Goal: Communication & Community: Connect with others

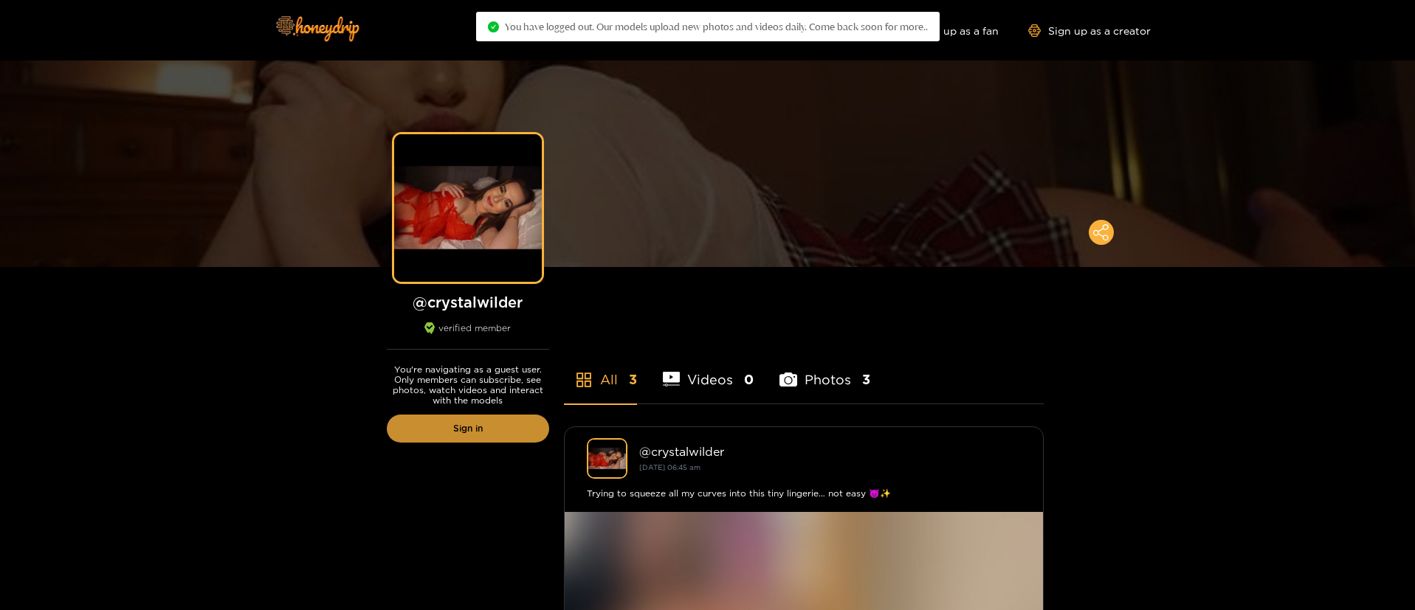
click at [463, 441] on link "Sign in" at bounding box center [468, 429] width 162 height 28
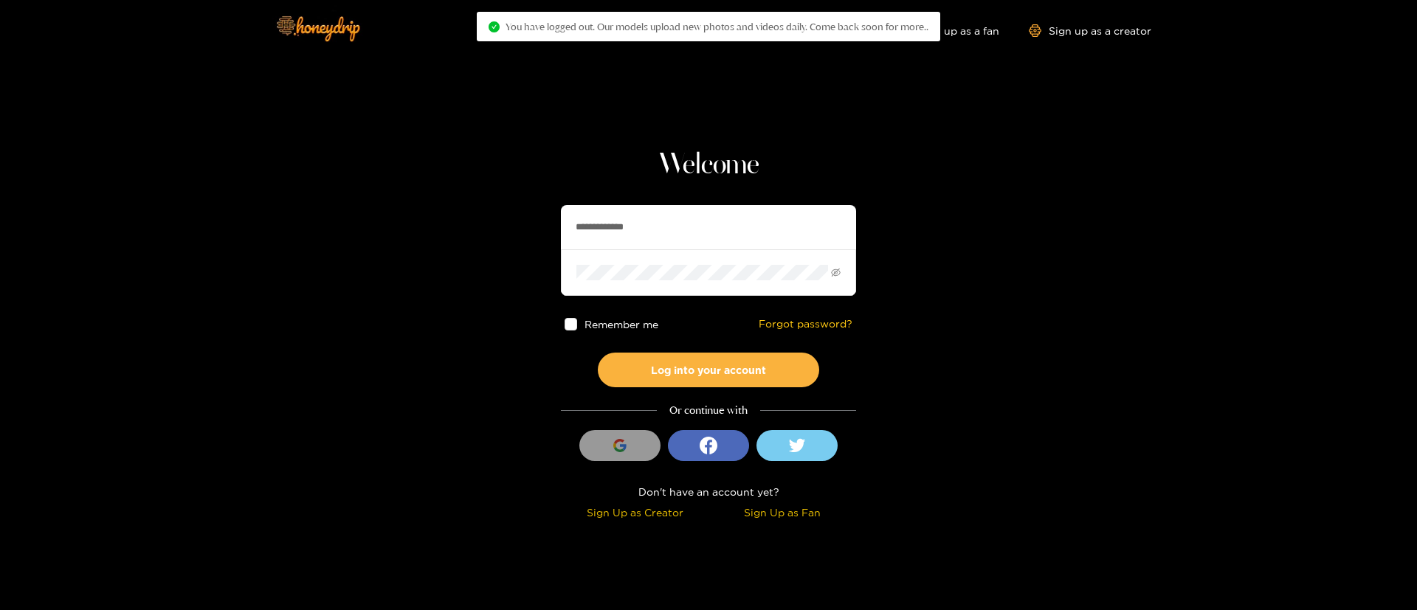
click at [618, 242] on input "**********" at bounding box center [708, 227] width 295 height 44
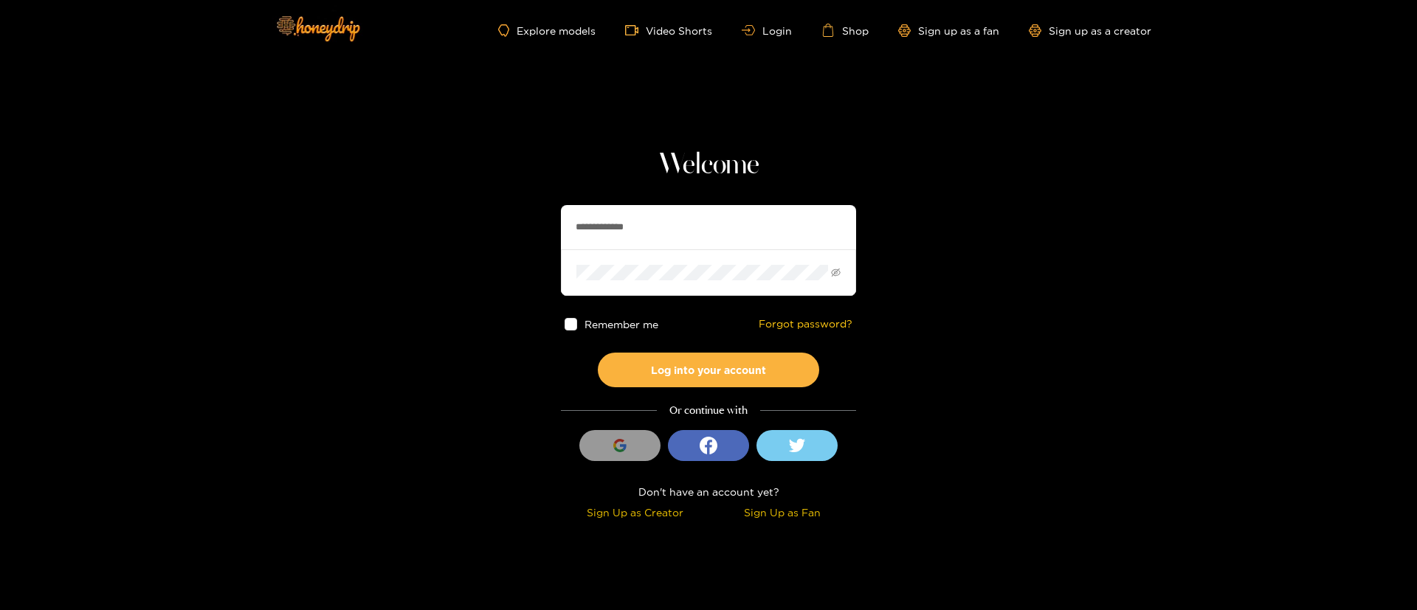
click at [618, 242] on input "**********" at bounding box center [708, 227] width 295 height 44
type input "********"
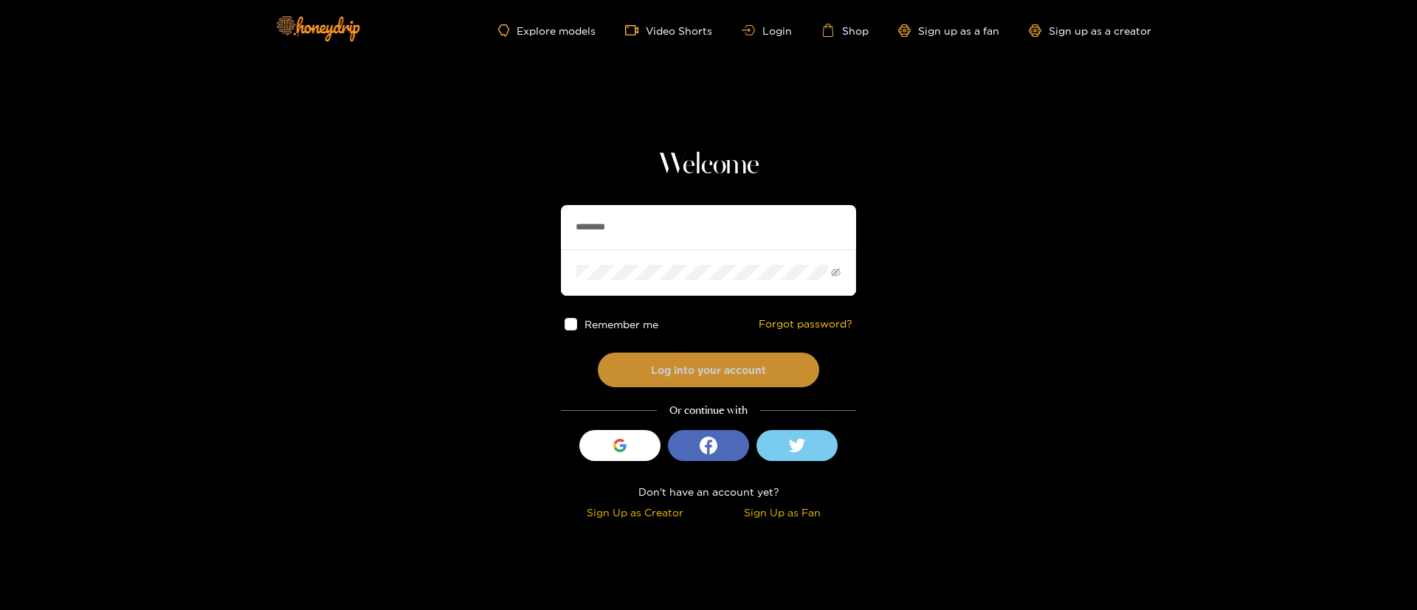
click at [710, 362] on button "Log into your account" at bounding box center [708, 370] width 221 height 35
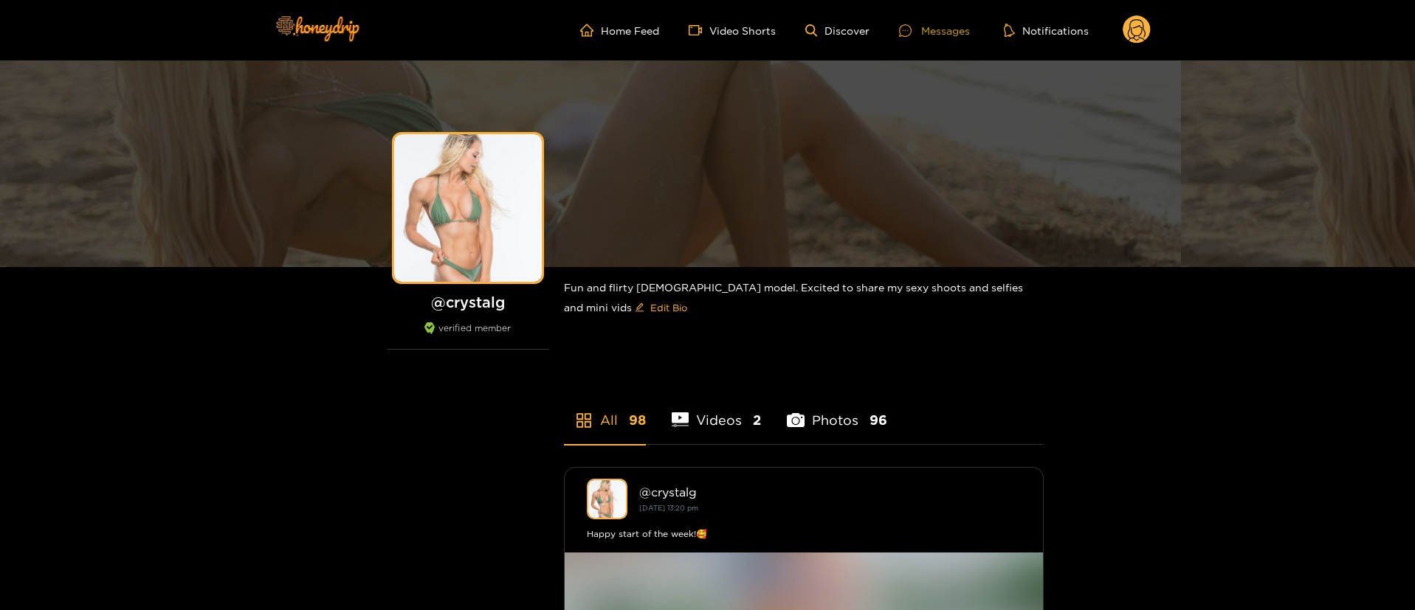
click at [930, 22] on div "Messages" at bounding box center [934, 30] width 71 height 17
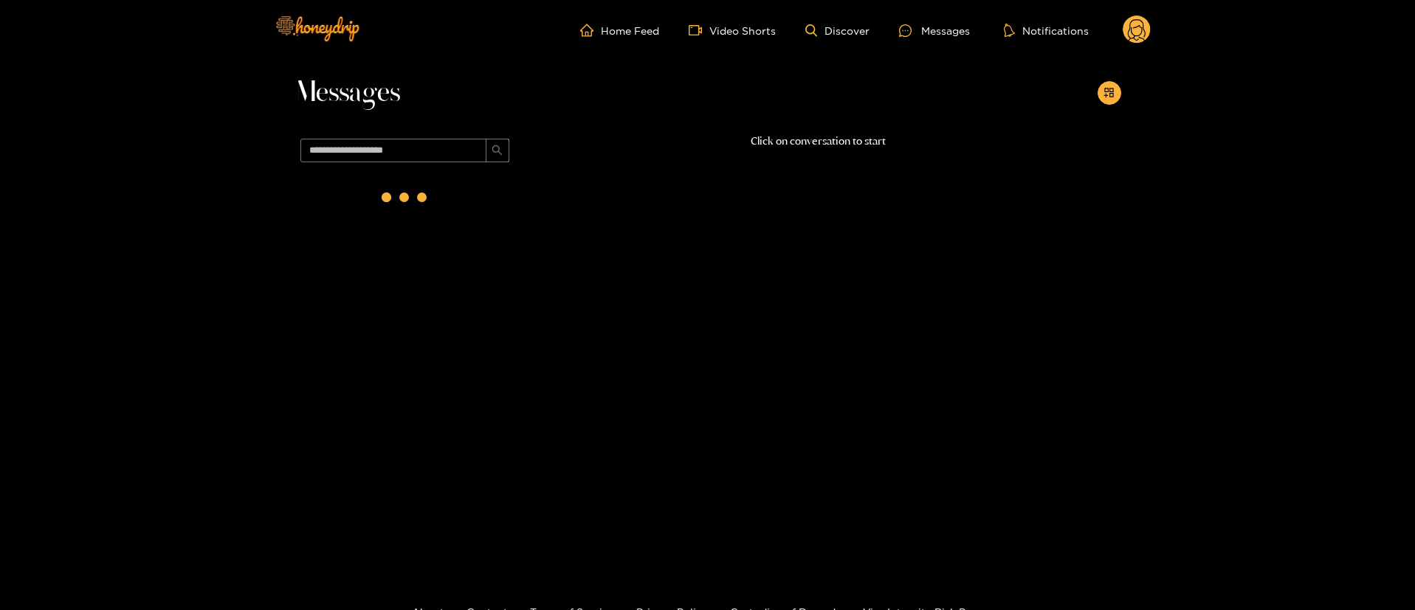
click at [1139, 32] on circle at bounding box center [1137, 29] width 28 height 28
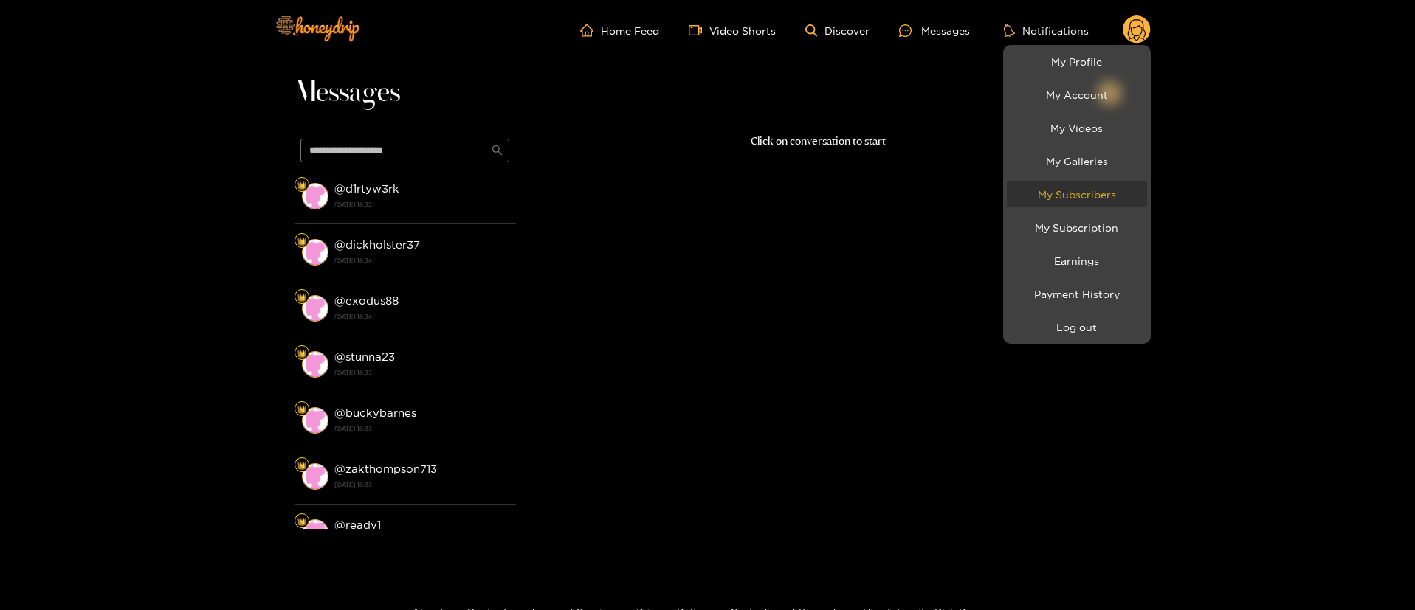
click at [1082, 185] on link "My Subscribers" at bounding box center [1077, 195] width 140 height 26
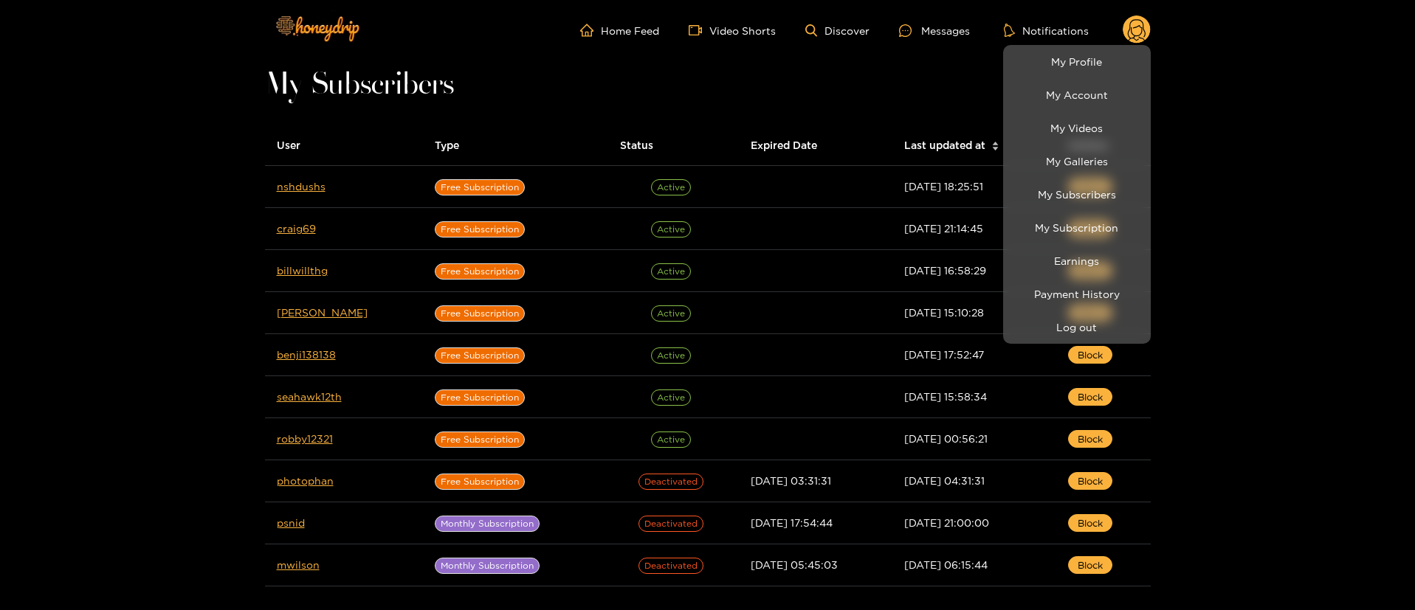
drag, startPoint x: 316, startPoint y: 189, endPoint x: 183, endPoint y: 212, distance: 134.8
click at [183, 212] on div at bounding box center [707, 305] width 1415 height 610
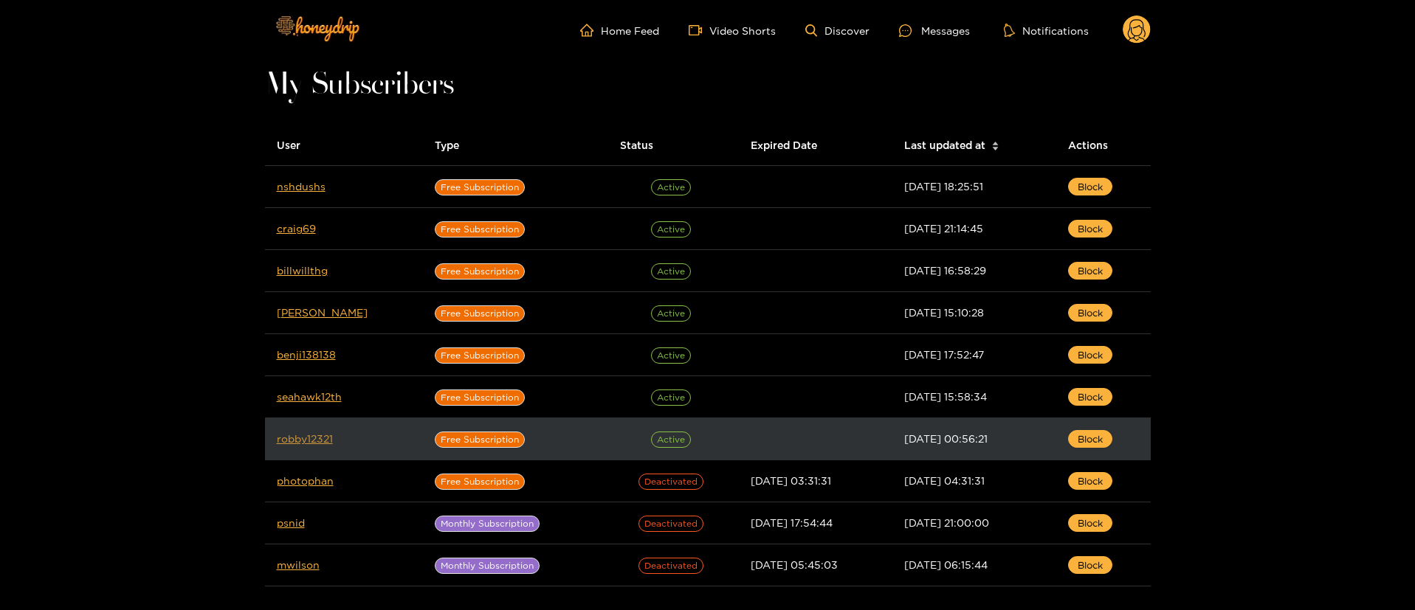
drag, startPoint x: 320, startPoint y: 432, endPoint x: 309, endPoint y: 439, distance: 13.3
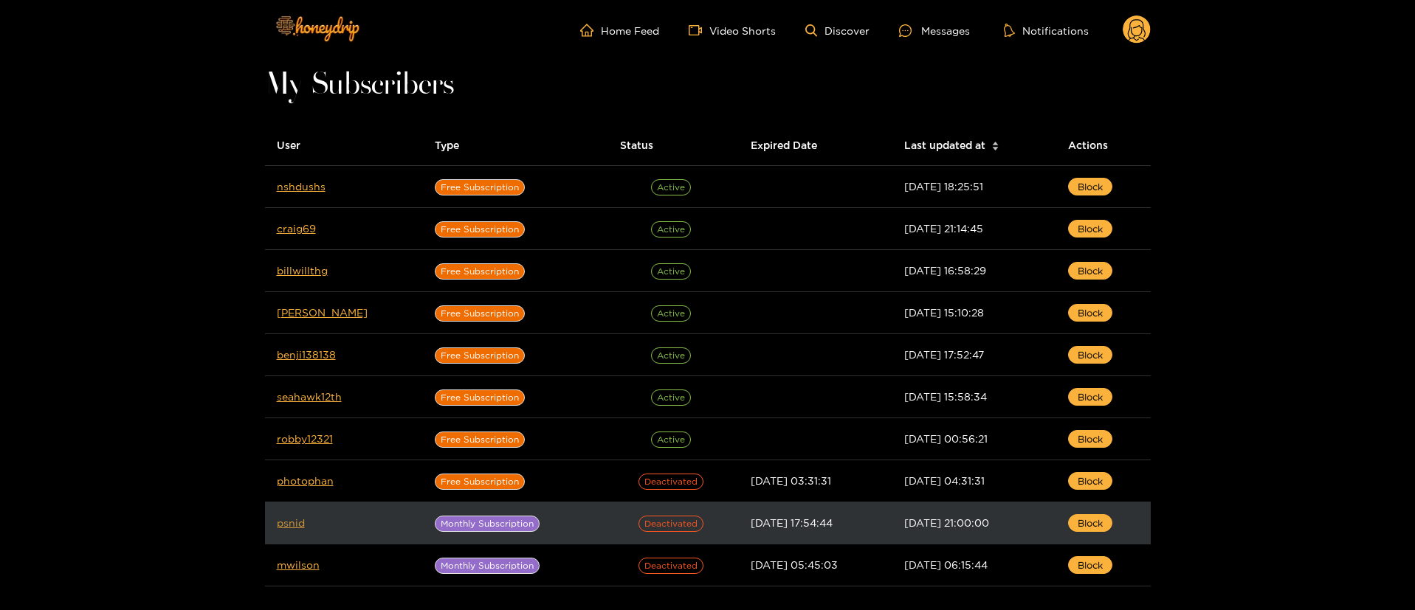
drag, startPoint x: 294, startPoint y: 512, endPoint x: 286, endPoint y: 522, distance: 12.1
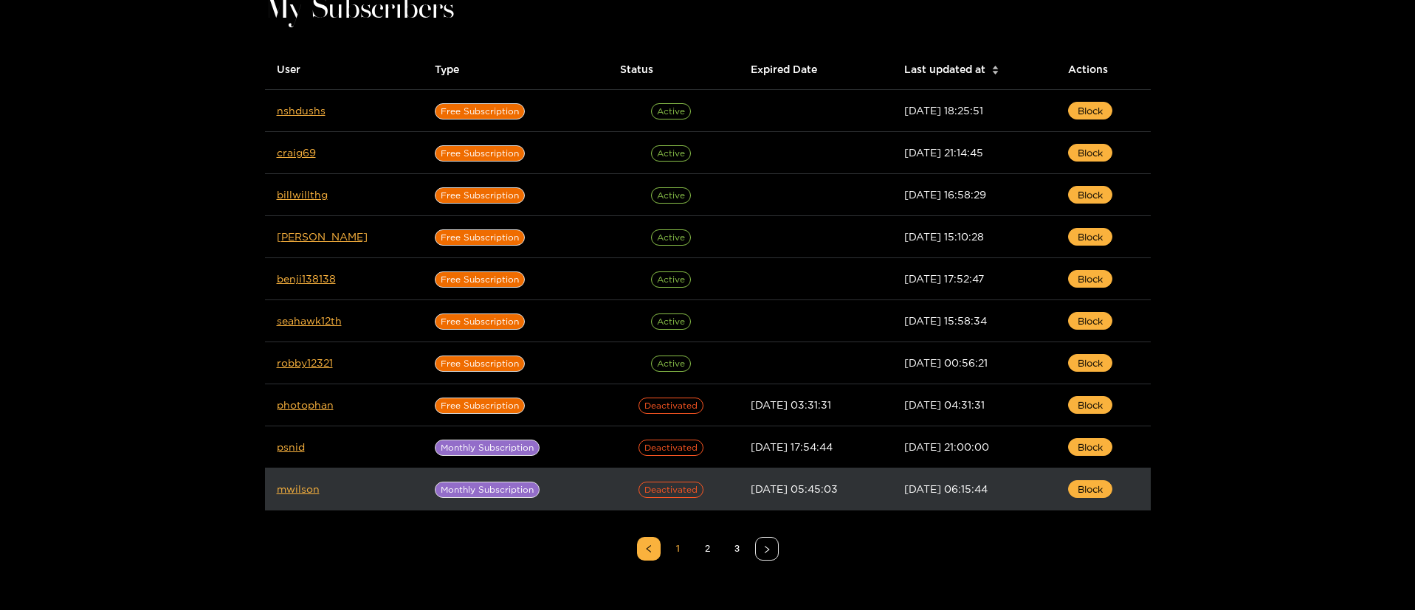
scroll to position [111, 0]
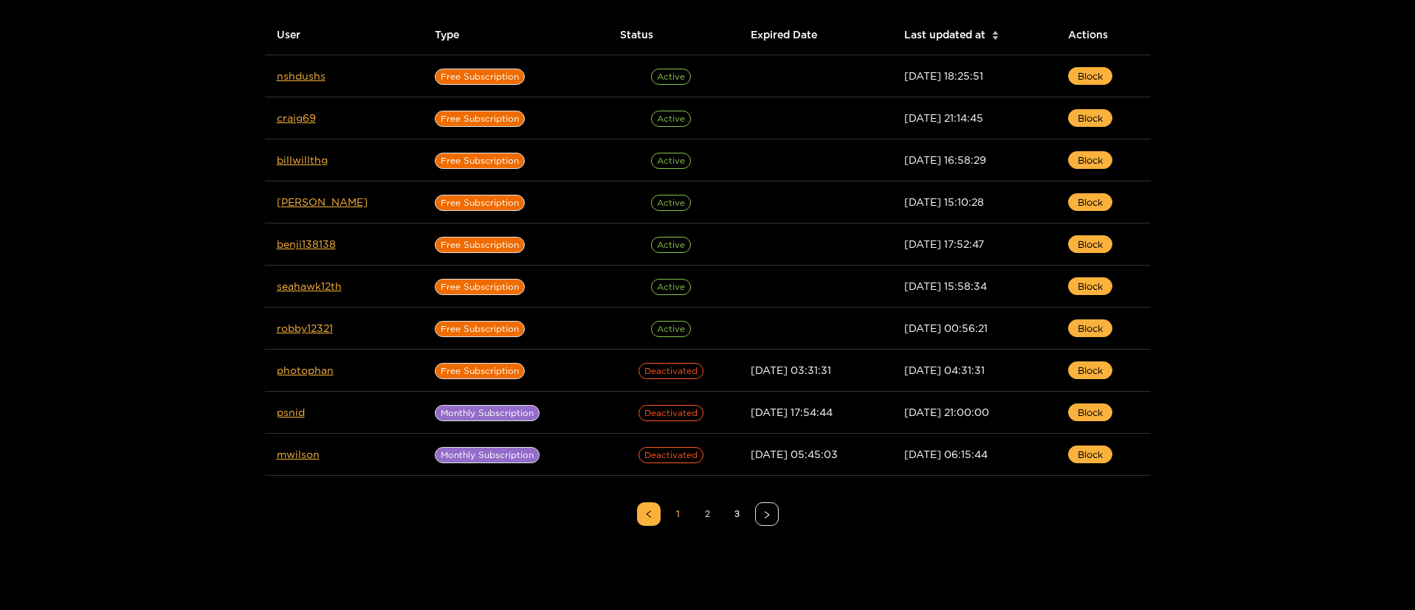
click at [706, 521] on link "2" at bounding box center [708, 514] width 22 height 22
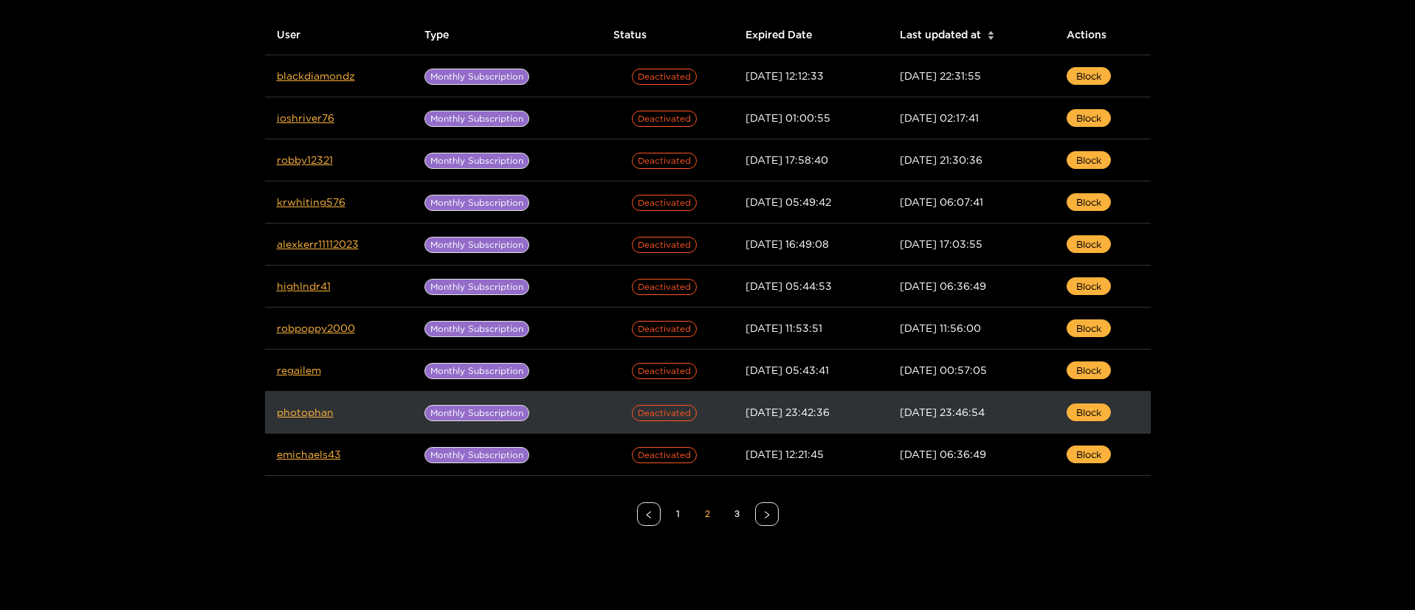
drag, startPoint x: 322, startPoint y: 418, endPoint x: 306, endPoint y: 410, distance: 17.2
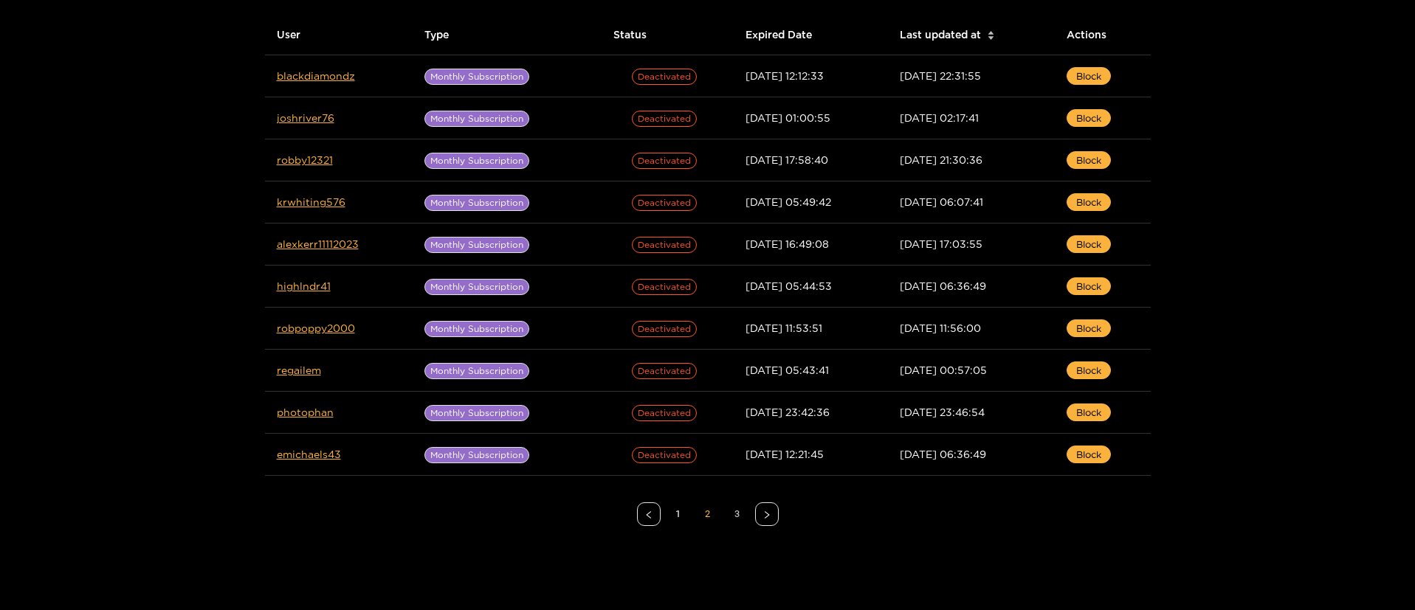
click at [745, 506] on link "3" at bounding box center [737, 514] width 22 height 22
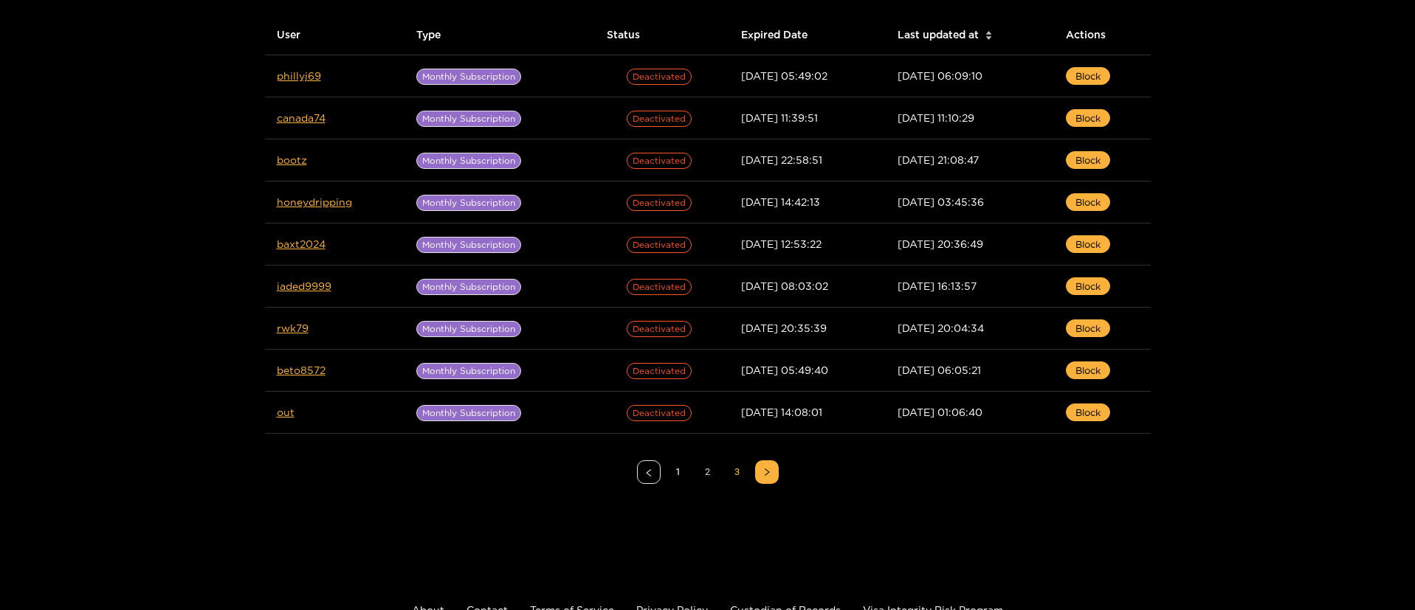
click at [709, 476] on link "2" at bounding box center [708, 472] width 22 height 22
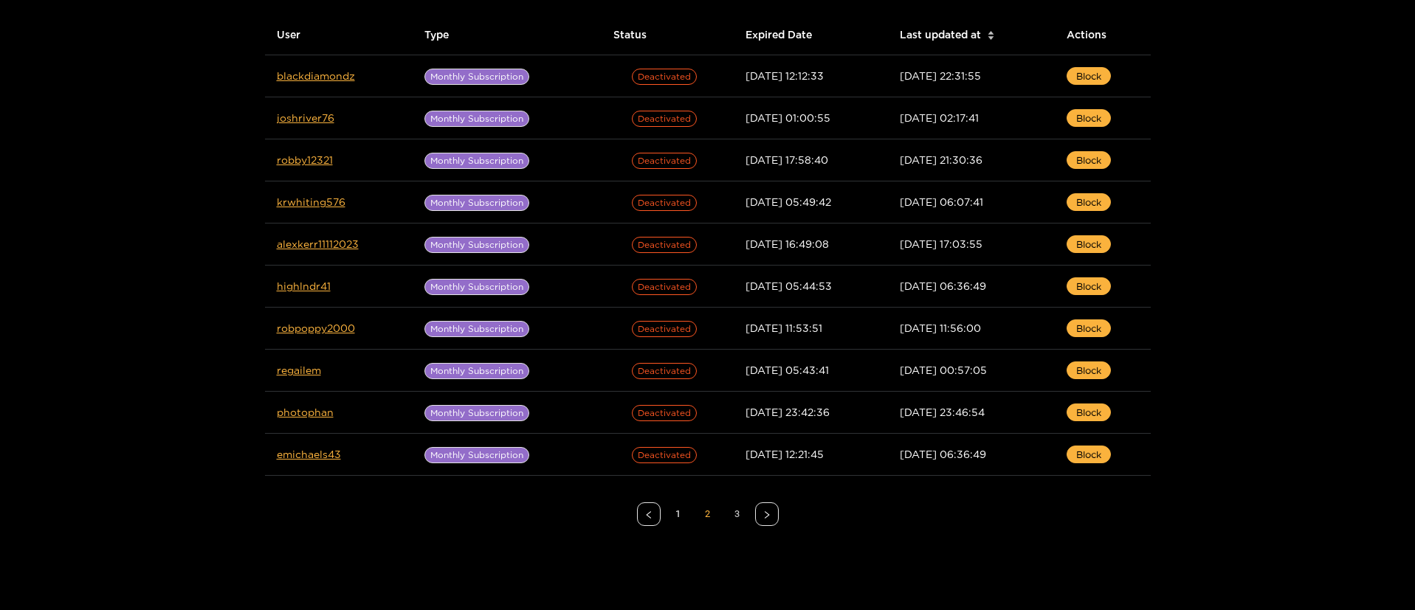
click at [730, 524] on link "3" at bounding box center [737, 514] width 22 height 22
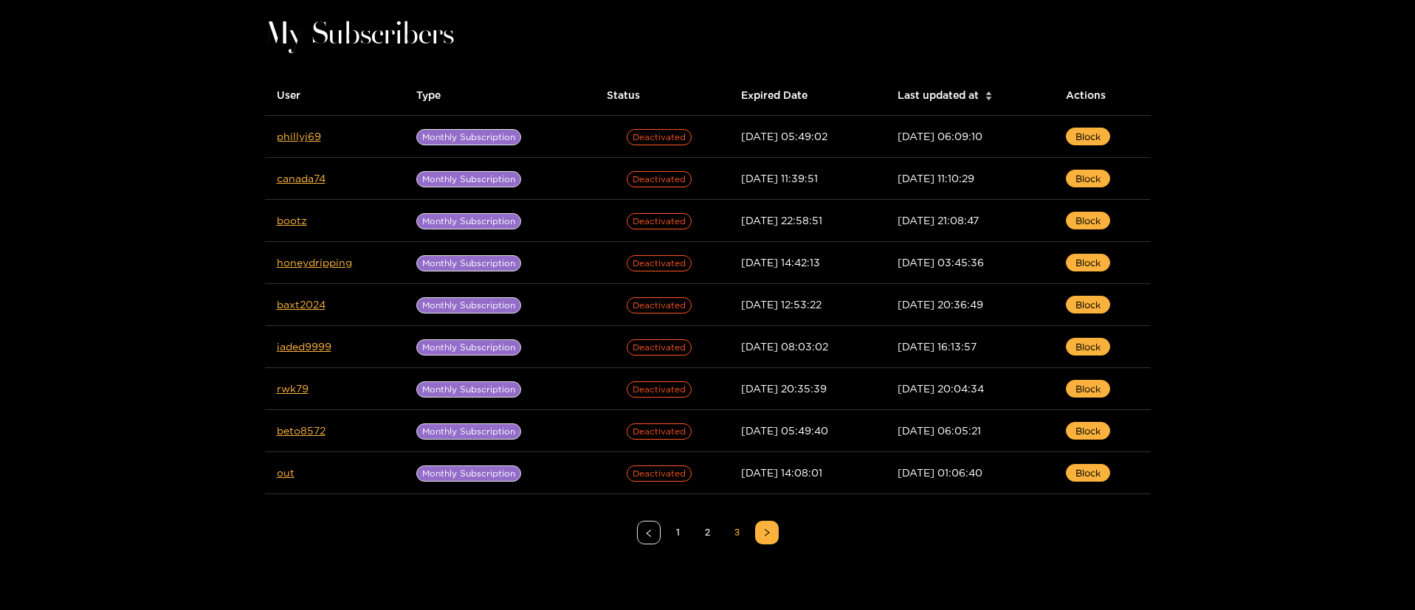
scroll to position [0, 0]
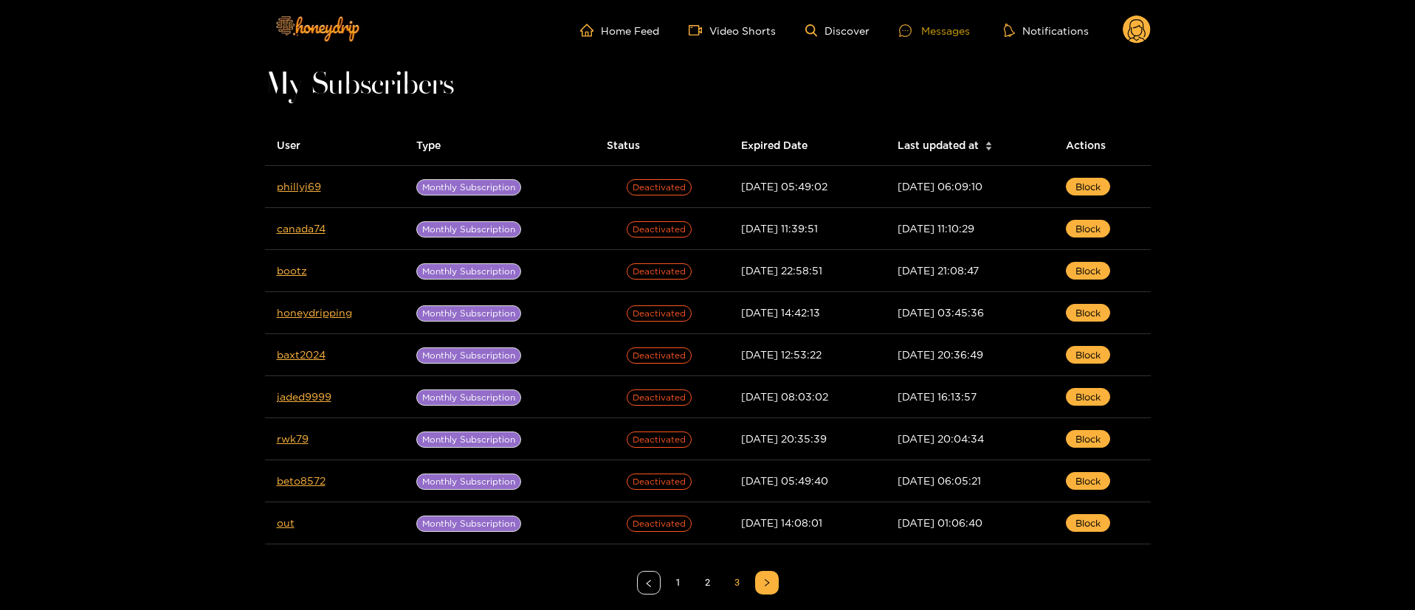
click at [921, 30] on div at bounding box center [910, 30] width 22 height 13
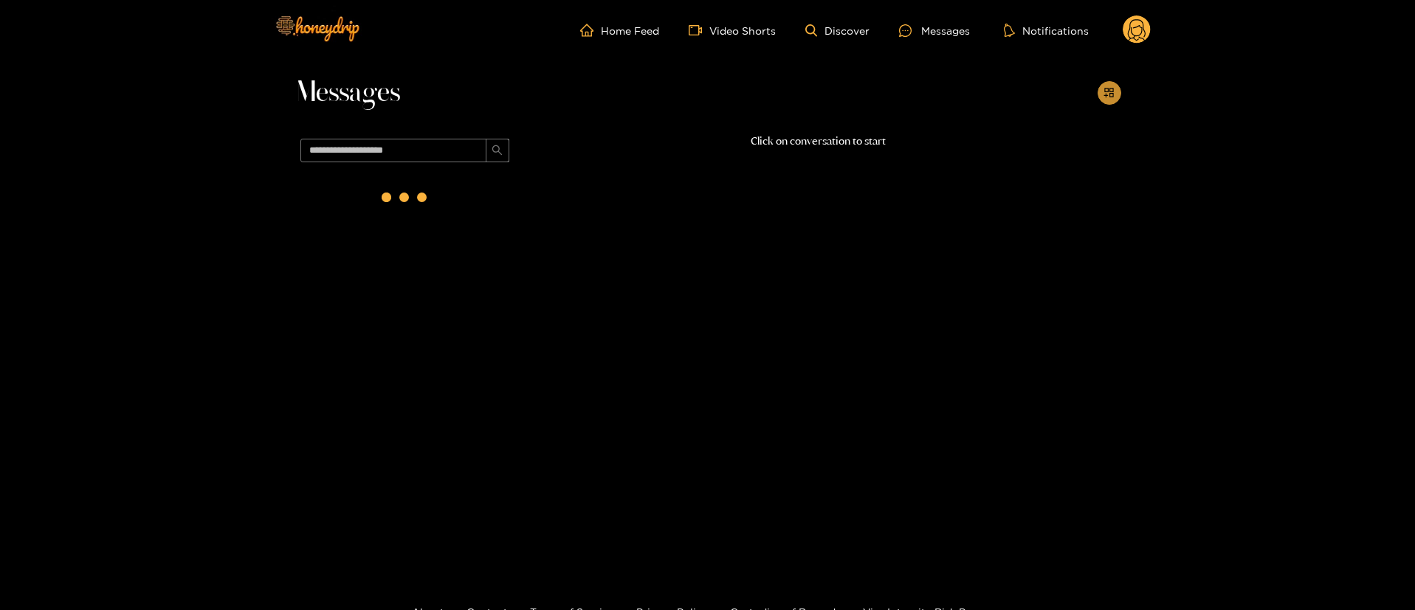
click at [1105, 92] on icon "appstore-add" at bounding box center [1108, 92] width 11 height 11
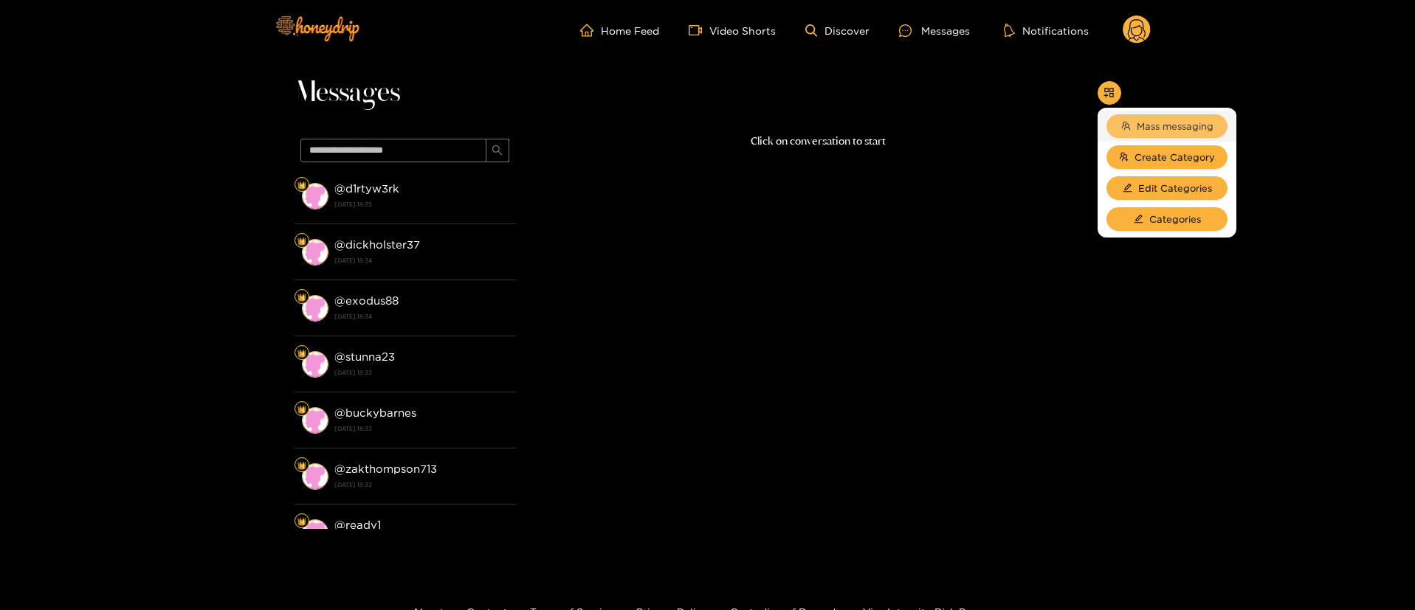
click at [1131, 118] on button "Mass messaging" at bounding box center [1166, 126] width 121 height 24
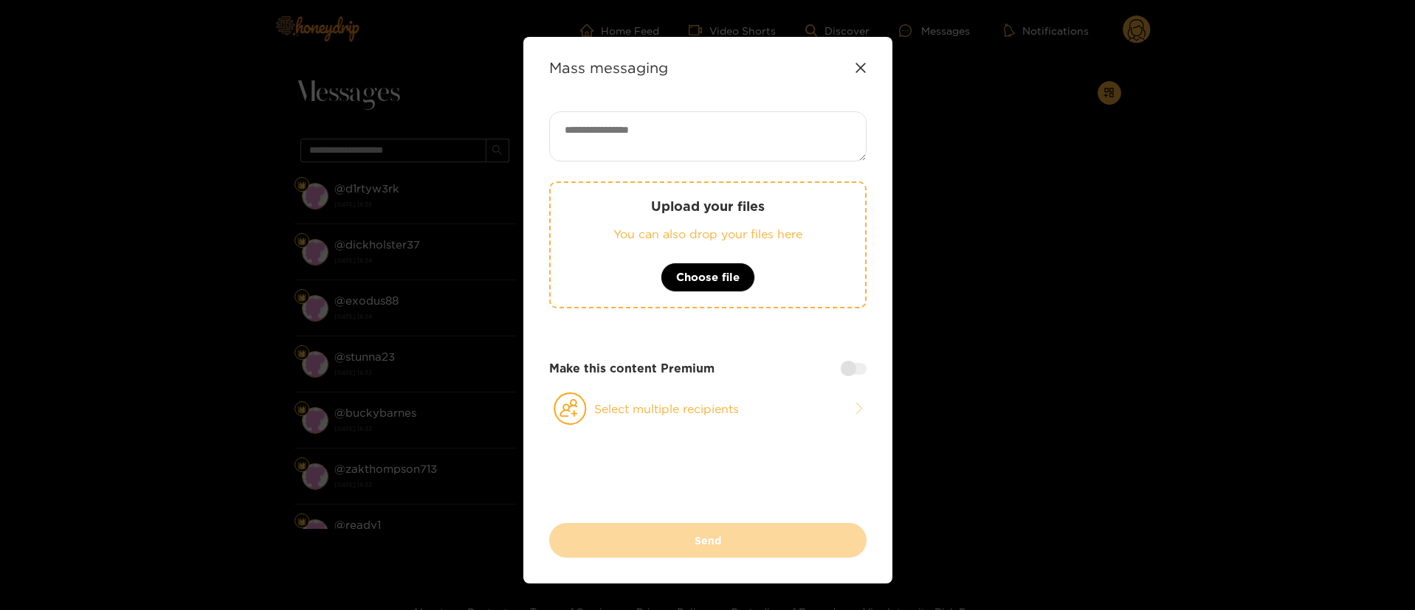
click at [687, 135] on textarea at bounding box center [707, 136] width 317 height 50
paste textarea "**********"
drag, startPoint x: 621, startPoint y: 127, endPoint x: 581, endPoint y: 125, distance: 39.9
click at [581, 125] on textarea "**********" at bounding box center [707, 136] width 317 height 50
type textarea "**********"
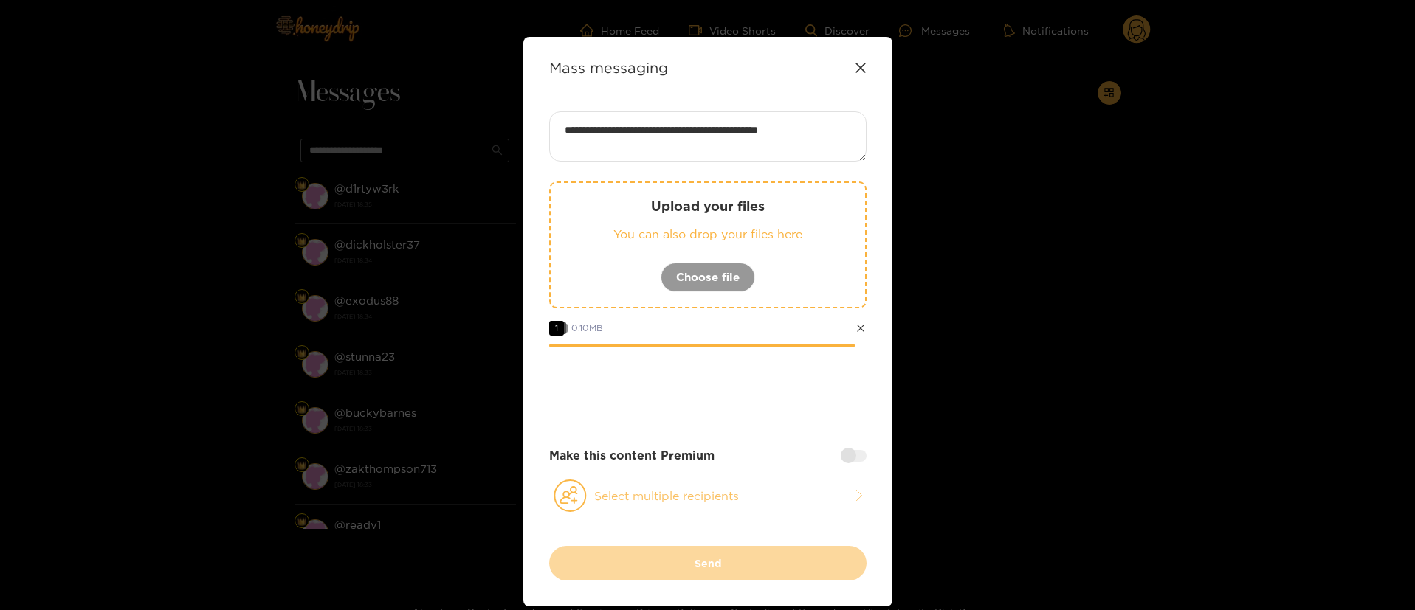
click at [728, 497] on button "Select multiple recipients" at bounding box center [707, 496] width 317 height 34
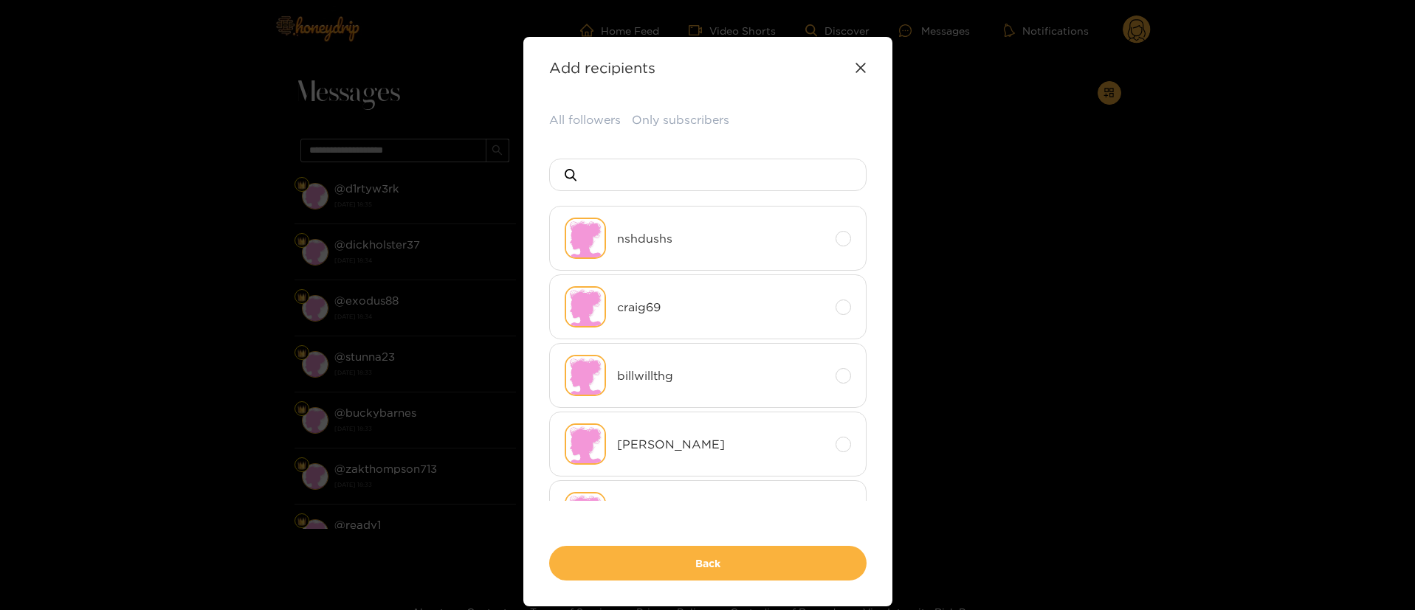
click at [571, 118] on button "All followers" at bounding box center [585, 119] width 72 height 17
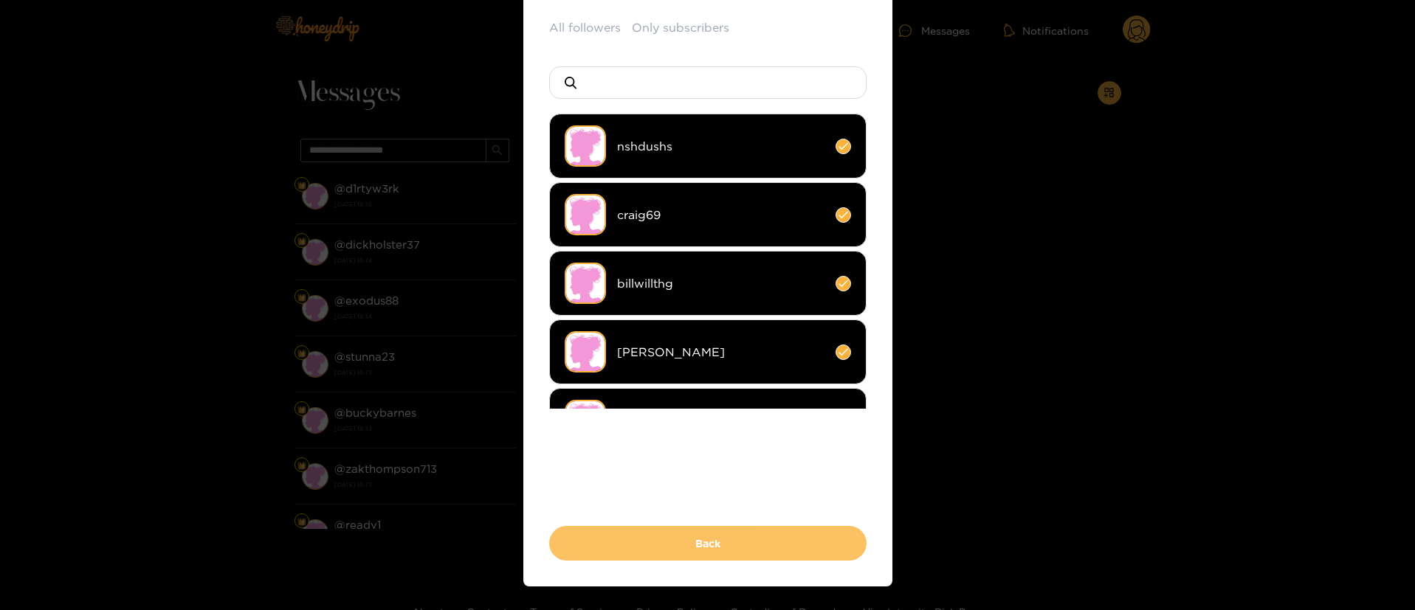
scroll to position [128, 0]
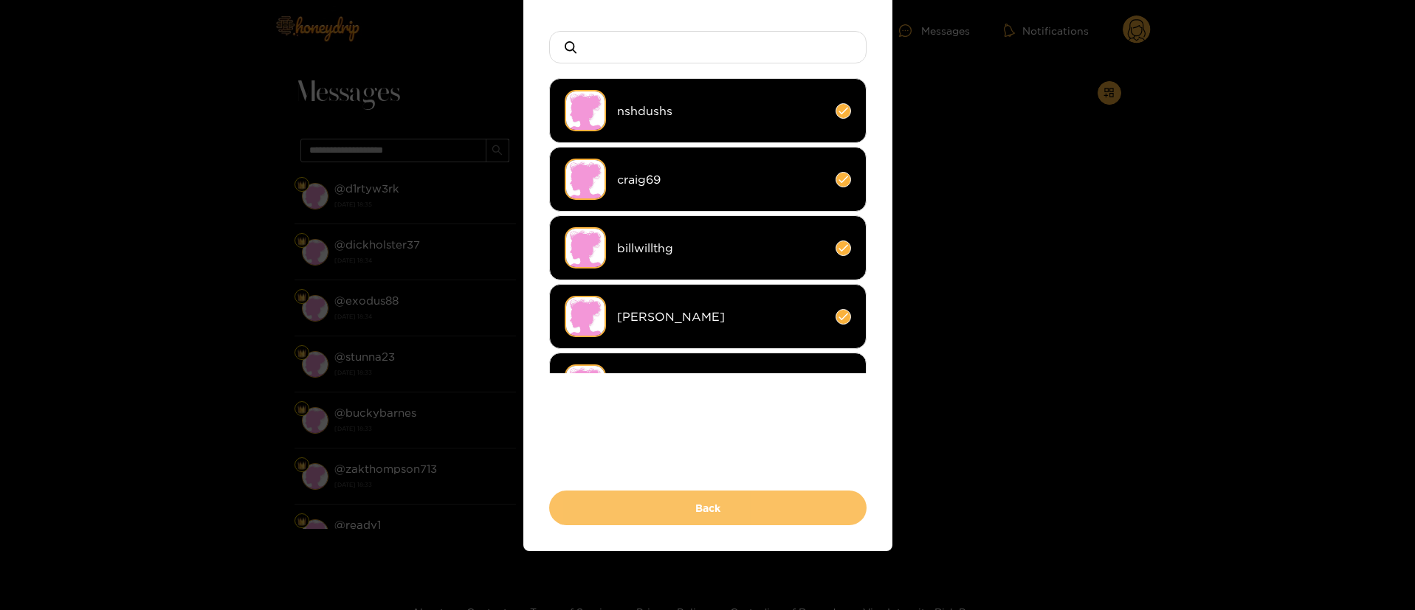
click at [728, 505] on button "Back" at bounding box center [707, 508] width 317 height 35
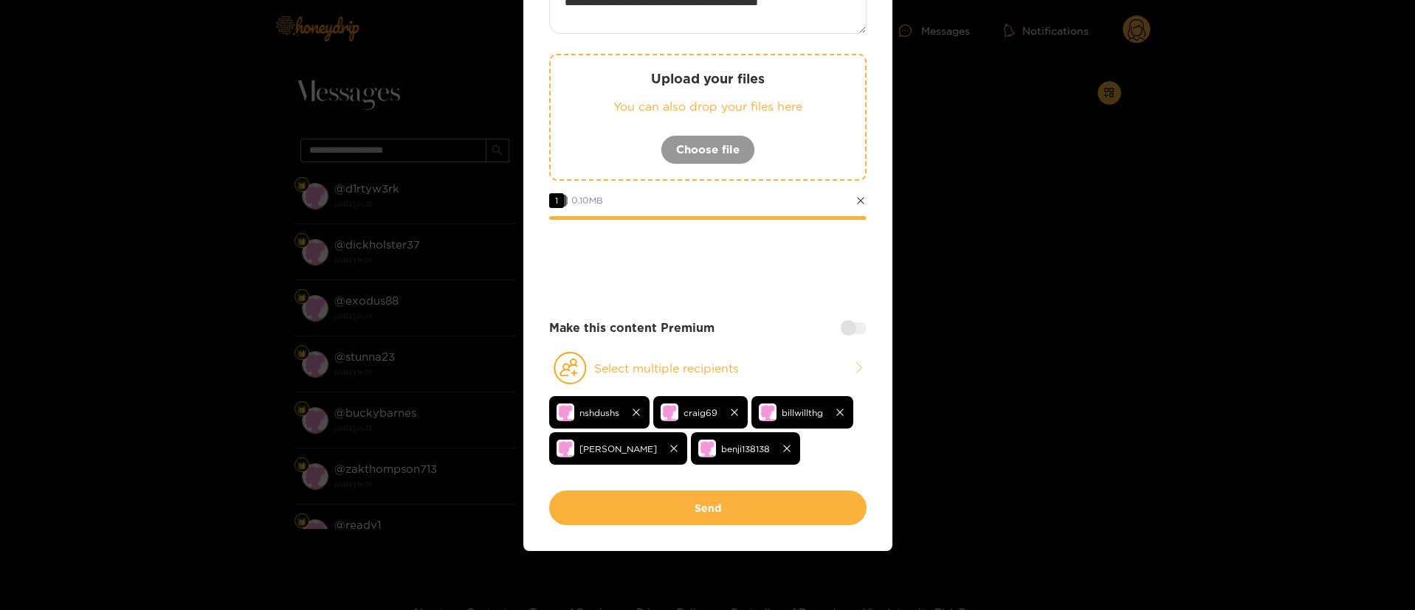
click at [779, 287] on div at bounding box center [707, 260] width 317 height 59
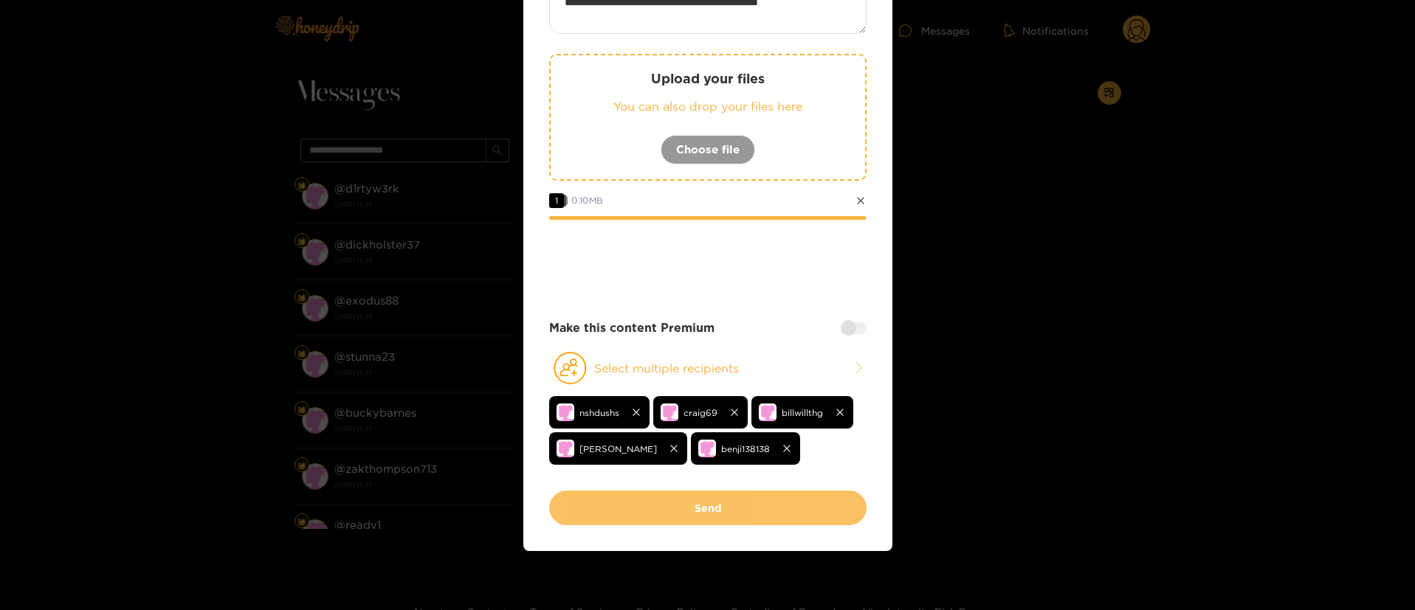
click at [711, 498] on button "Send" at bounding box center [707, 508] width 317 height 35
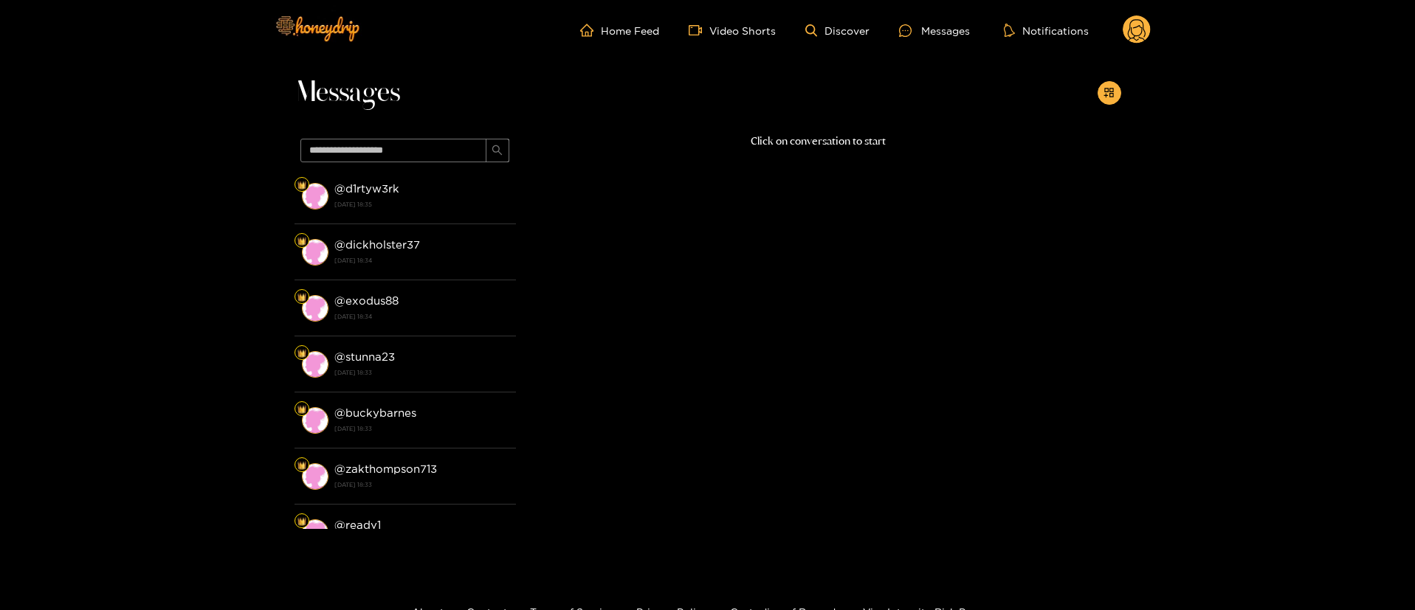
click at [1123, 41] on icon at bounding box center [1137, 30] width 28 height 30
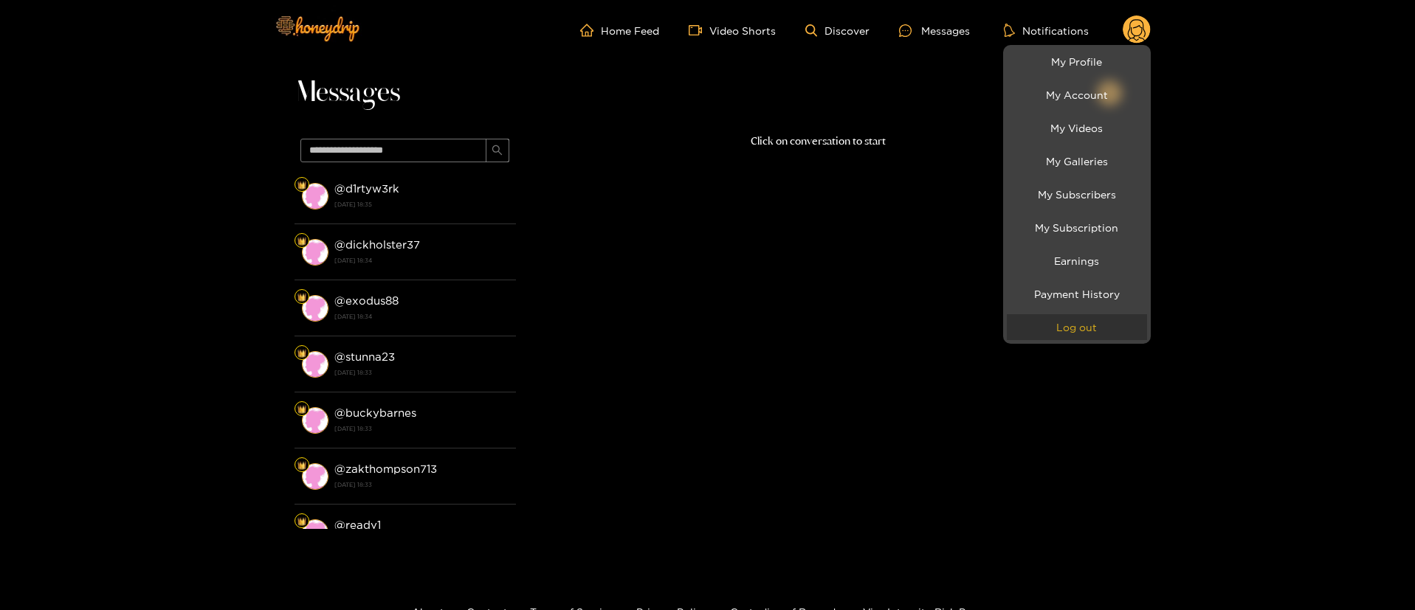
click at [1080, 336] on button "Log out" at bounding box center [1077, 327] width 140 height 26
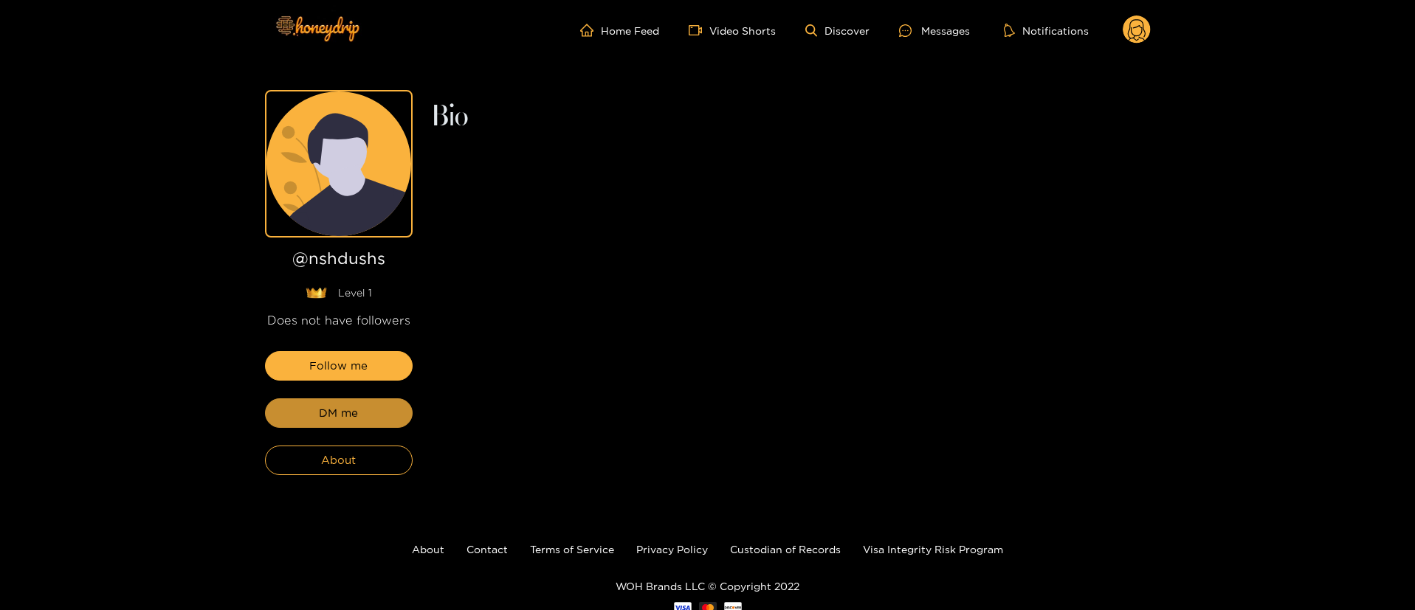
click at [384, 415] on button "DM me" at bounding box center [339, 414] width 148 height 30
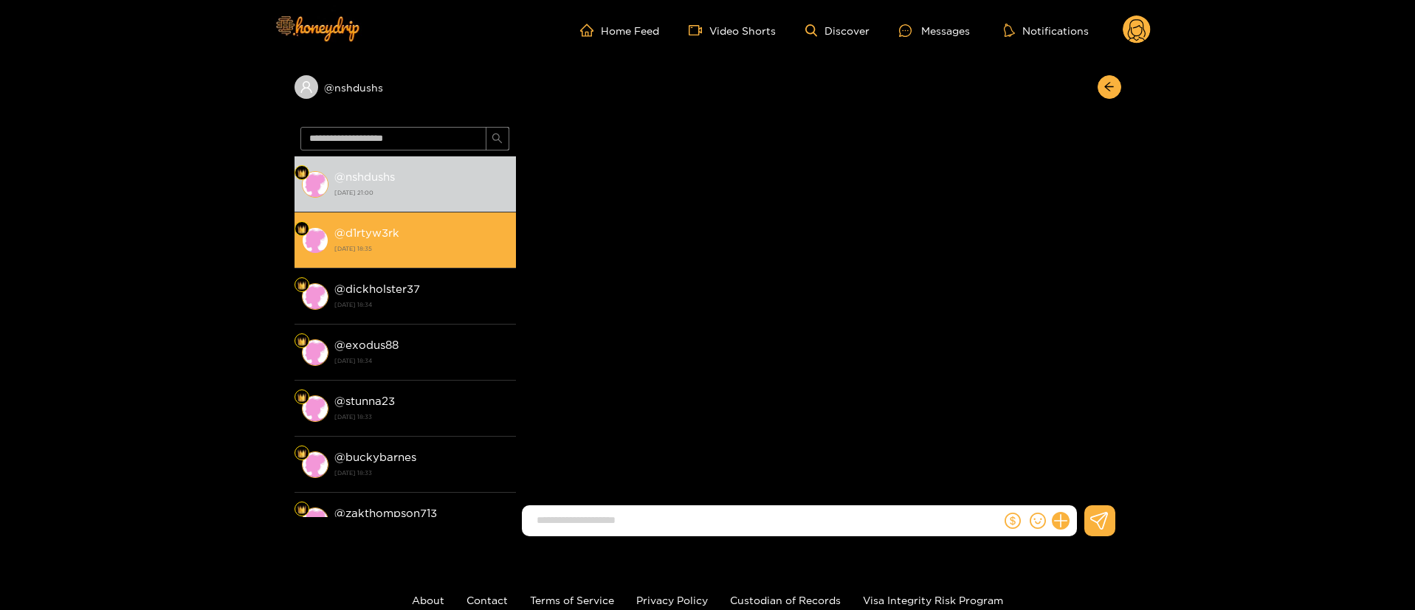
click at [466, 222] on li "@ d1rtyw3rk 6 October 2025 18:35" at bounding box center [404, 241] width 221 height 56
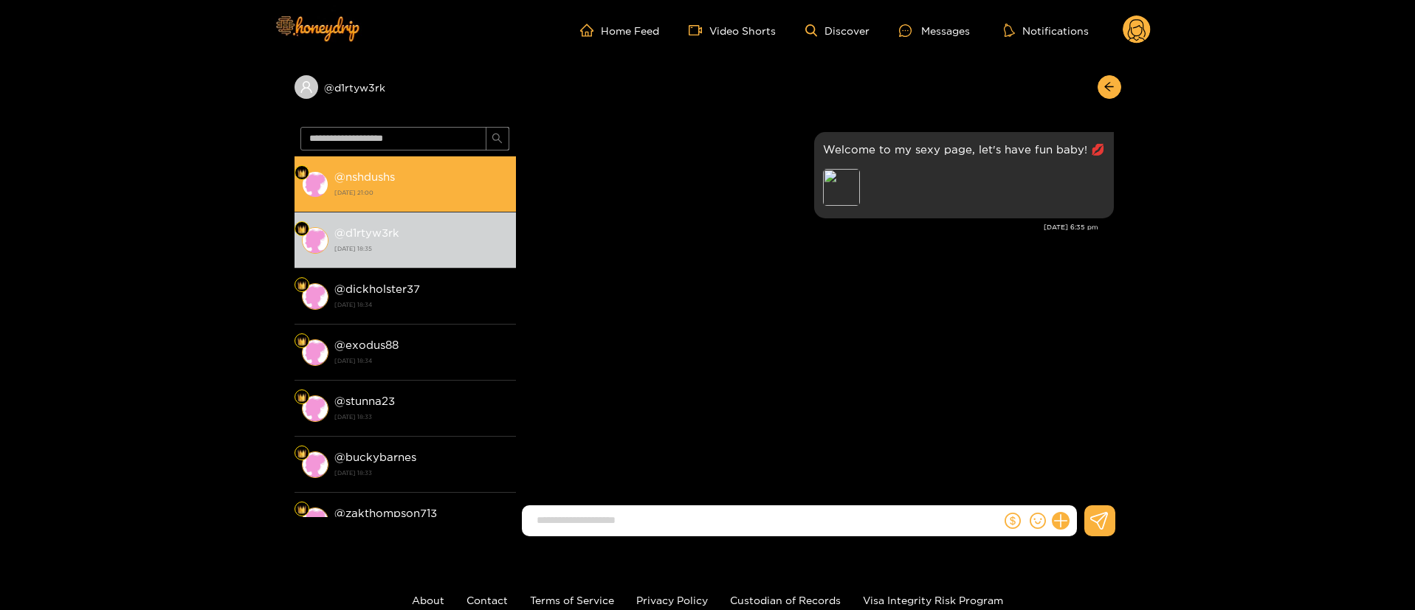
click at [453, 179] on div "@ nshdushs 6 October 2025 21:00" at bounding box center [421, 184] width 174 height 33
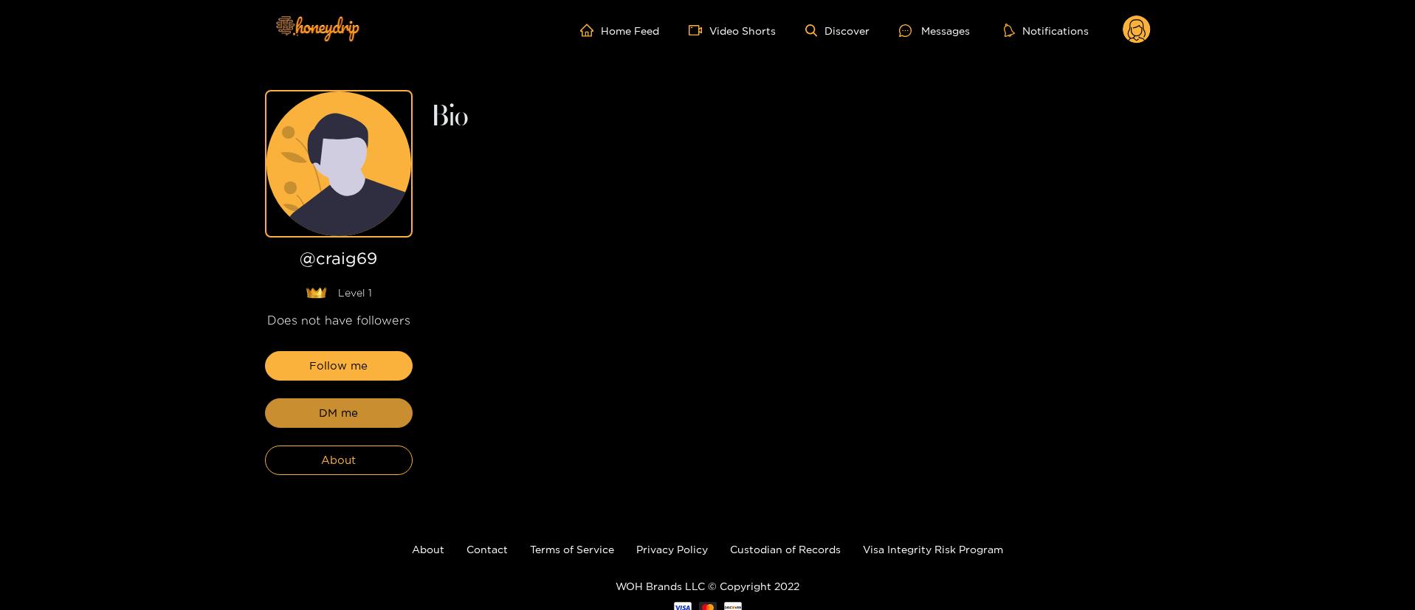
click at [384, 416] on button "DM me" at bounding box center [339, 414] width 148 height 30
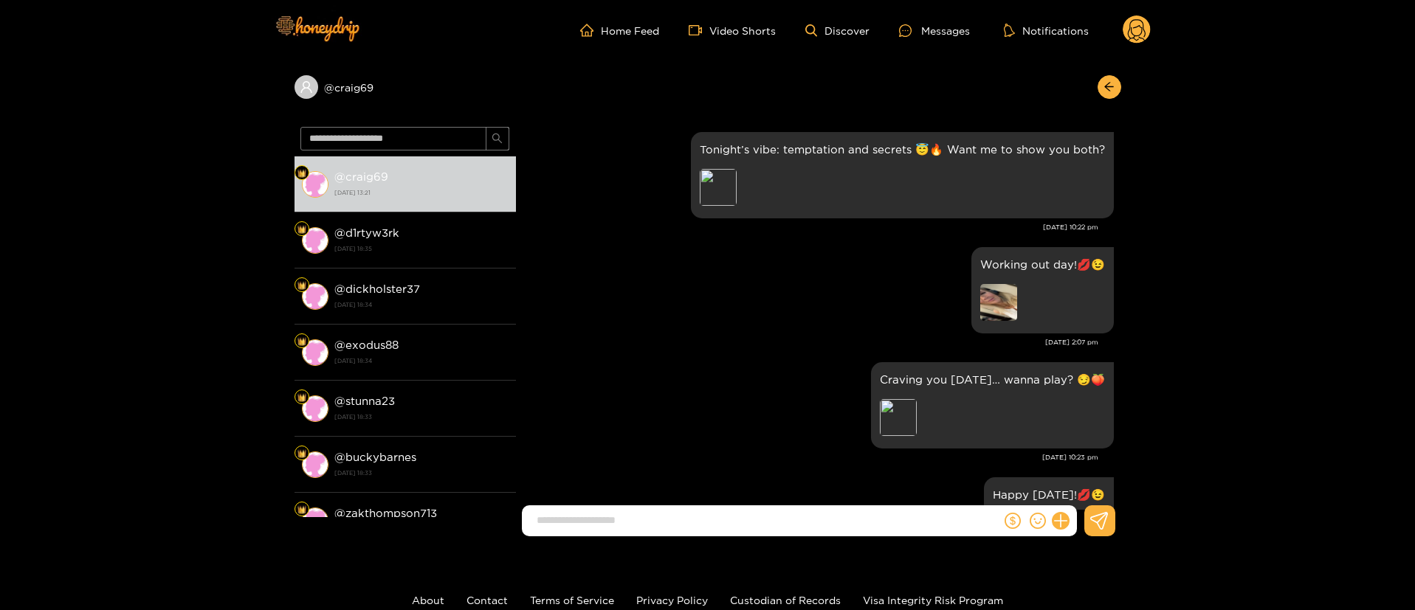
scroll to position [463, 0]
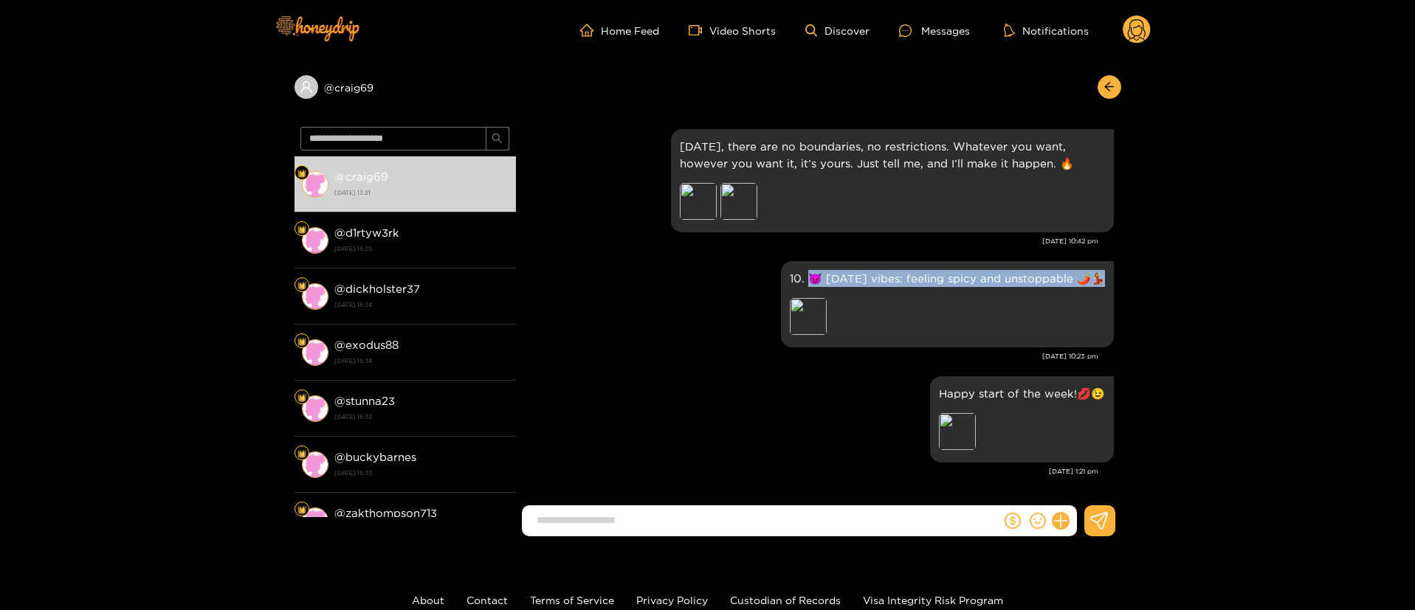
drag, startPoint x: 806, startPoint y: 278, endPoint x: 1120, endPoint y: 270, distance: 314.5
click at [1120, 270] on div "Craig Ory Tonight’s vibe: temptation and secrets 😇🔥 Want me to show you both? P…" at bounding box center [818, 315] width 605 height 389
copy p "😈 Sunday vibes: feeling spicy and unstoppable 🌶️💃"
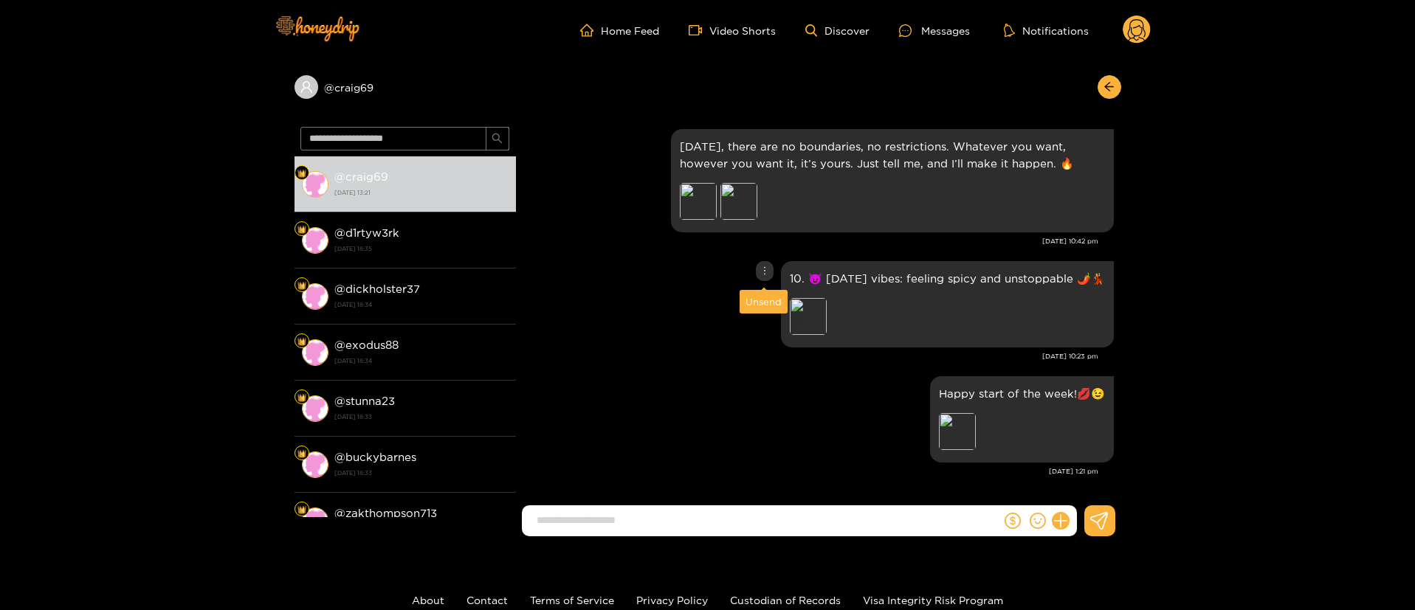
click at [759, 275] on icon "more" at bounding box center [764, 271] width 10 height 10
click at [759, 300] on div "Unsend" at bounding box center [763, 301] width 36 height 15
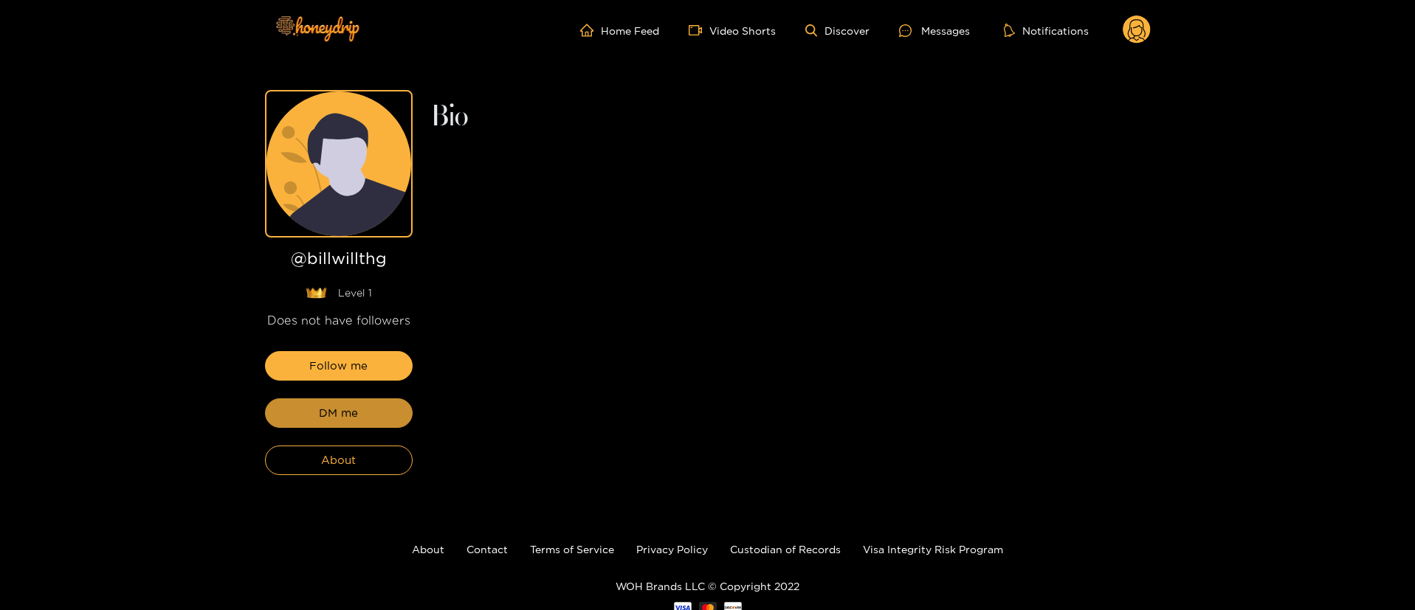
click at [384, 416] on button "DM me" at bounding box center [339, 414] width 148 height 30
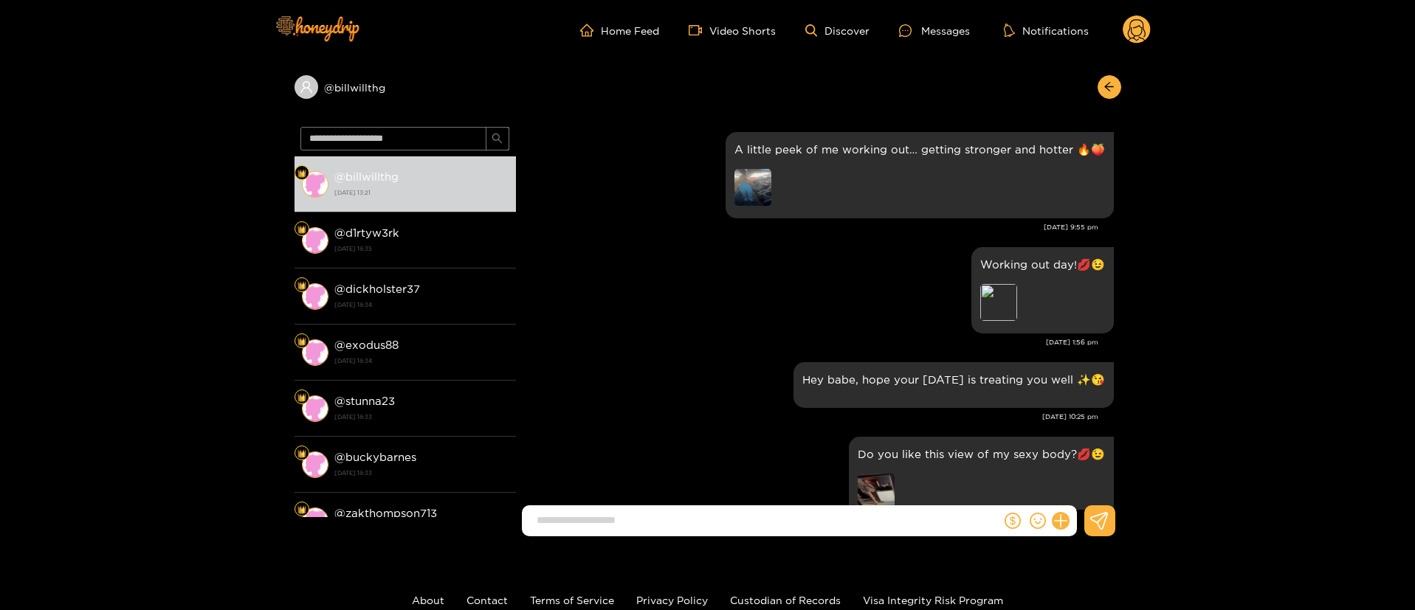
scroll to position [2074, 0]
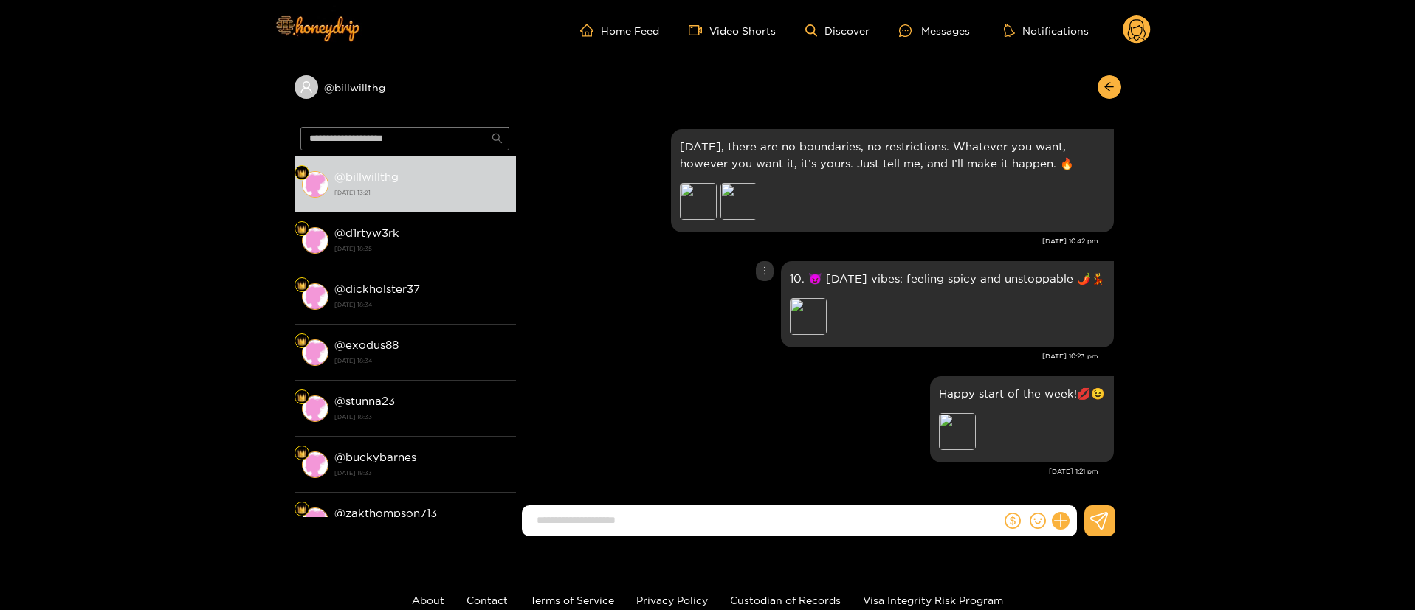
click at [770, 275] on div at bounding box center [765, 271] width 18 height 20
click at [764, 305] on div "Unsend" at bounding box center [763, 301] width 36 height 15
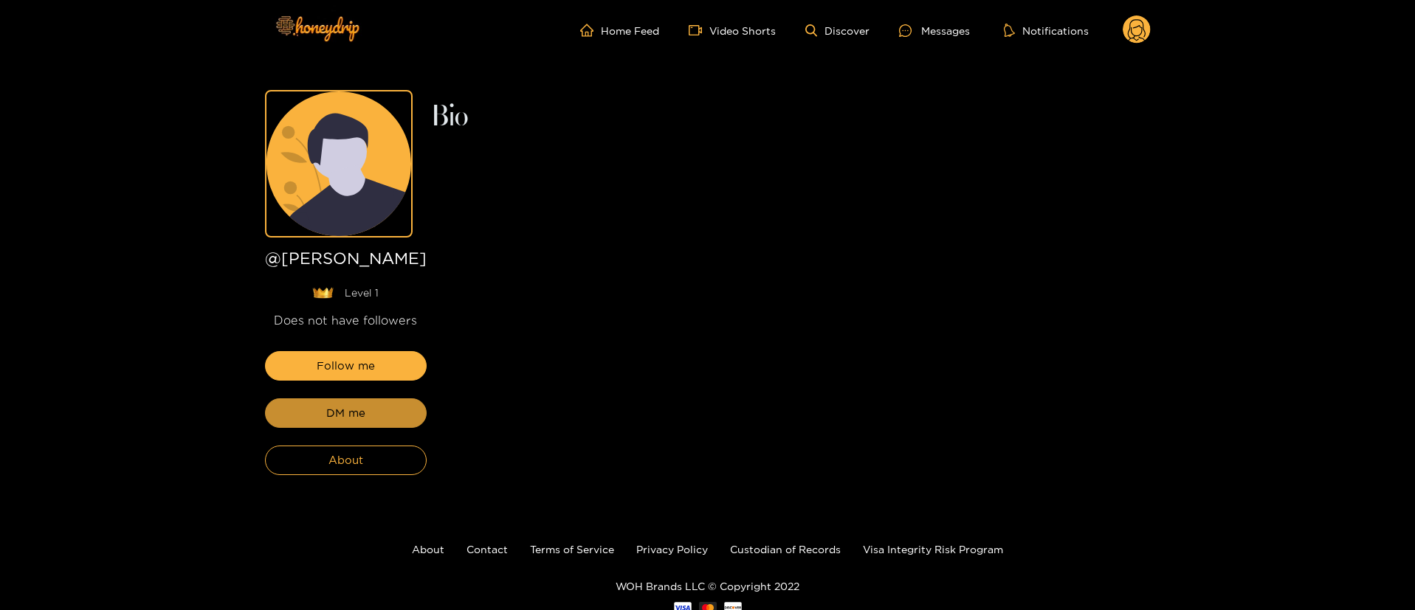
click at [384, 416] on button "DM me" at bounding box center [346, 414] width 162 height 30
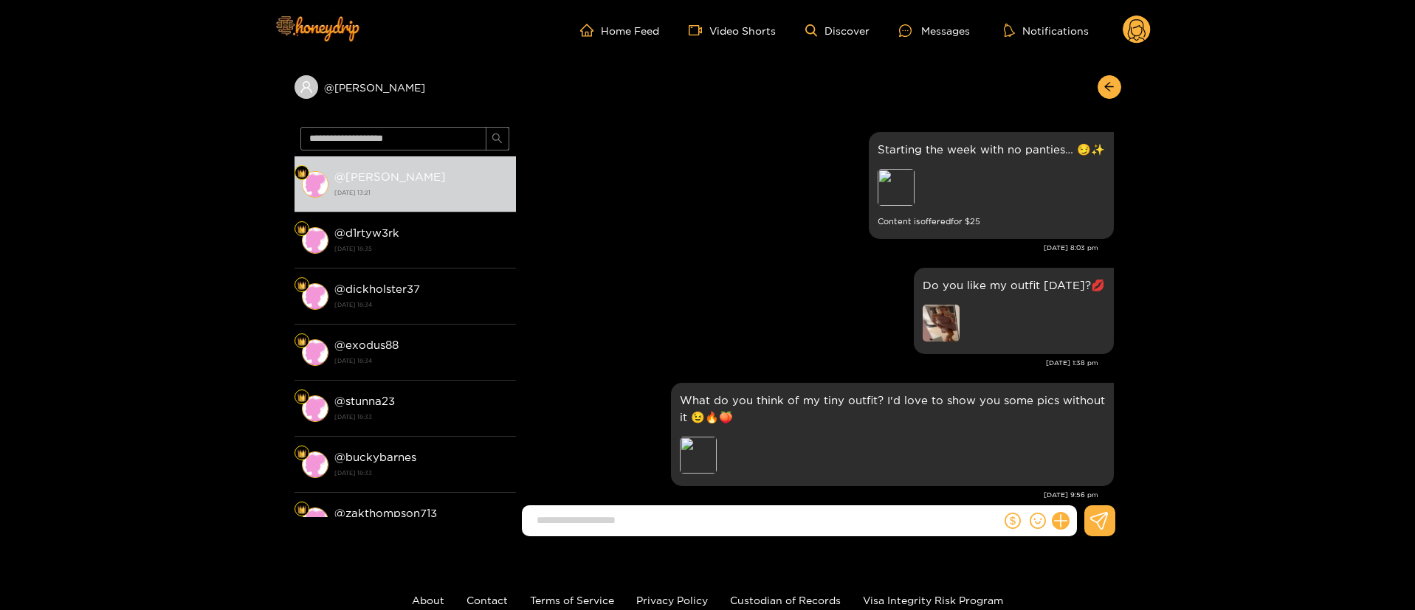
scroll to position [2572, 0]
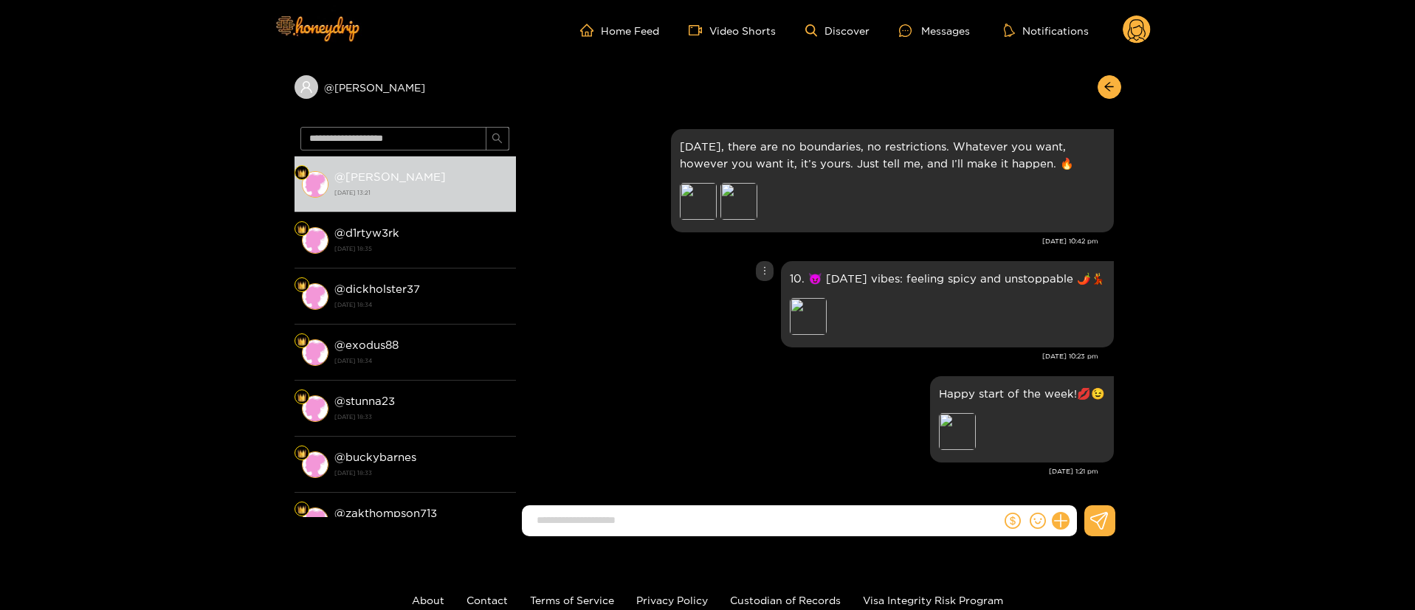
click at [756, 267] on div at bounding box center [765, 271] width 18 height 20
click at [757, 296] on div "Unsend" at bounding box center [763, 301] width 36 height 15
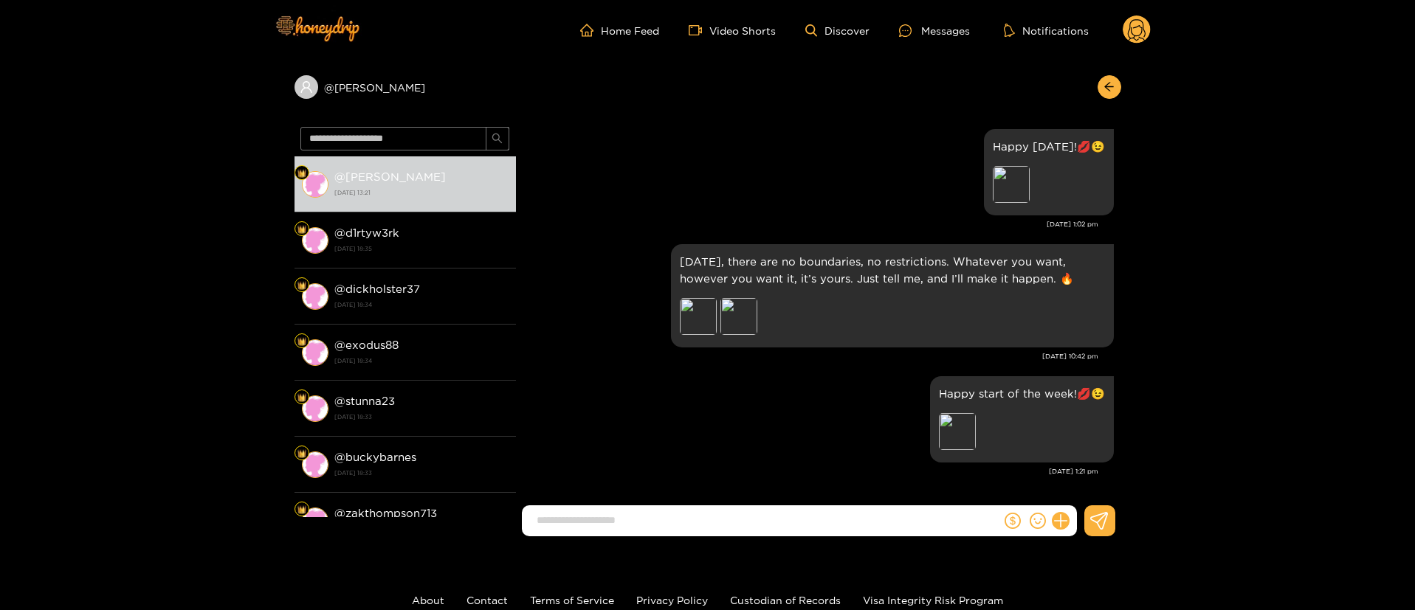
scroll to position [2457, 0]
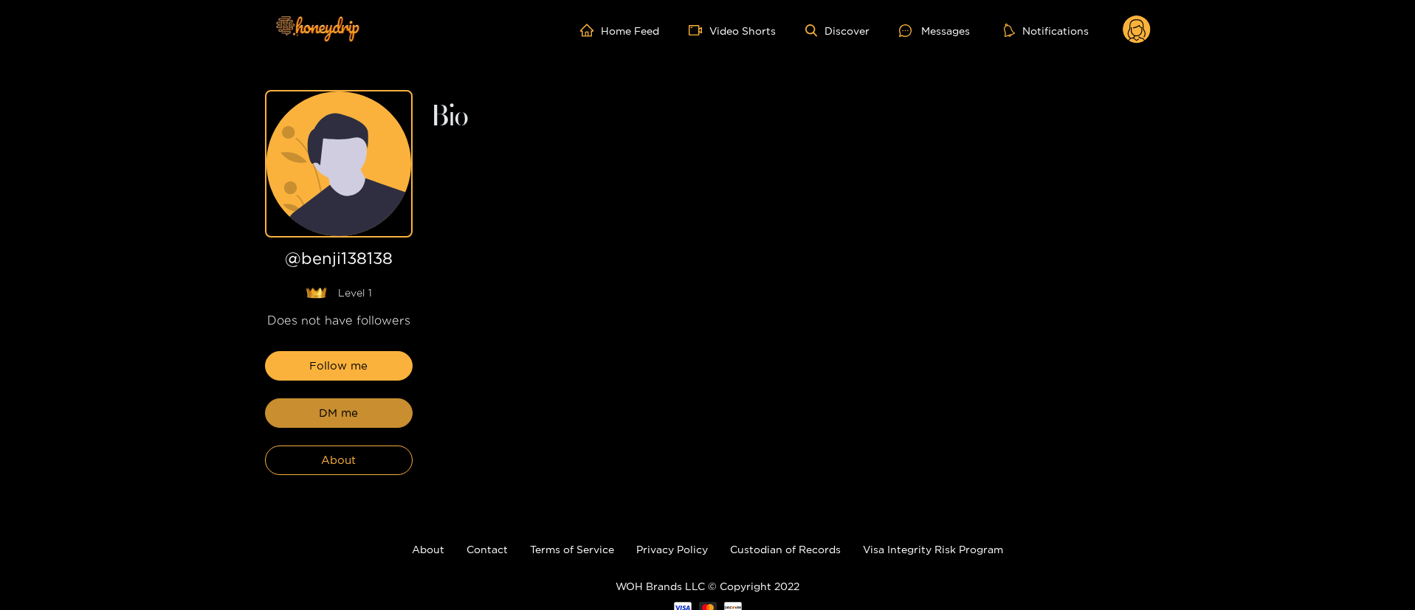
click at [384, 416] on button "DM me" at bounding box center [339, 414] width 148 height 30
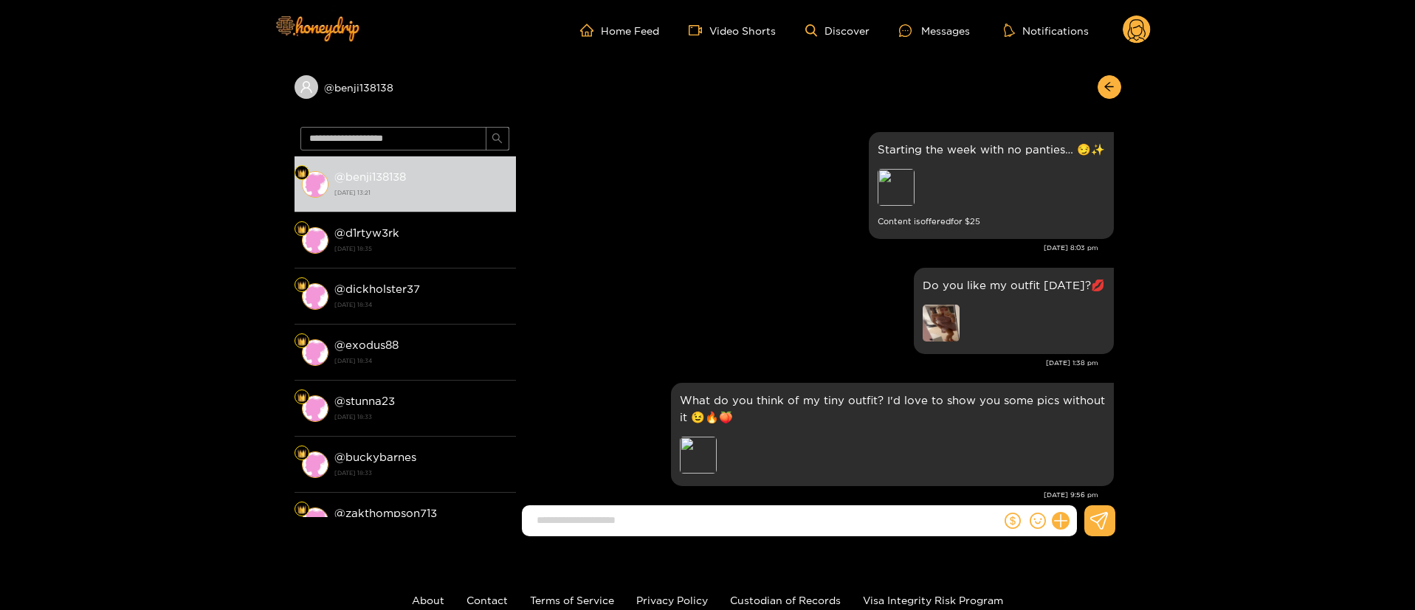
scroll to position [2572, 0]
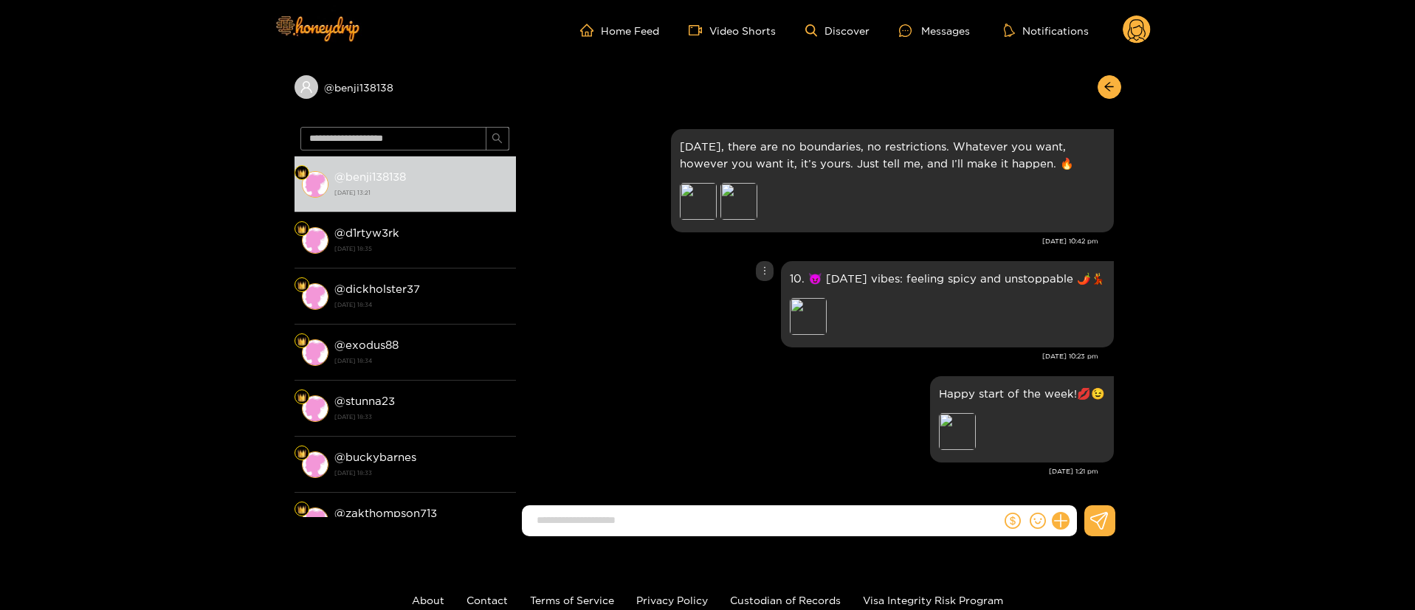
click at [771, 265] on div at bounding box center [765, 271] width 18 height 20
click at [768, 300] on div "Unsend" at bounding box center [763, 301] width 36 height 15
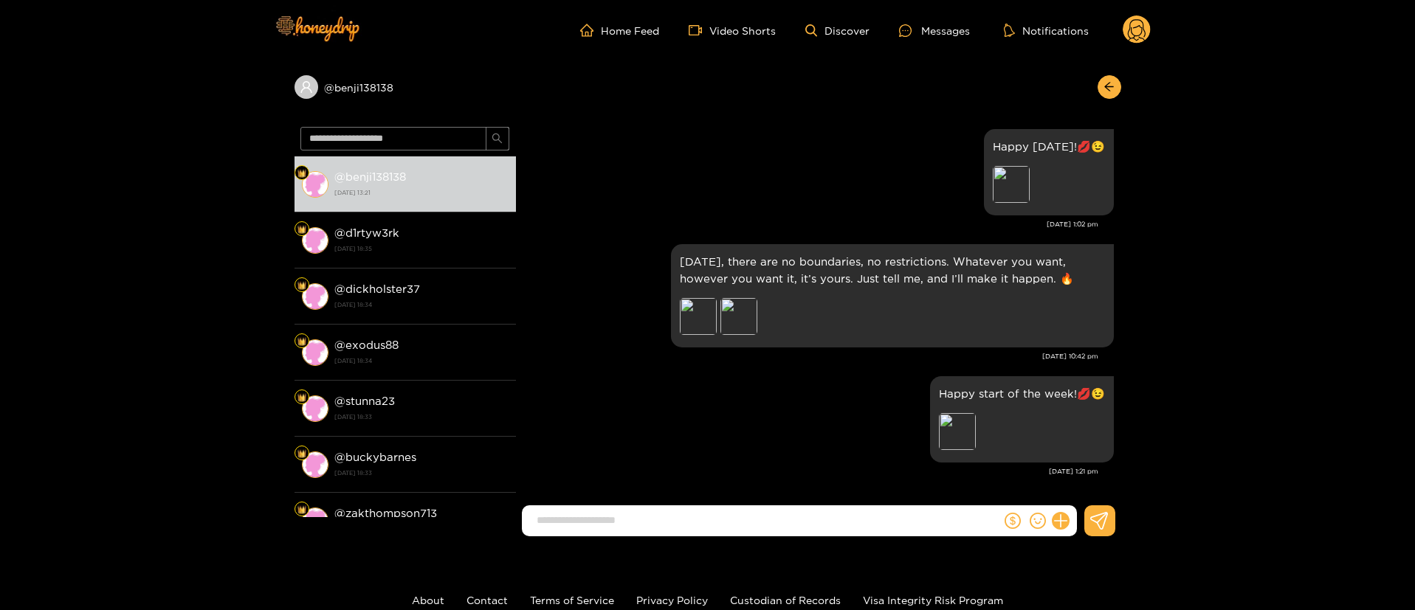
scroll to position [2457, 0]
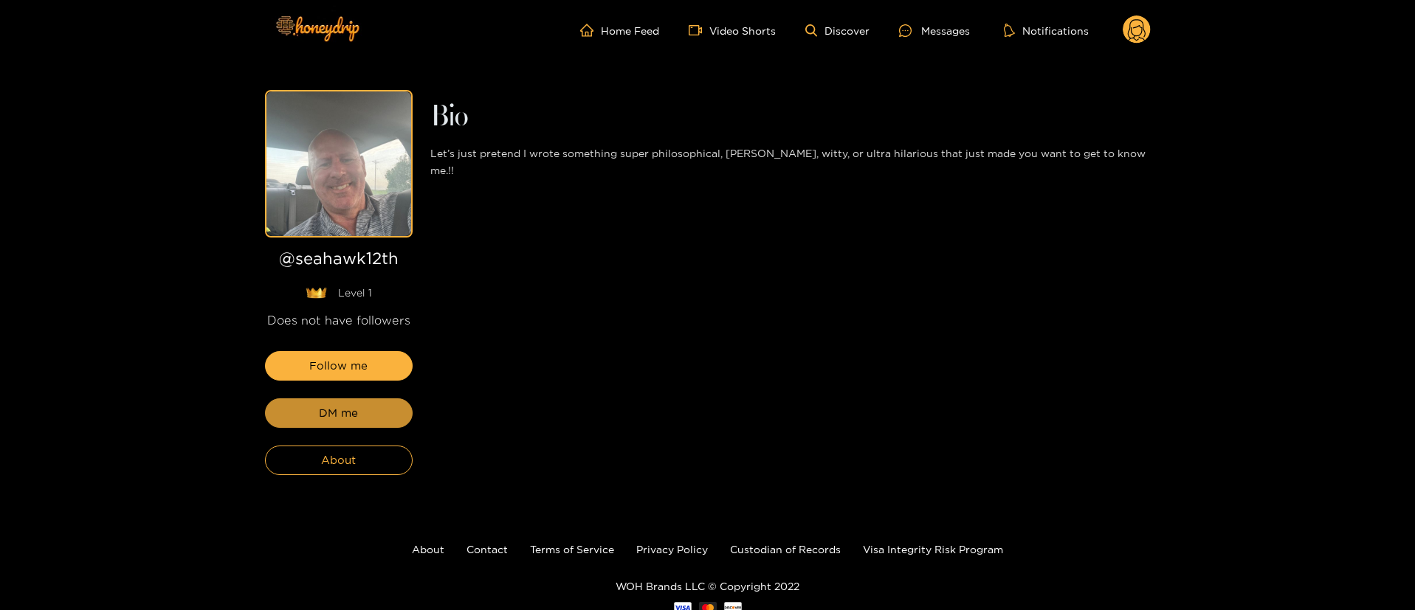
click at [384, 416] on button "DM me" at bounding box center [339, 414] width 148 height 30
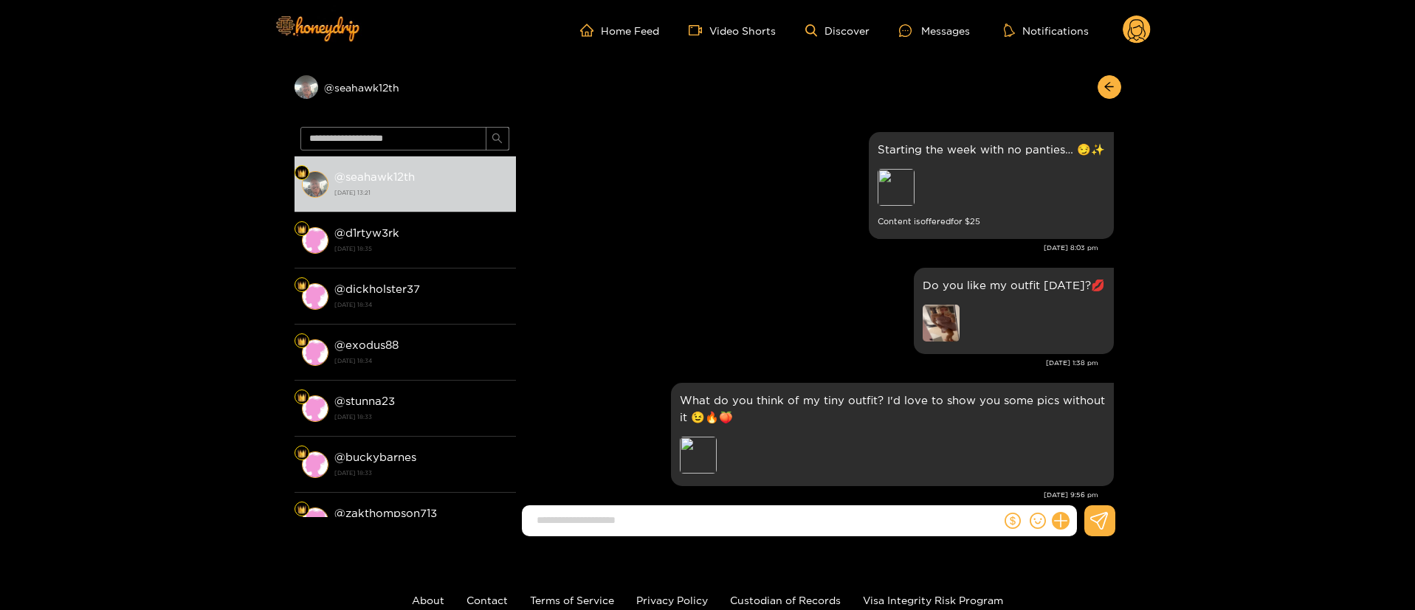
scroll to position [2572, 0]
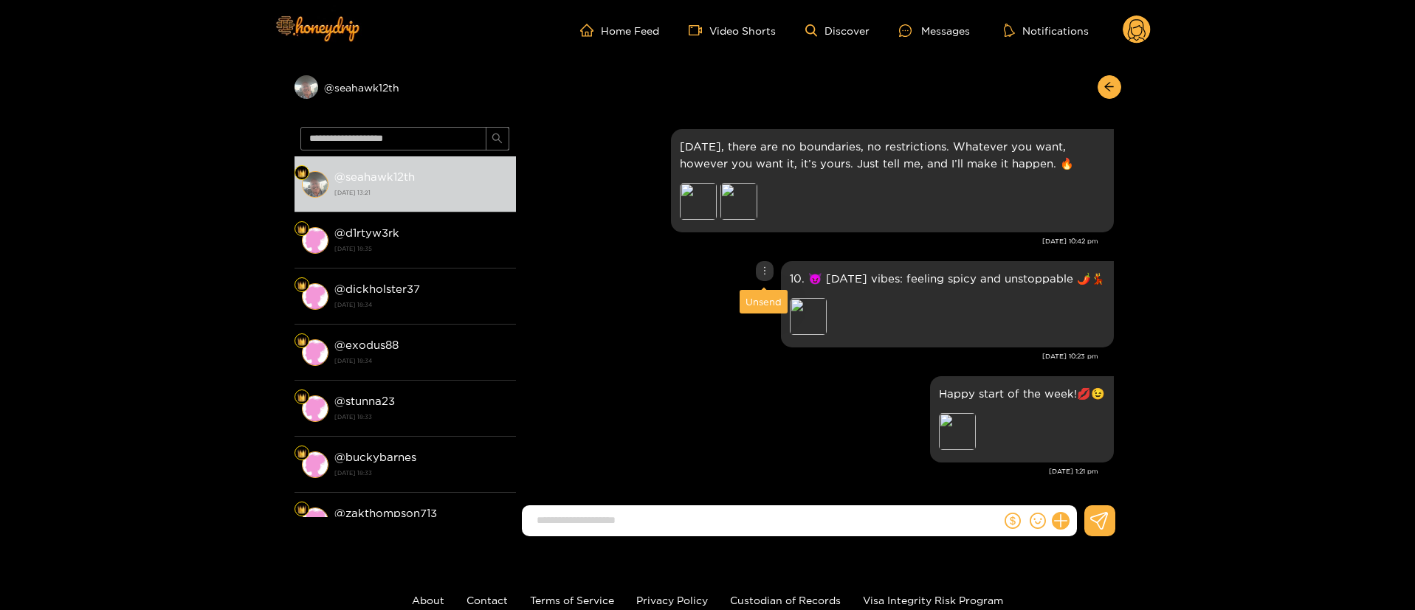
click at [756, 271] on div at bounding box center [765, 271] width 18 height 20
click at [766, 302] on div "Unsend" at bounding box center [763, 301] width 36 height 15
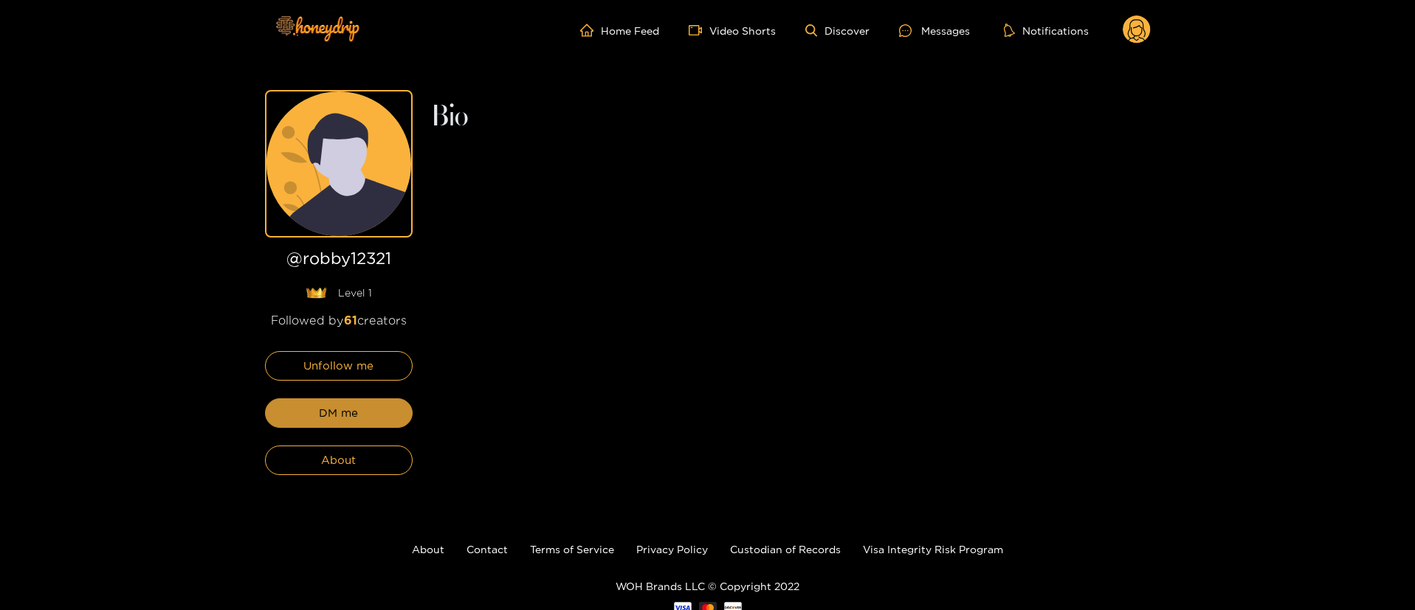
click at [384, 416] on button "DM me" at bounding box center [339, 414] width 148 height 30
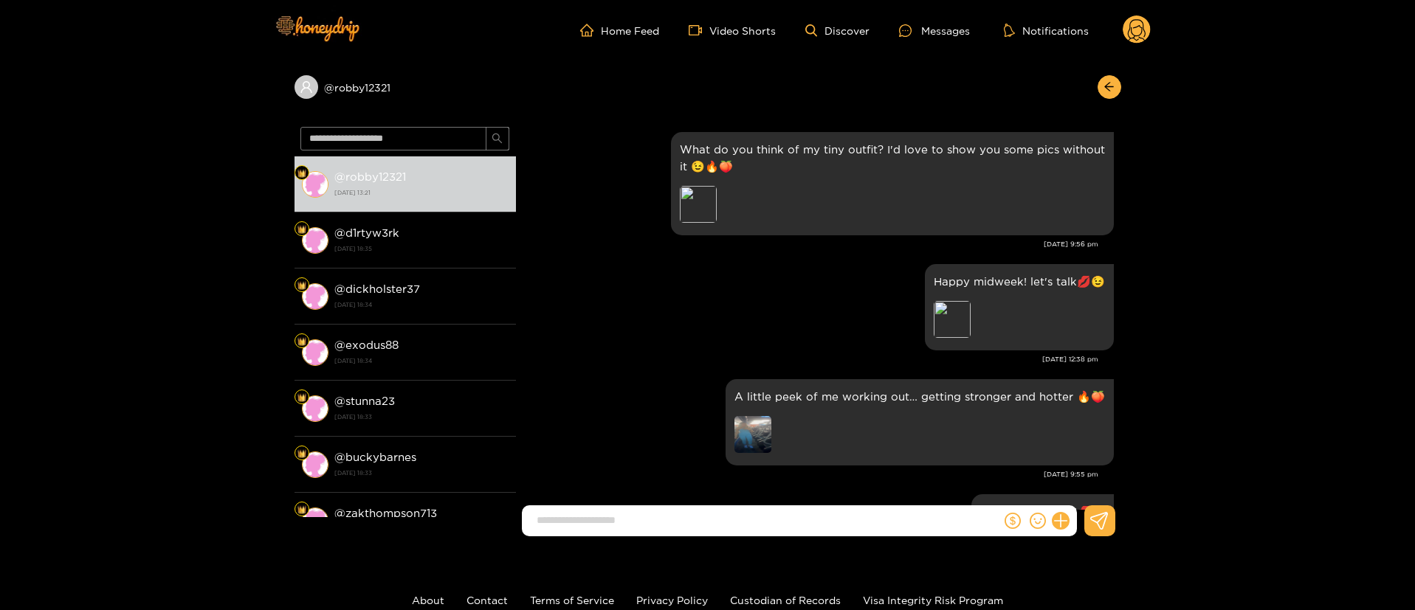
scroll to position [2438, 0]
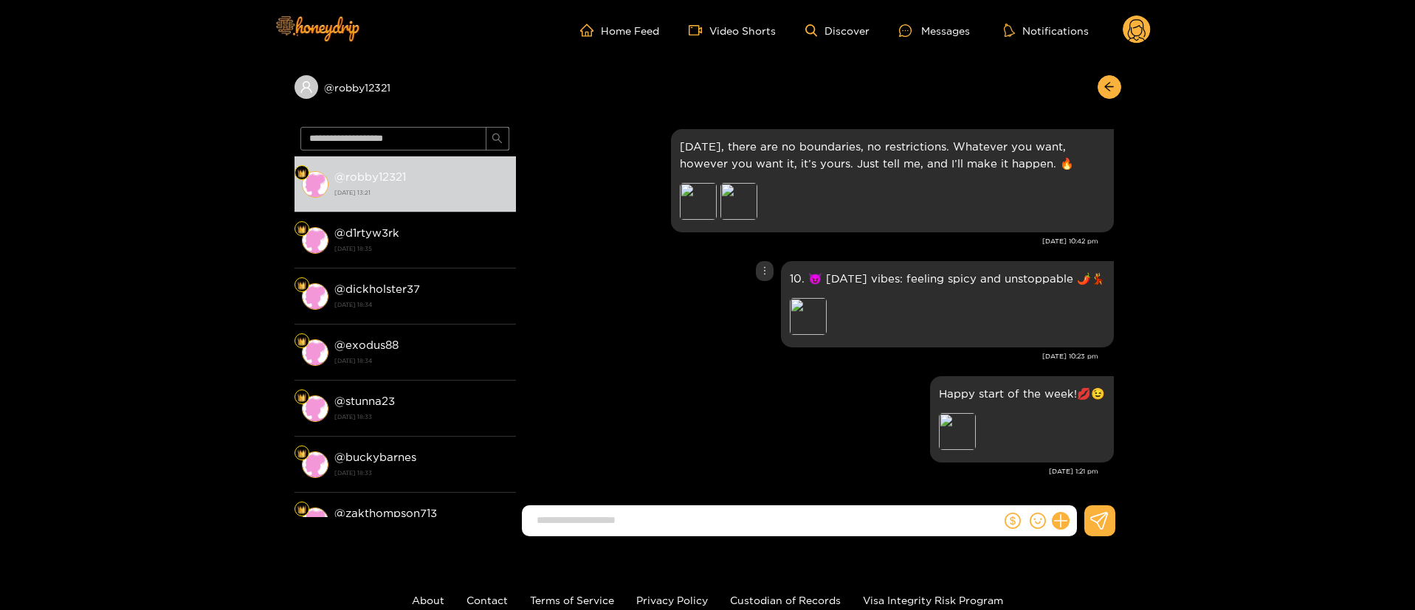
click at [764, 274] on icon "more" at bounding box center [764, 270] width 1 height 8
click at [764, 300] on div "Unsend" at bounding box center [763, 301] width 36 height 15
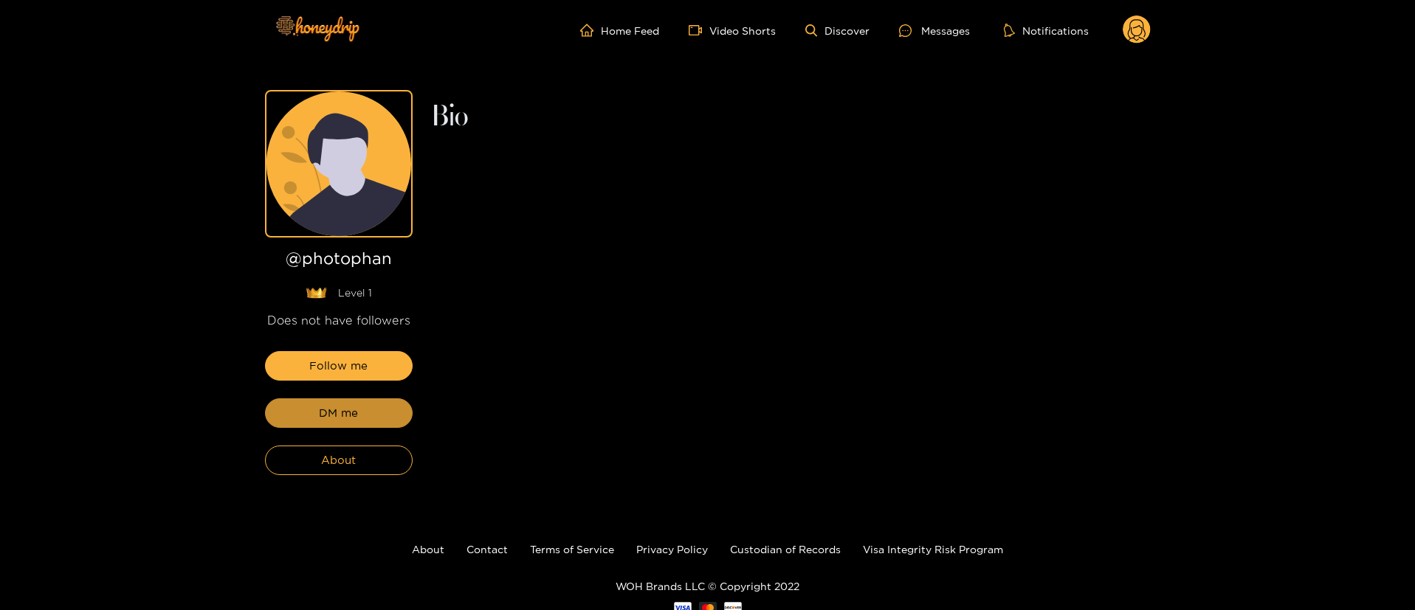
click at [384, 416] on button "DM me" at bounding box center [339, 414] width 148 height 30
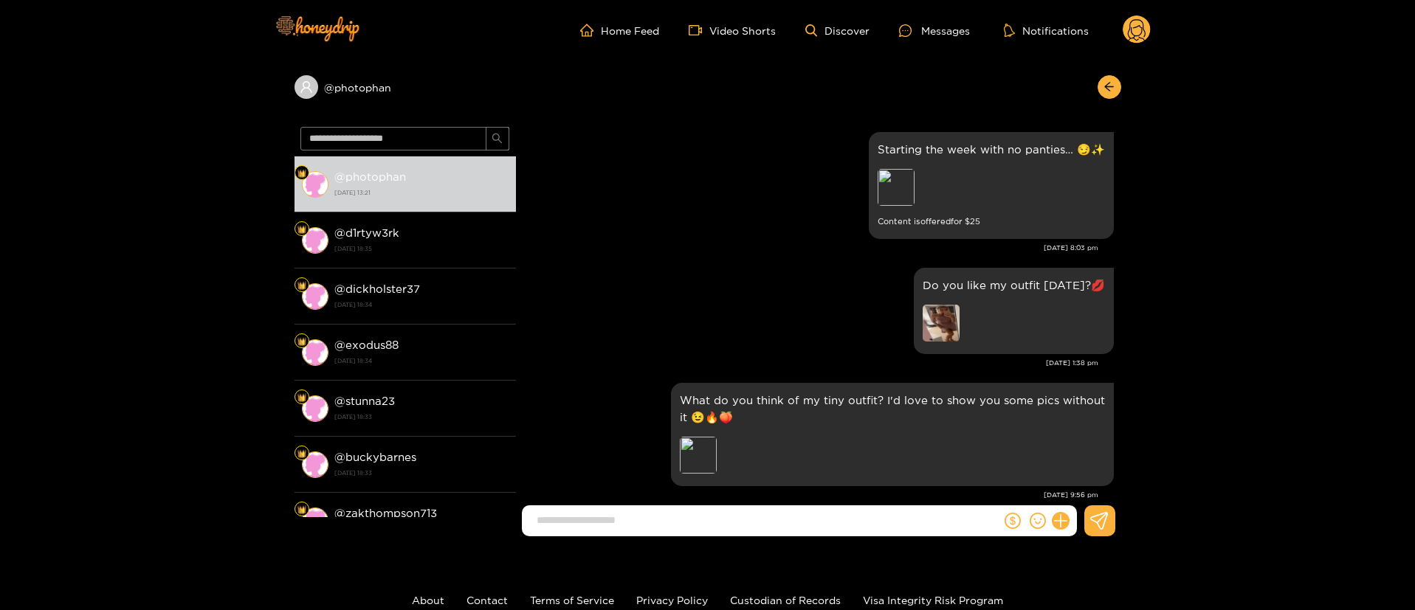
scroll to position [2572, 0]
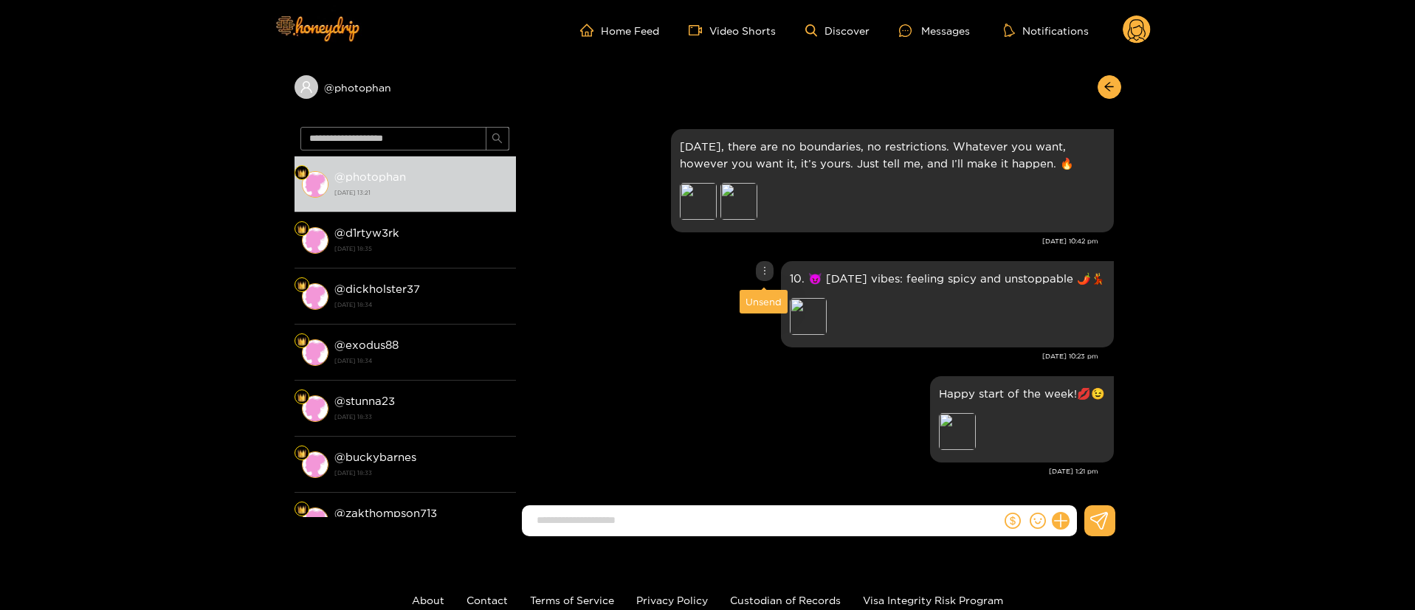
click at [768, 266] on icon "more" at bounding box center [764, 271] width 10 height 10
click at [765, 297] on div "Unsend" at bounding box center [763, 301] width 36 height 15
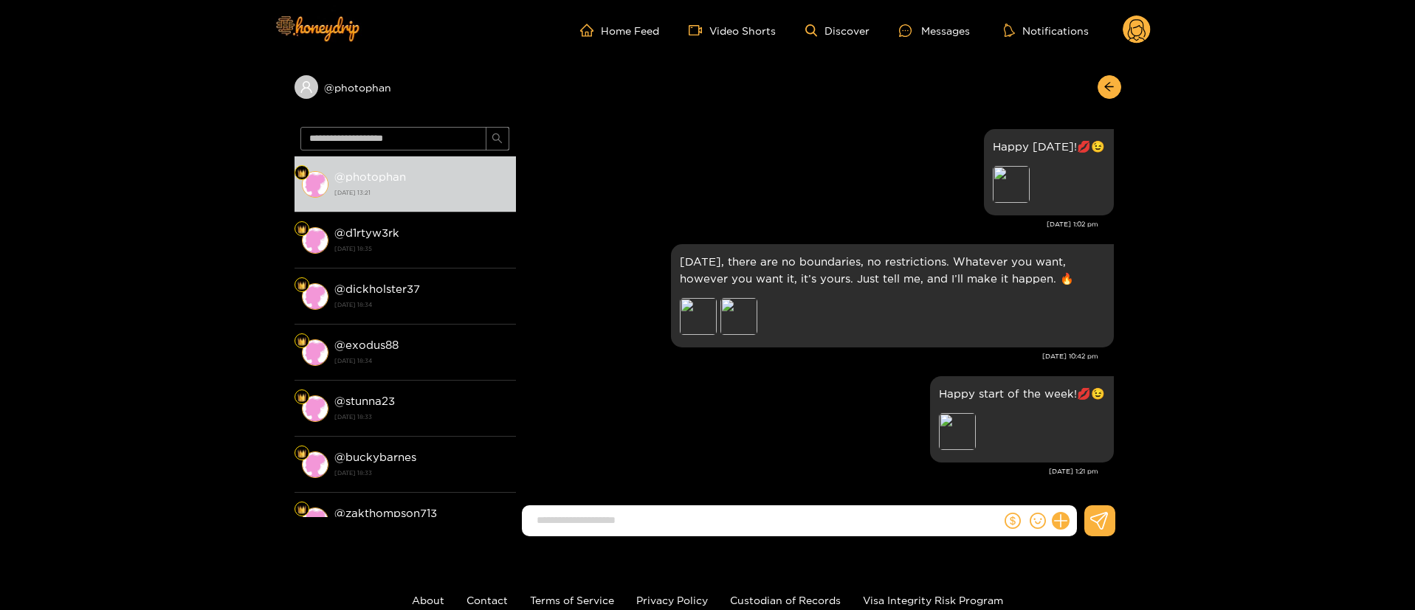
scroll to position [2457, 0]
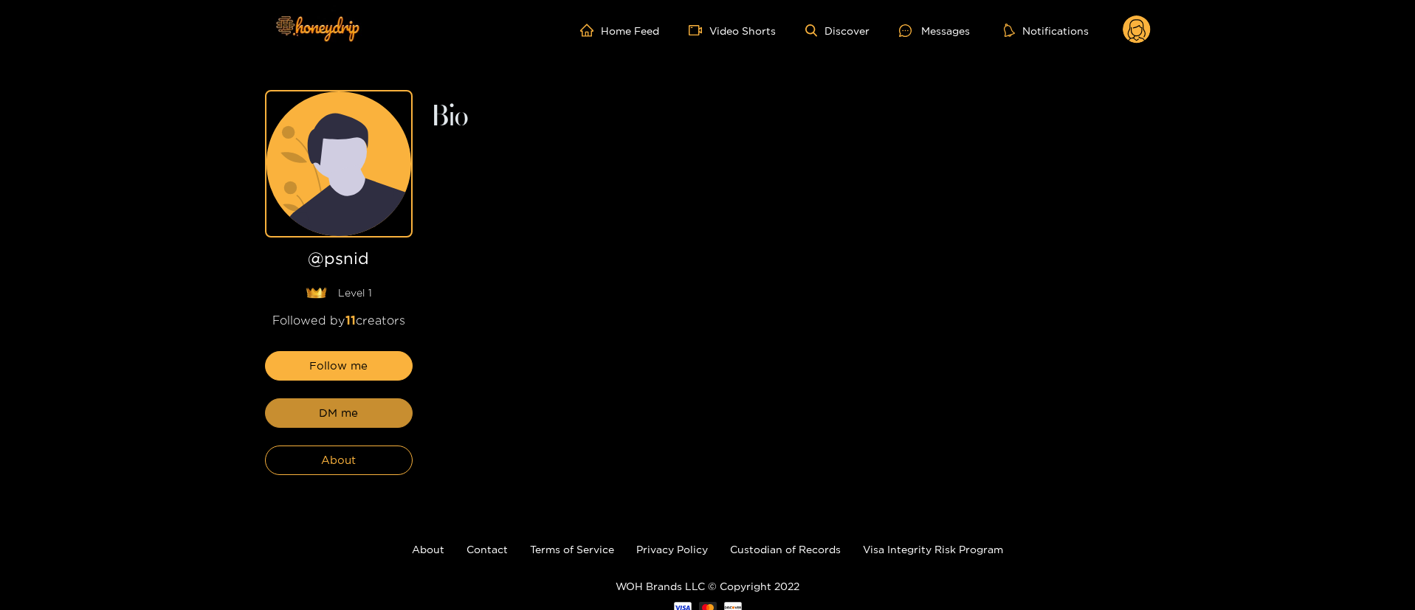
click at [384, 416] on button "DM me" at bounding box center [339, 414] width 148 height 30
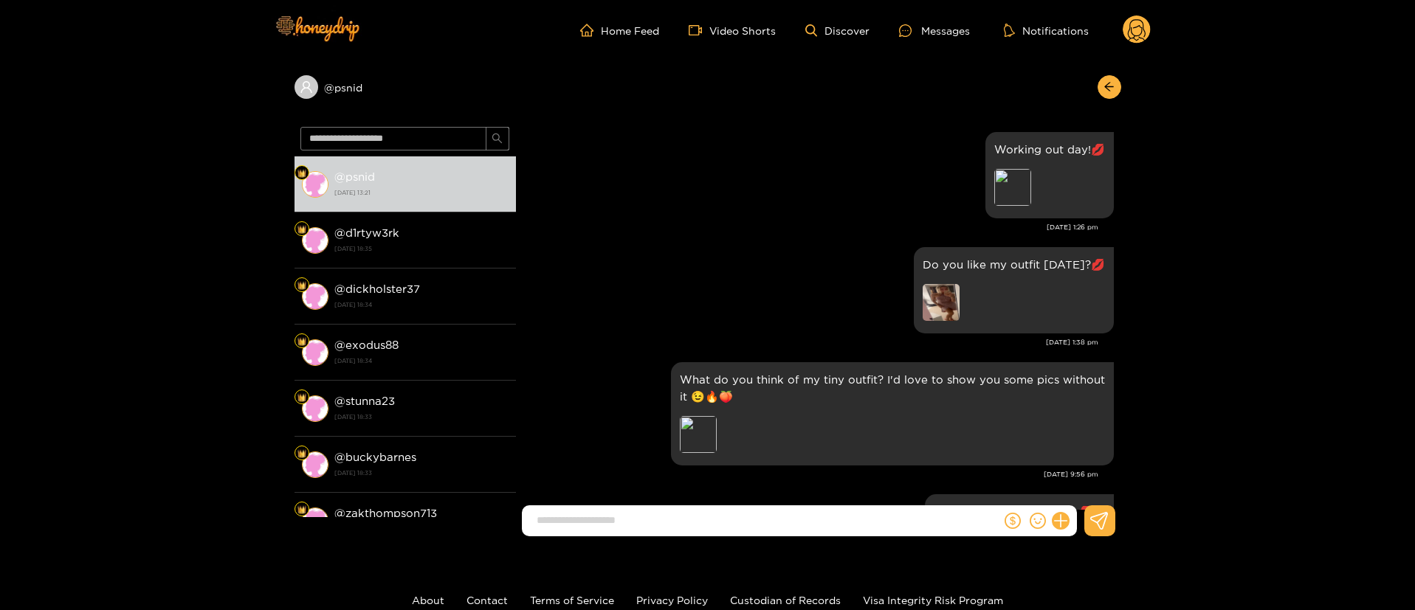
scroll to position [2551, 0]
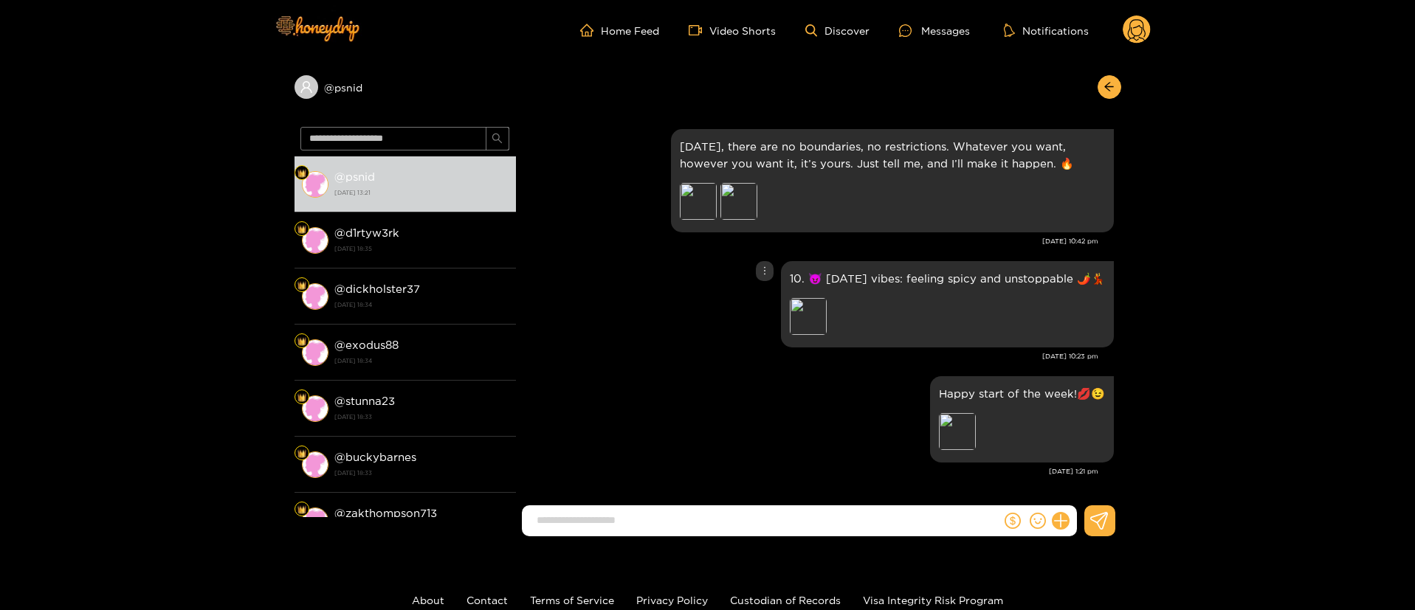
click at [766, 275] on icon "more" at bounding box center [764, 271] width 10 height 10
click at [767, 300] on div "Unsend" at bounding box center [763, 301] width 36 height 15
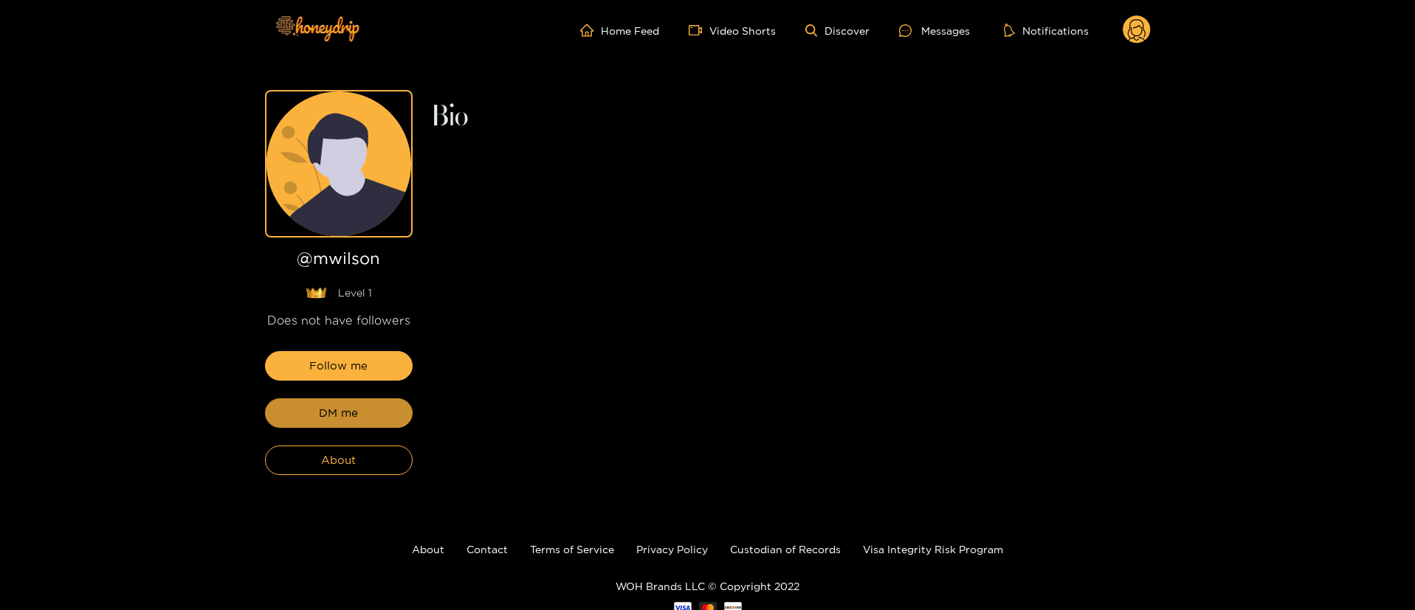
click at [384, 416] on button "DM me" at bounding box center [339, 414] width 148 height 30
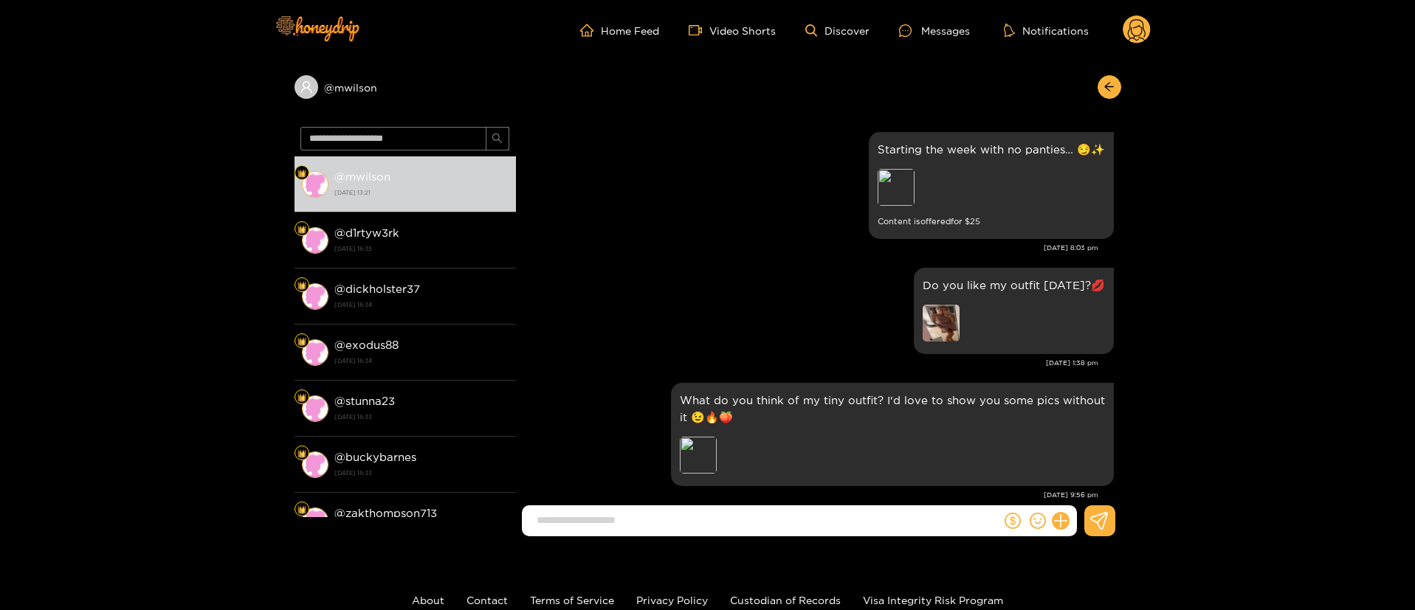
scroll to position [2572, 0]
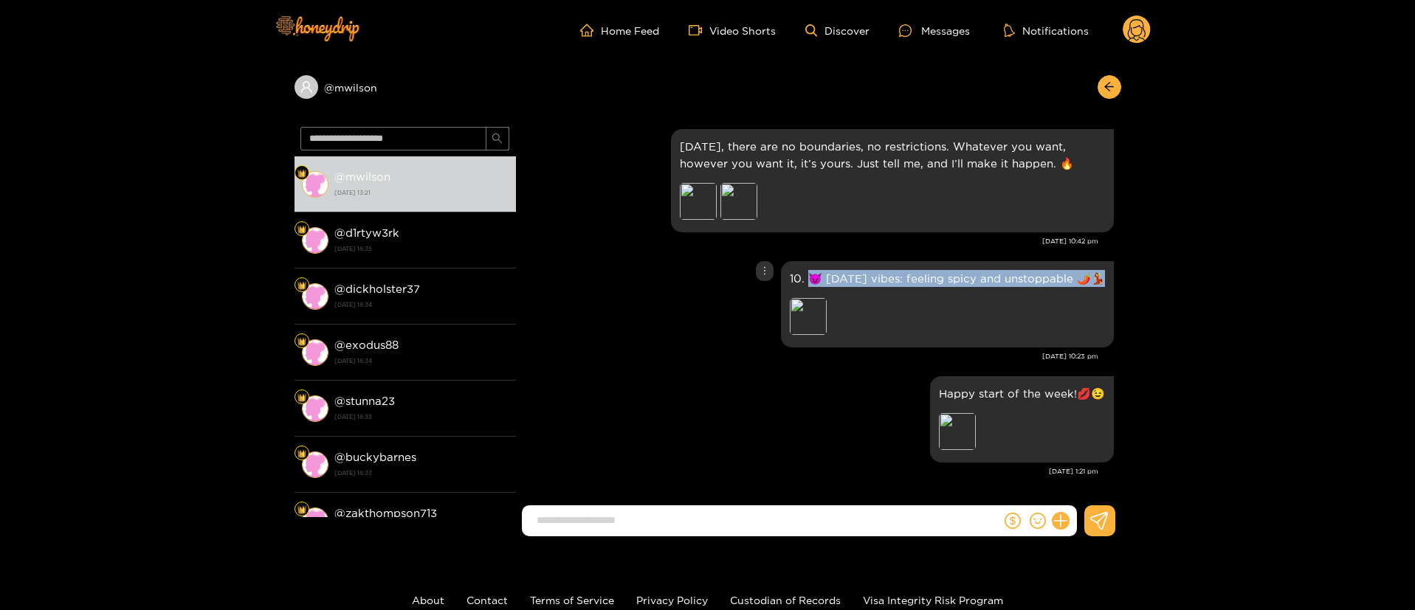
drag, startPoint x: 809, startPoint y: 279, endPoint x: 1095, endPoint y: 272, distance: 286.5
click at [1095, 272] on p "10. 😈 [DATE] vibes: feeling spicy and unstoppable 🌶️💃" at bounding box center [947, 278] width 315 height 17
copy p "😈 [DATE] vibes: feeling spicy and unstoppable 🌶️💃"
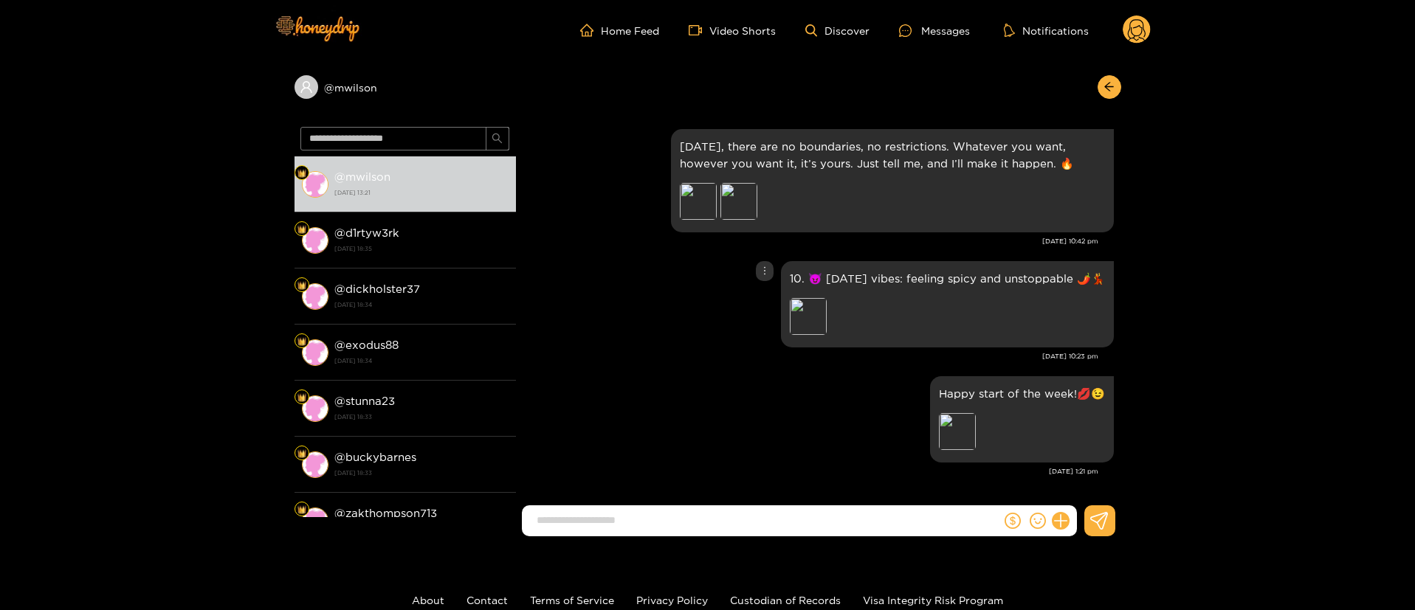
click at [768, 276] on div at bounding box center [765, 271] width 18 height 20
click at [764, 305] on div "Unsend" at bounding box center [763, 301] width 36 height 15
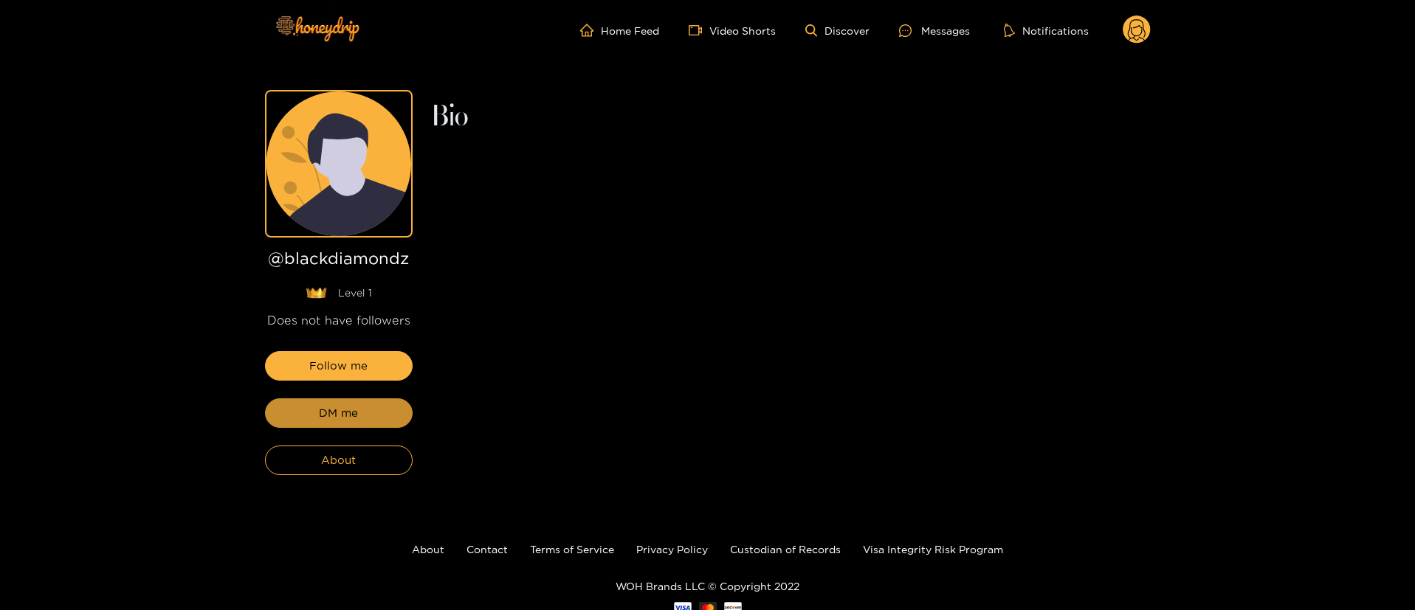
click at [355, 416] on span "DM me" at bounding box center [338, 413] width 39 height 18
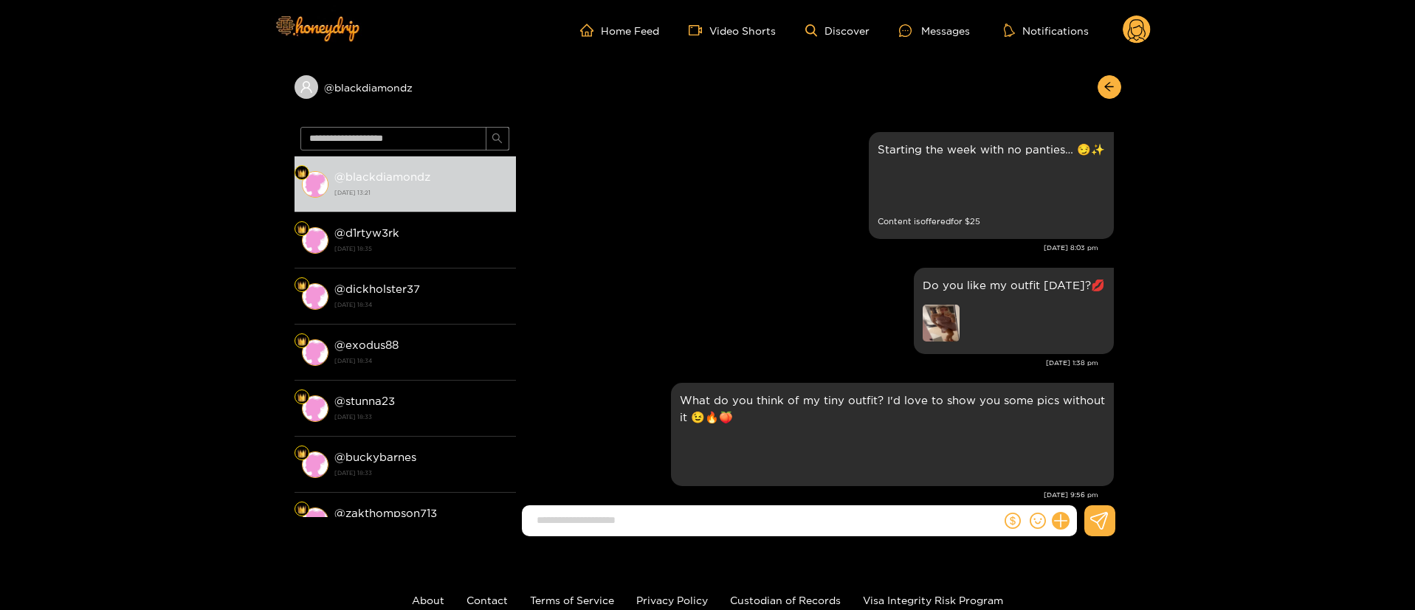
scroll to position [2572, 0]
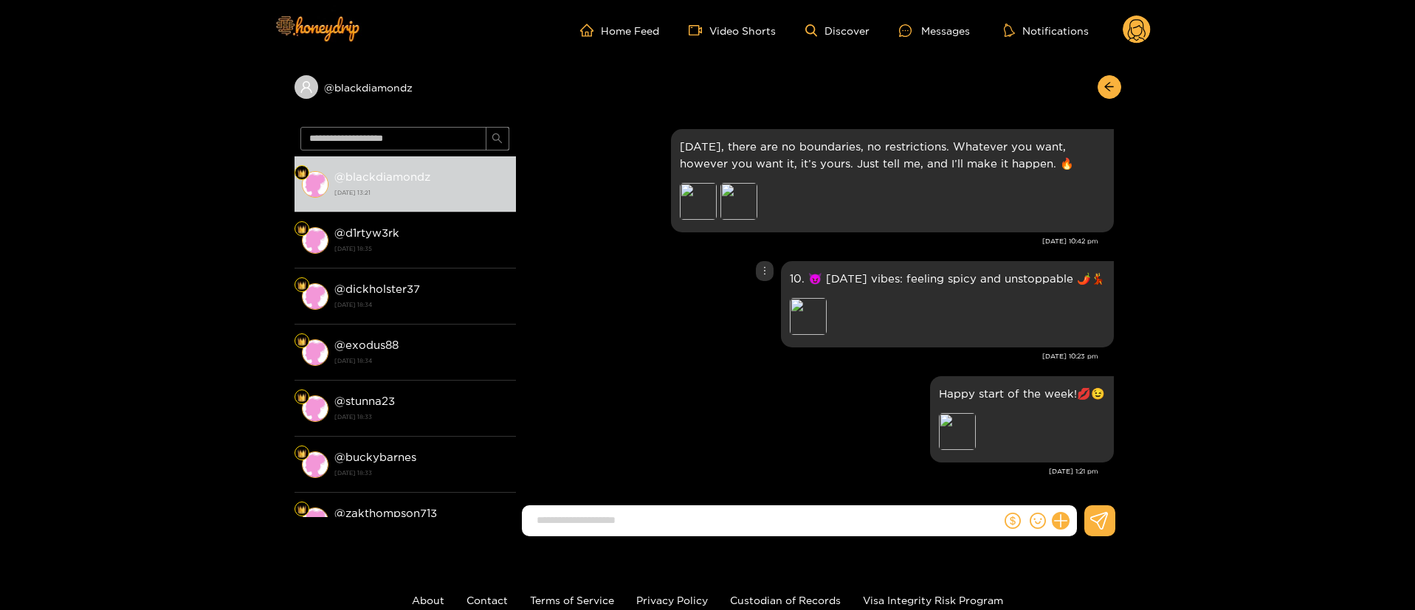
click at [762, 263] on div at bounding box center [765, 271] width 18 height 20
click at [757, 298] on div "Unsend" at bounding box center [763, 301] width 36 height 15
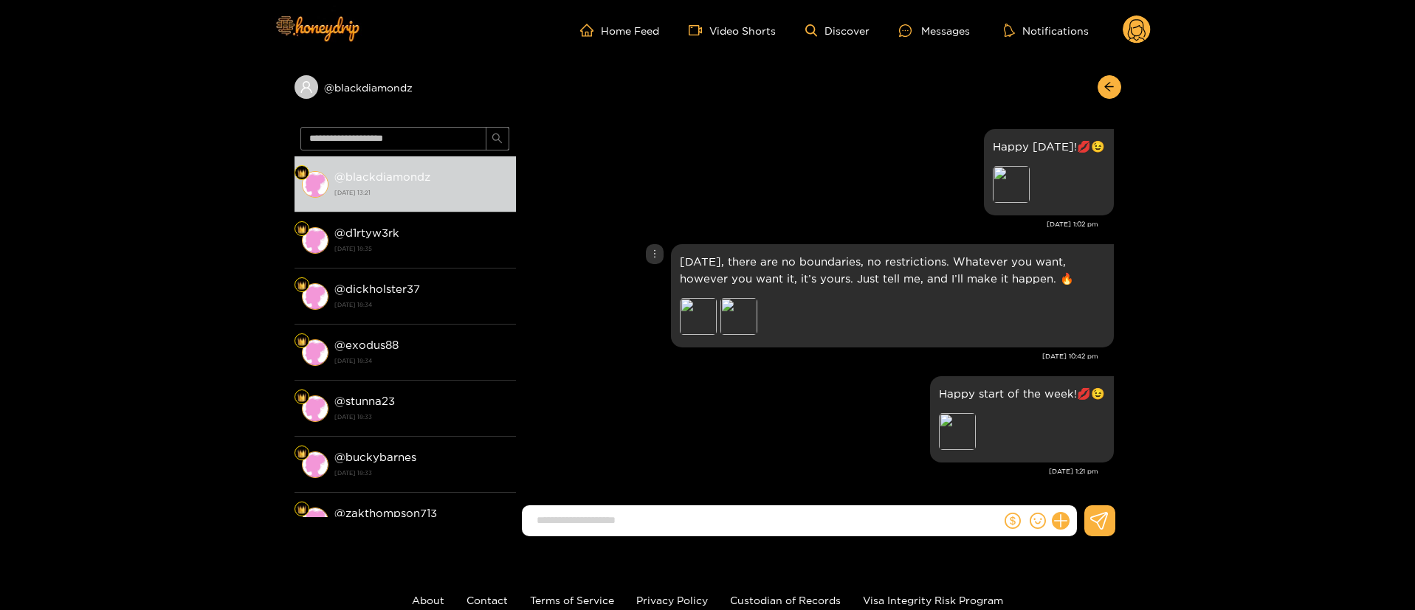
scroll to position [2457, 0]
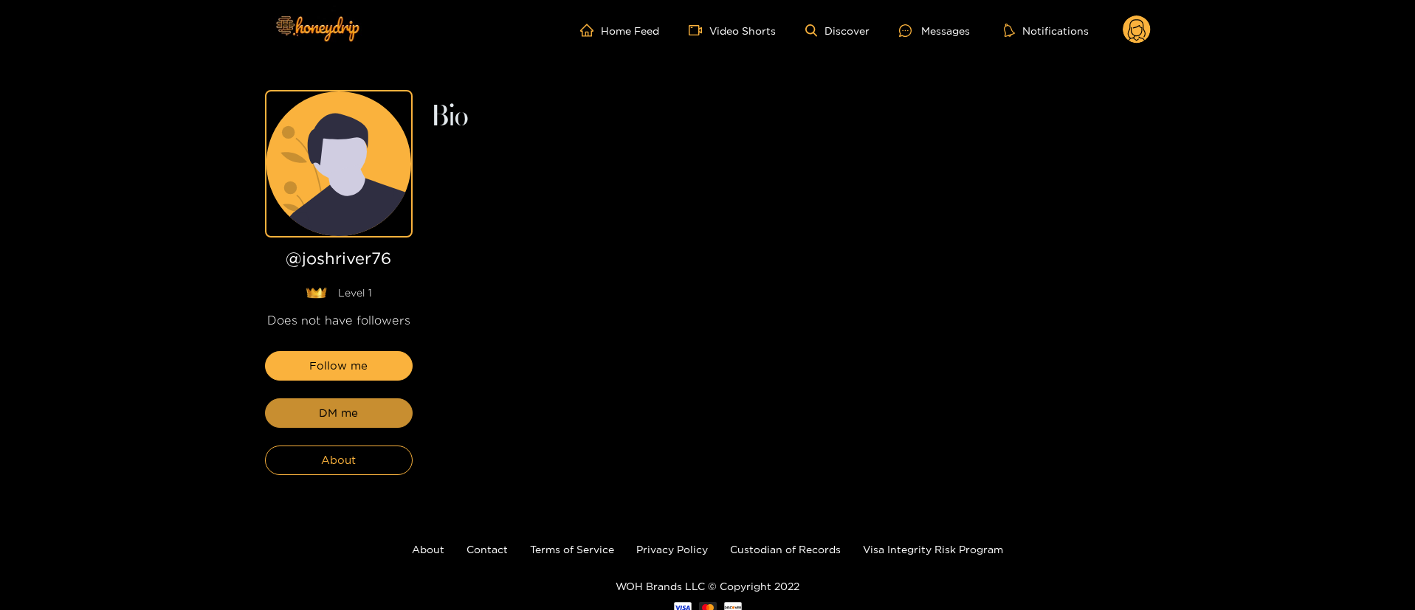
click at [355, 416] on span "DM me" at bounding box center [338, 413] width 39 height 18
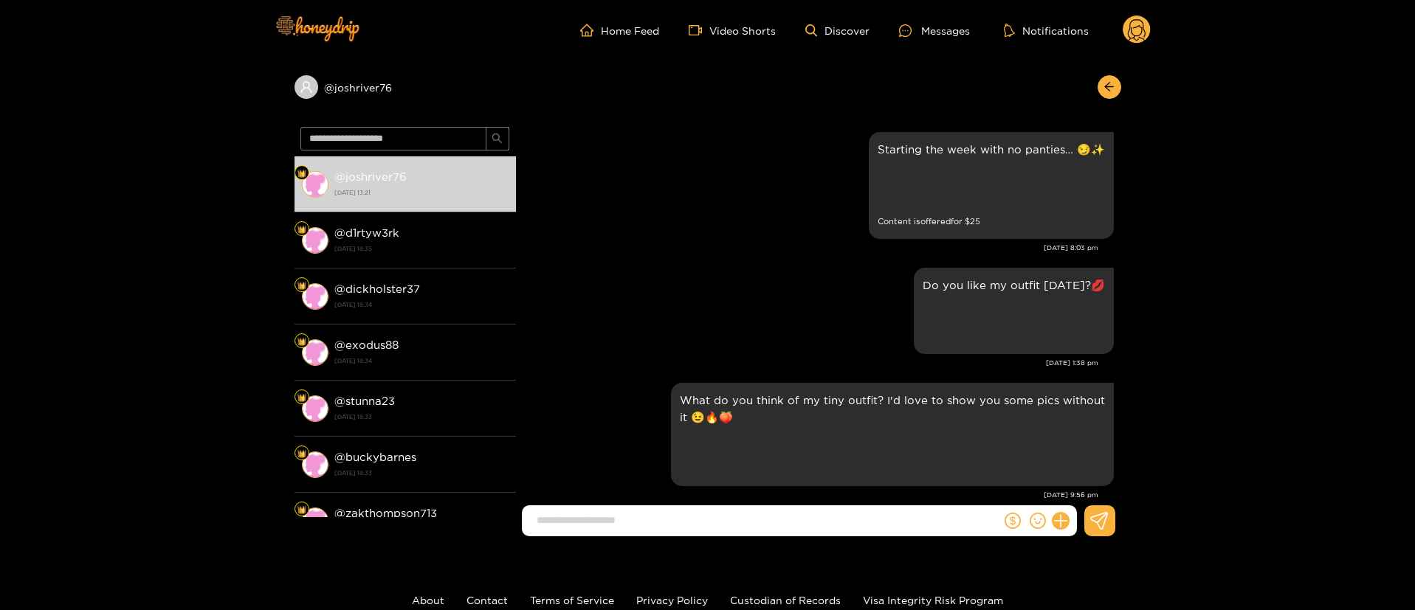
scroll to position [2572, 0]
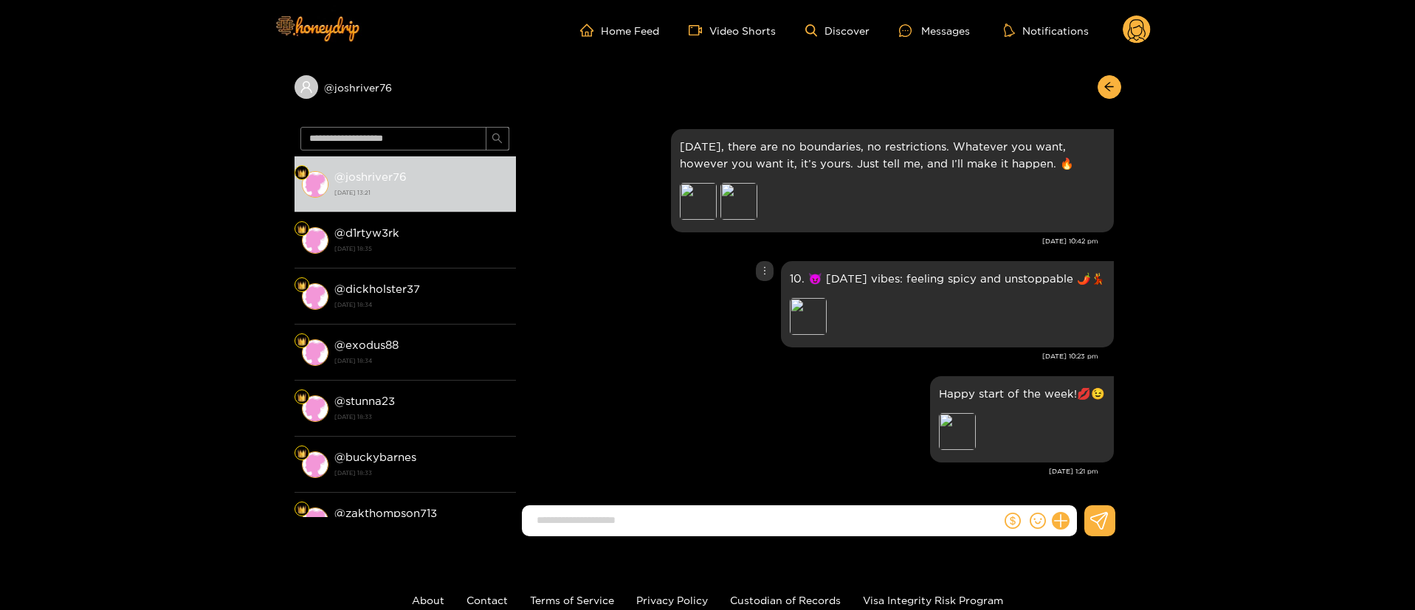
click at [768, 274] on icon "more" at bounding box center [764, 271] width 10 height 10
click at [755, 300] on div "Unsend" at bounding box center [763, 301] width 36 height 15
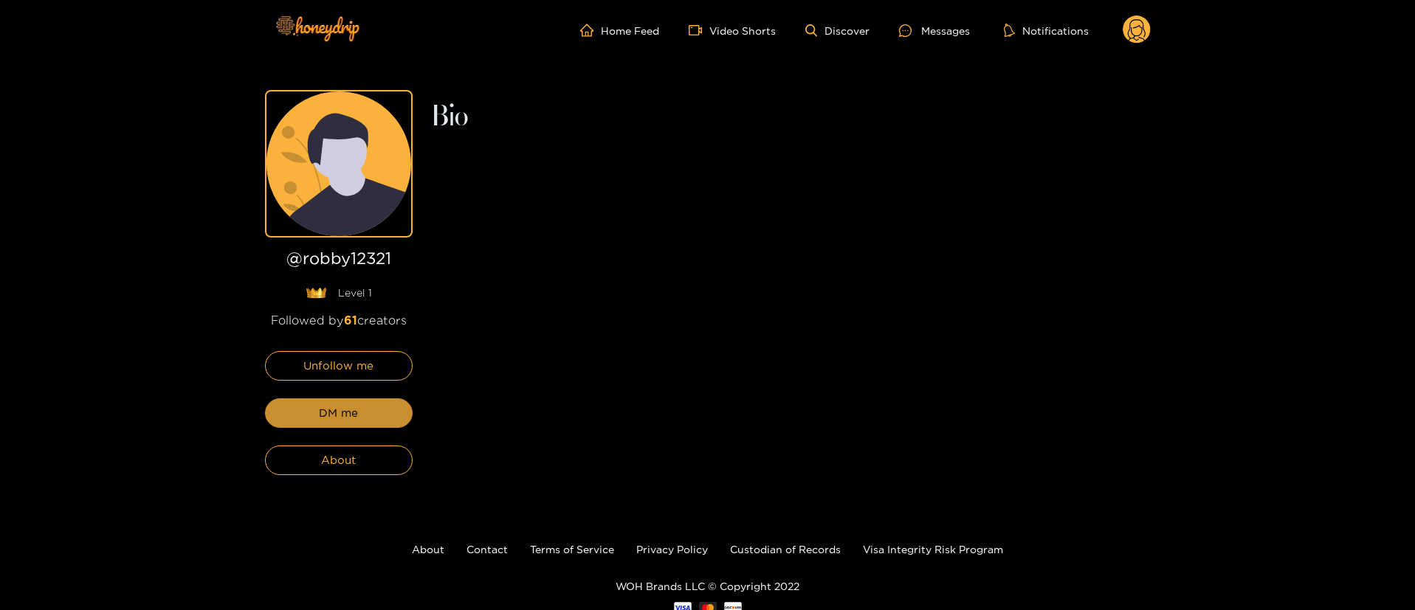
click at [355, 416] on span "DM me" at bounding box center [338, 413] width 39 height 18
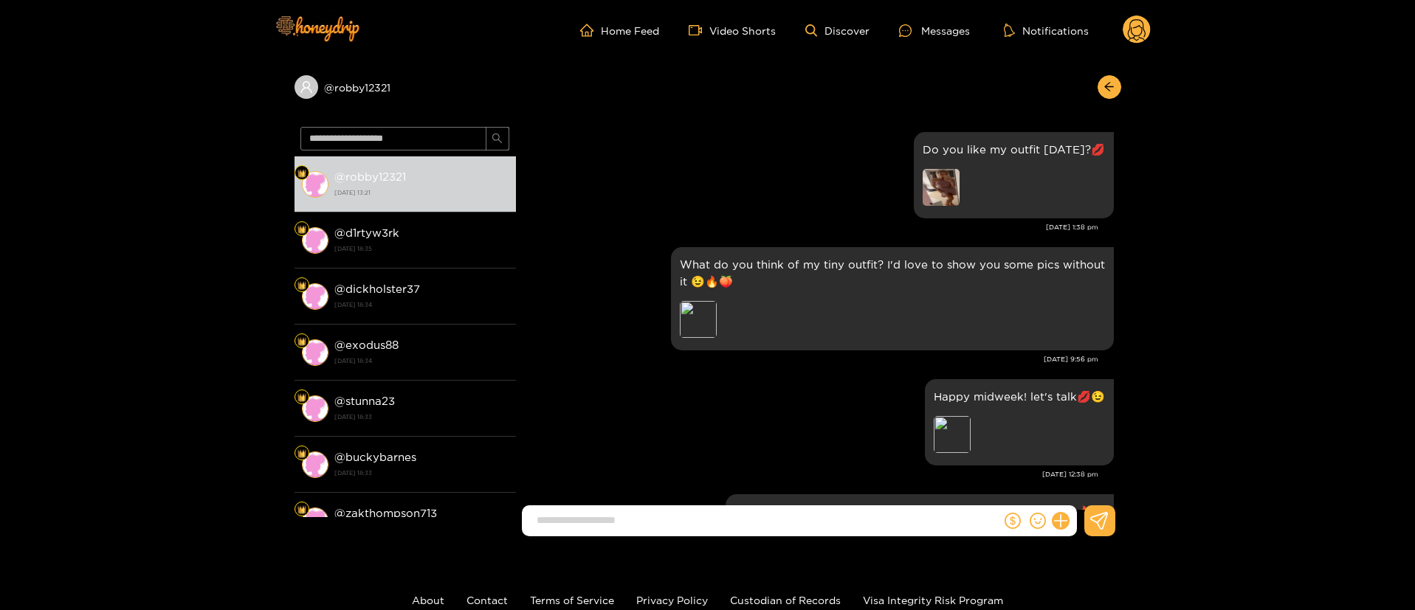
scroll to position [2438, 0]
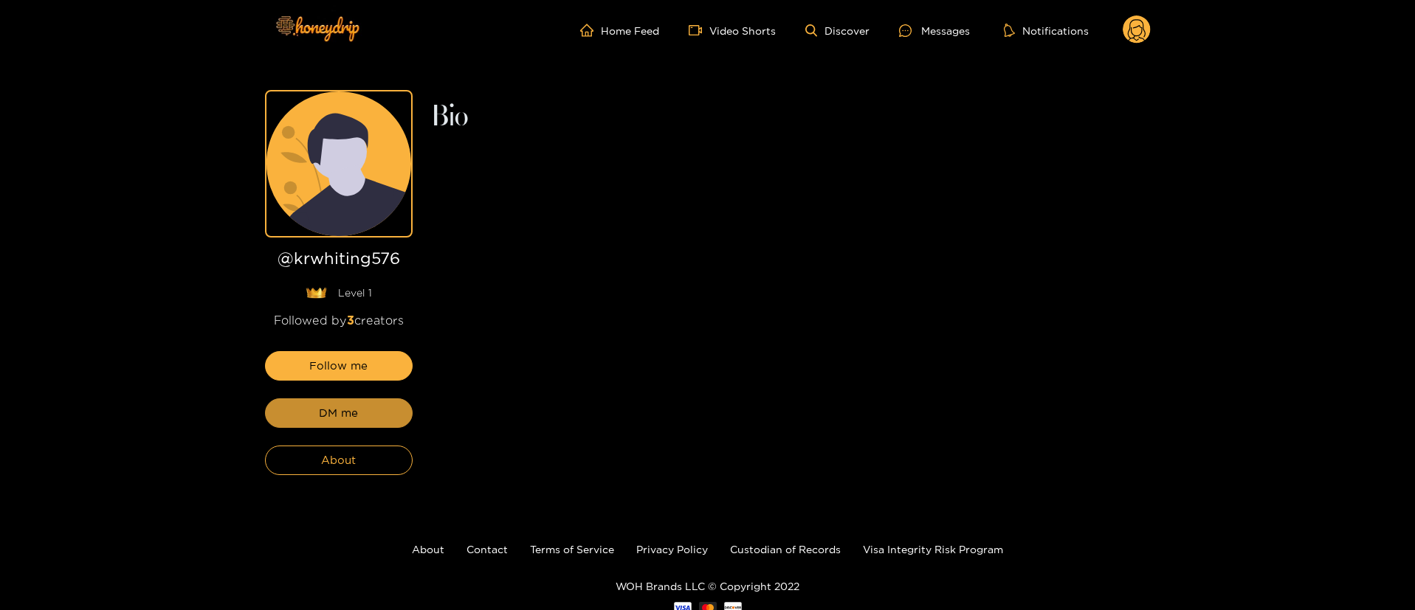
click at [355, 416] on span "DM me" at bounding box center [338, 413] width 39 height 18
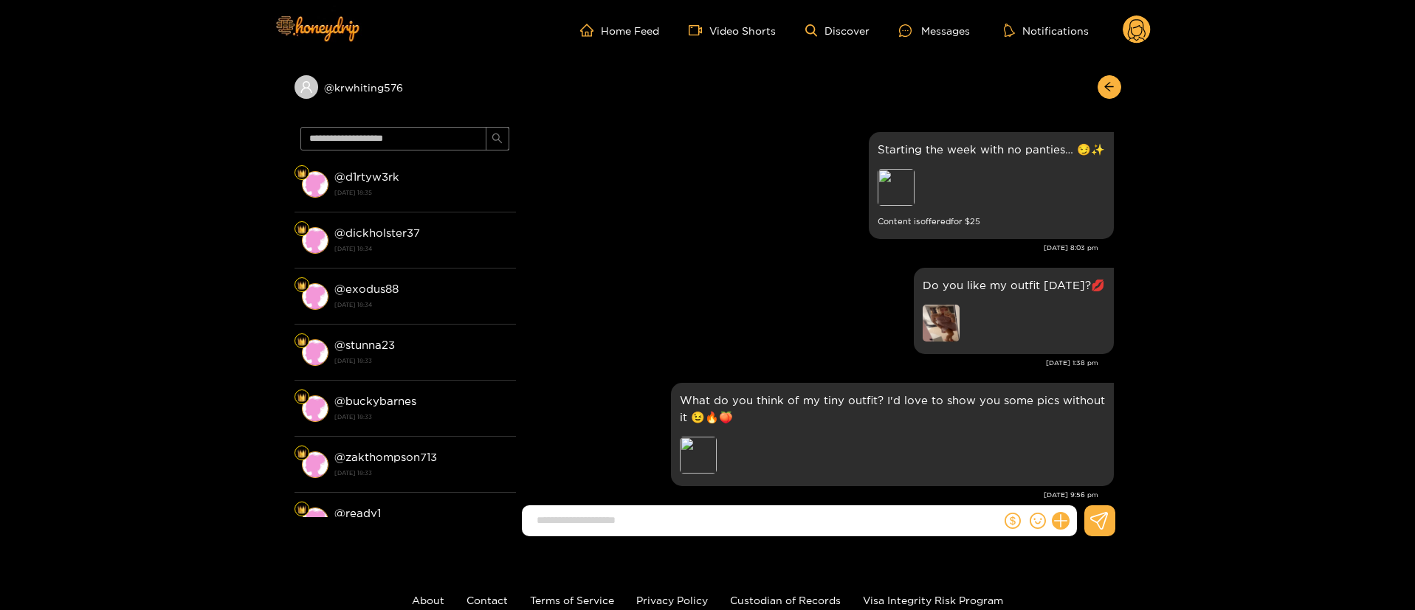
scroll to position [2572, 0]
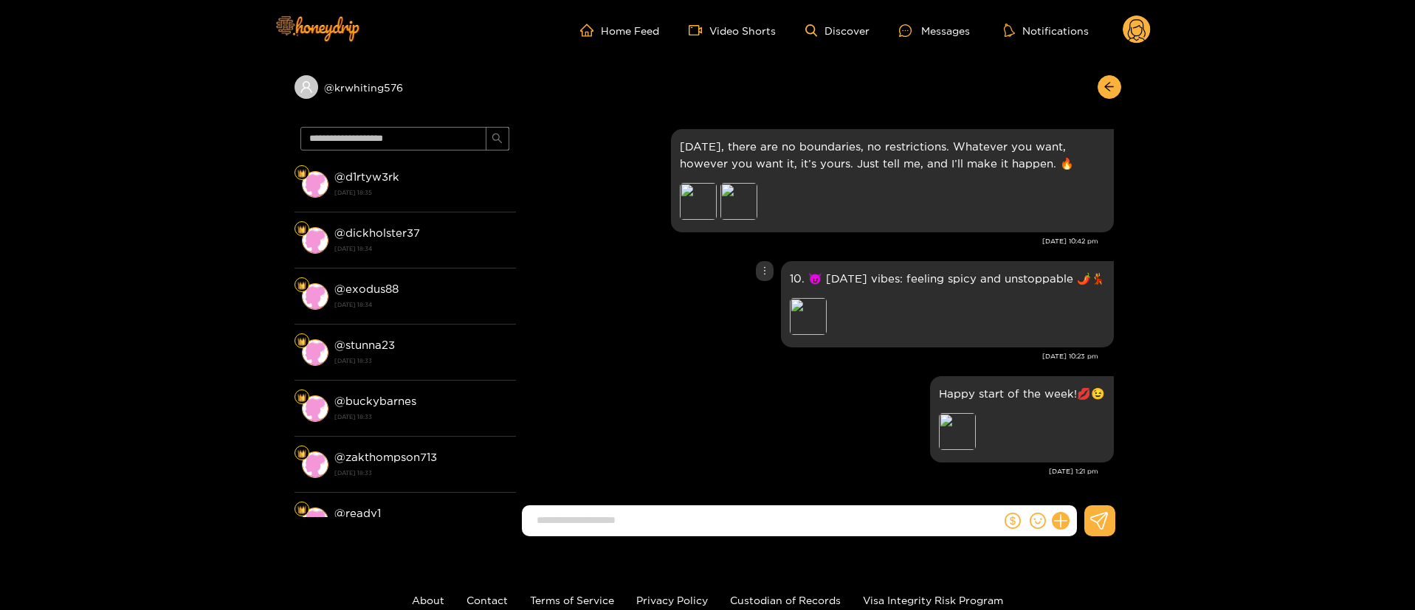
click at [770, 269] on div at bounding box center [765, 271] width 18 height 20
click at [762, 300] on div "Unsend" at bounding box center [763, 301] width 36 height 15
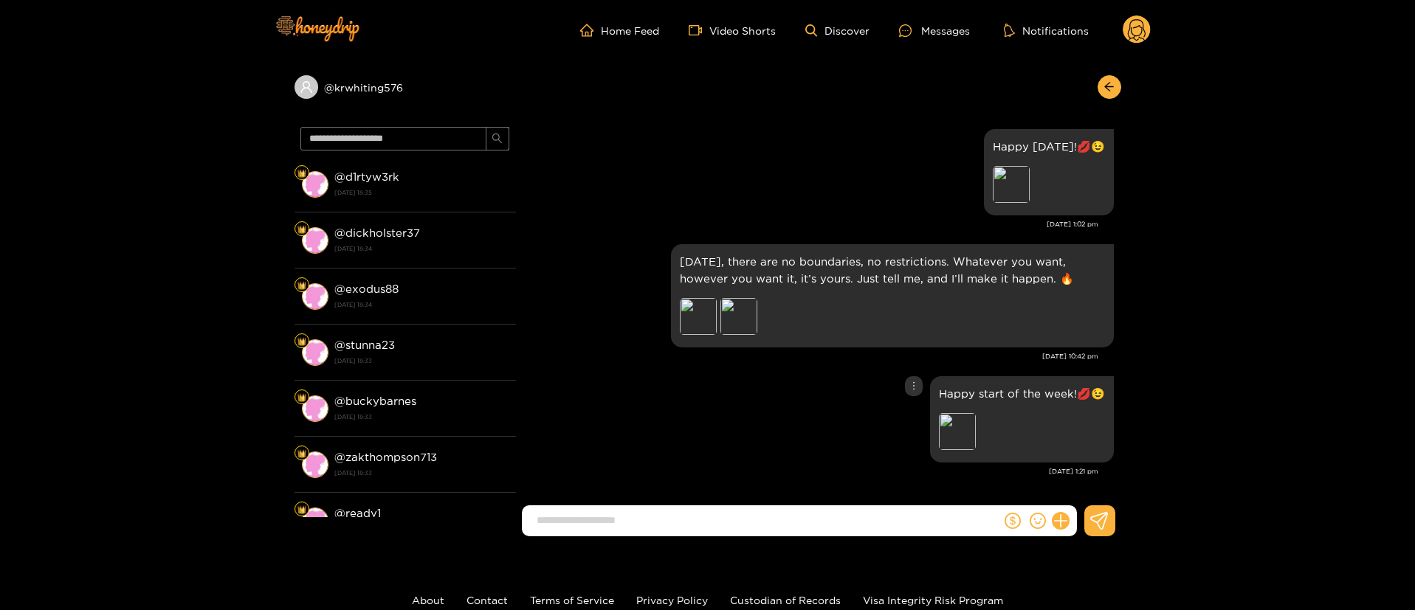
scroll to position [2457, 0]
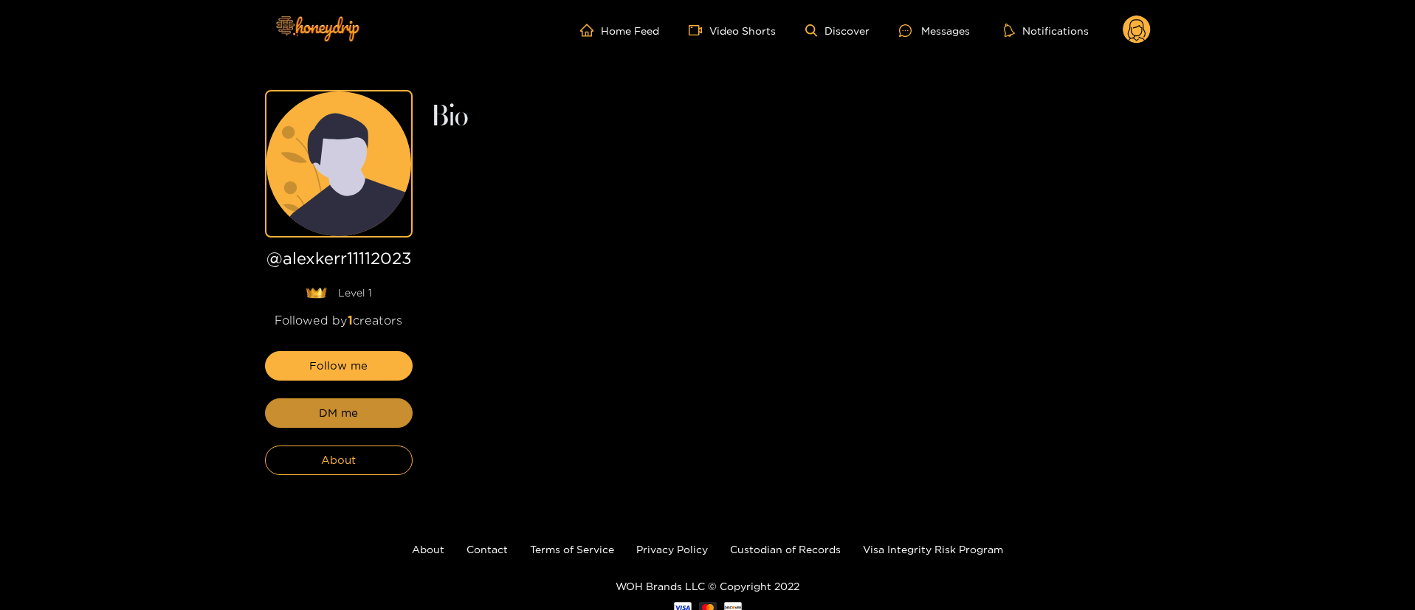
click at [355, 416] on span "DM me" at bounding box center [338, 413] width 39 height 18
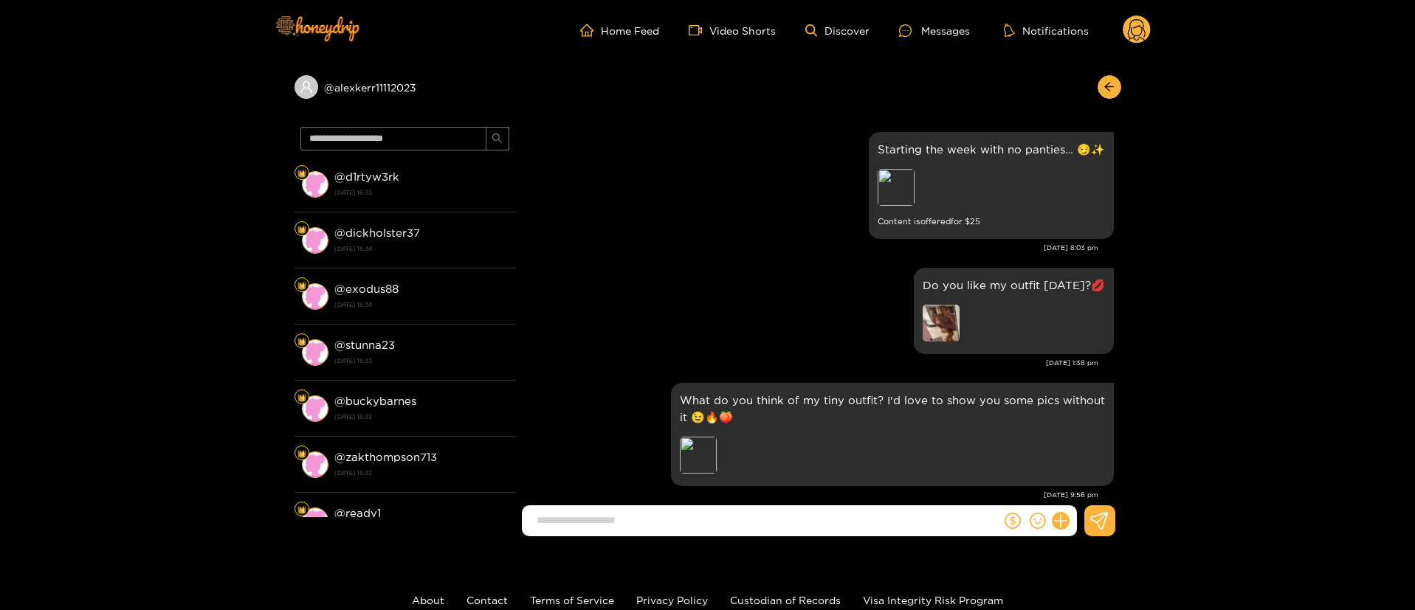
scroll to position [2572, 0]
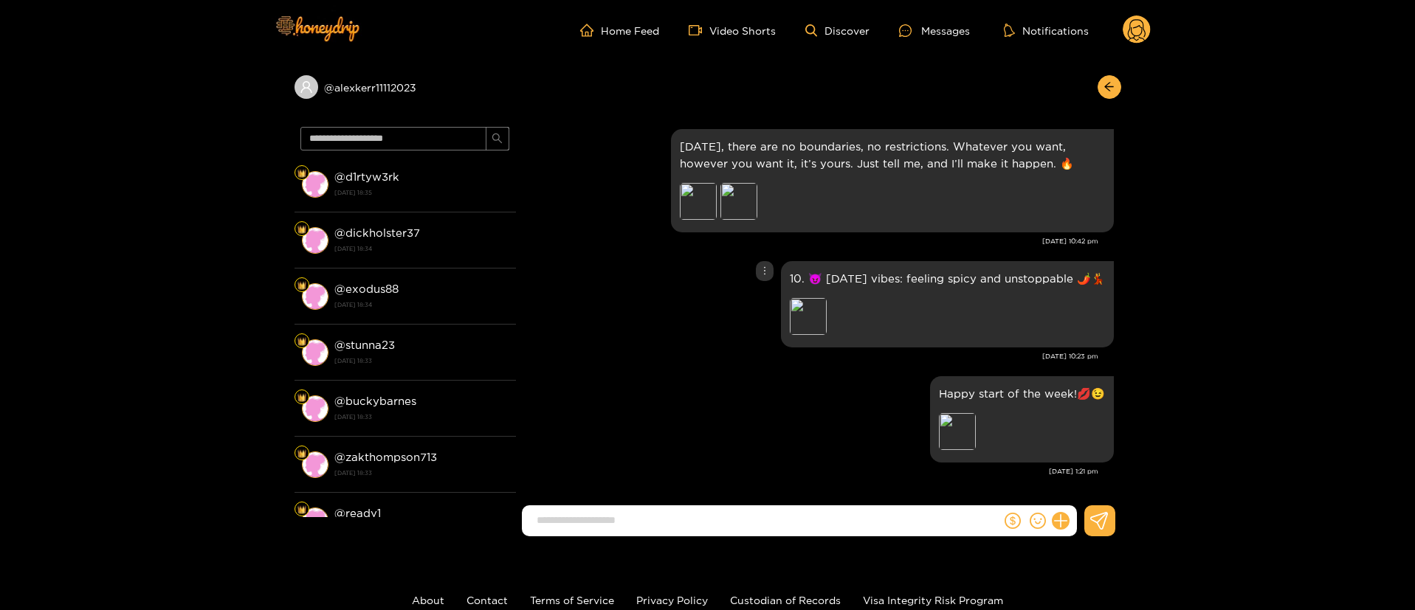
click at [767, 267] on icon "more" at bounding box center [764, 271] width 10 height 10
click at [759, 303] on div "Unsend" at bounding box center [763, 301] width 36 height 15
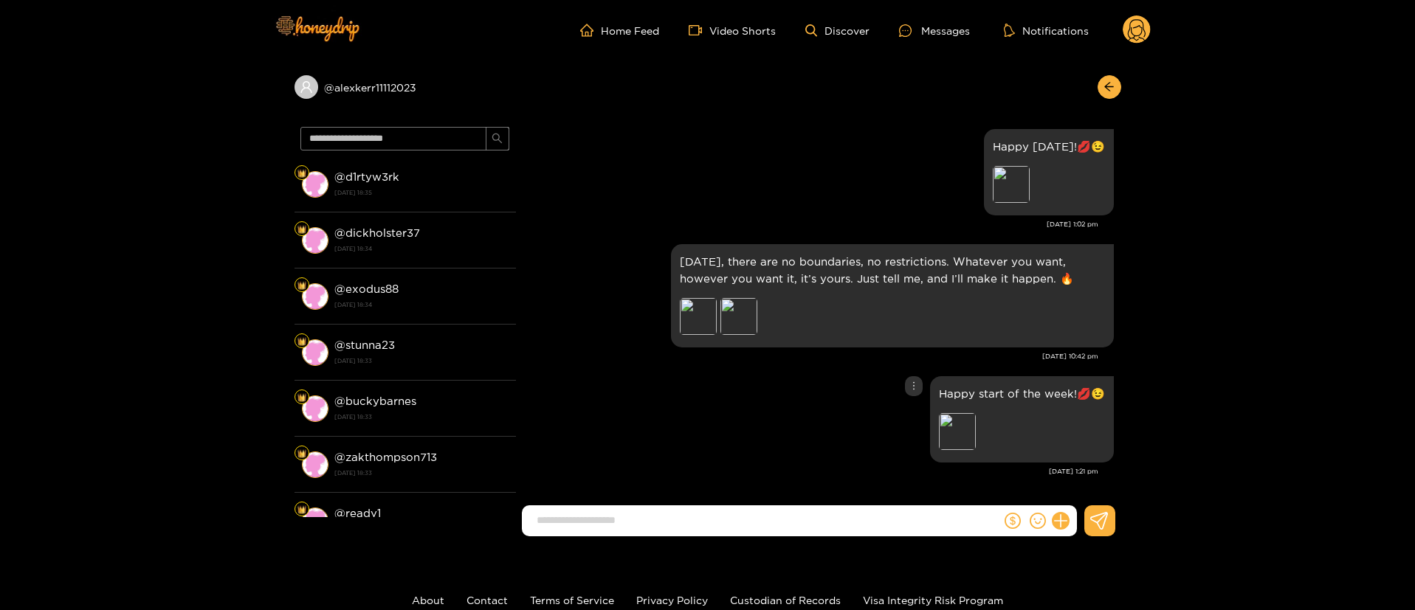
scroll to position [2457, 0]
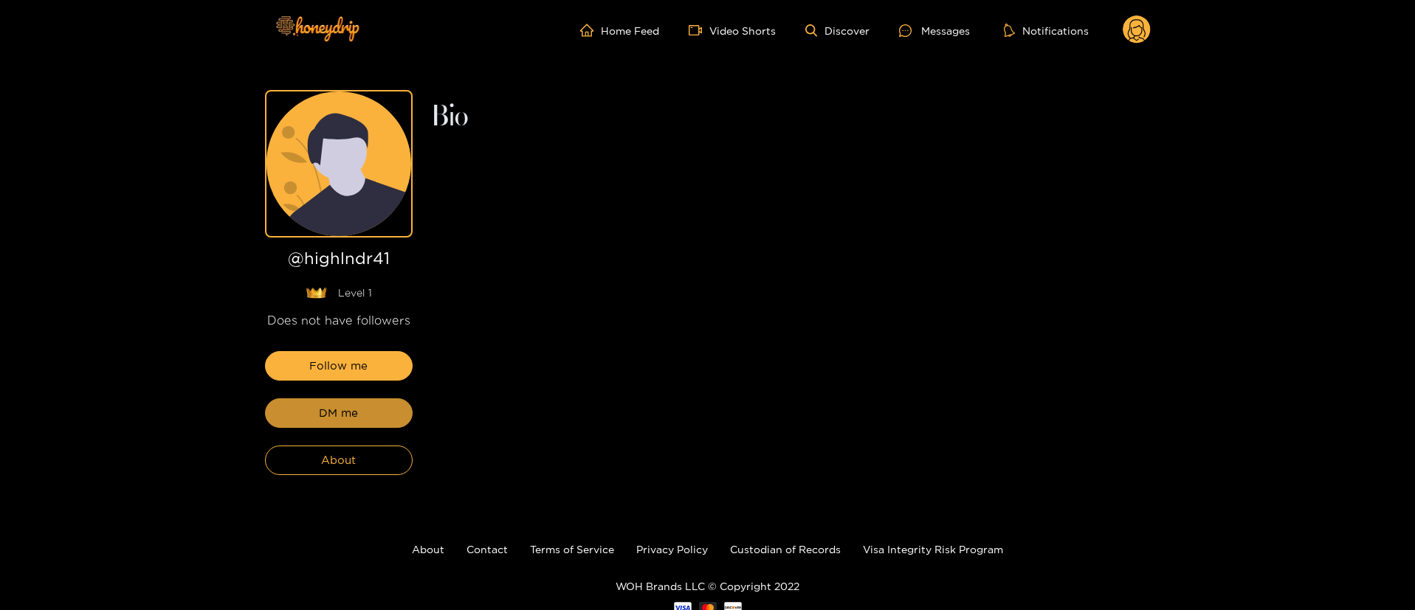
click at [355, 416] on span "DM me" at bounding box center [338, 413] width 39 height 18
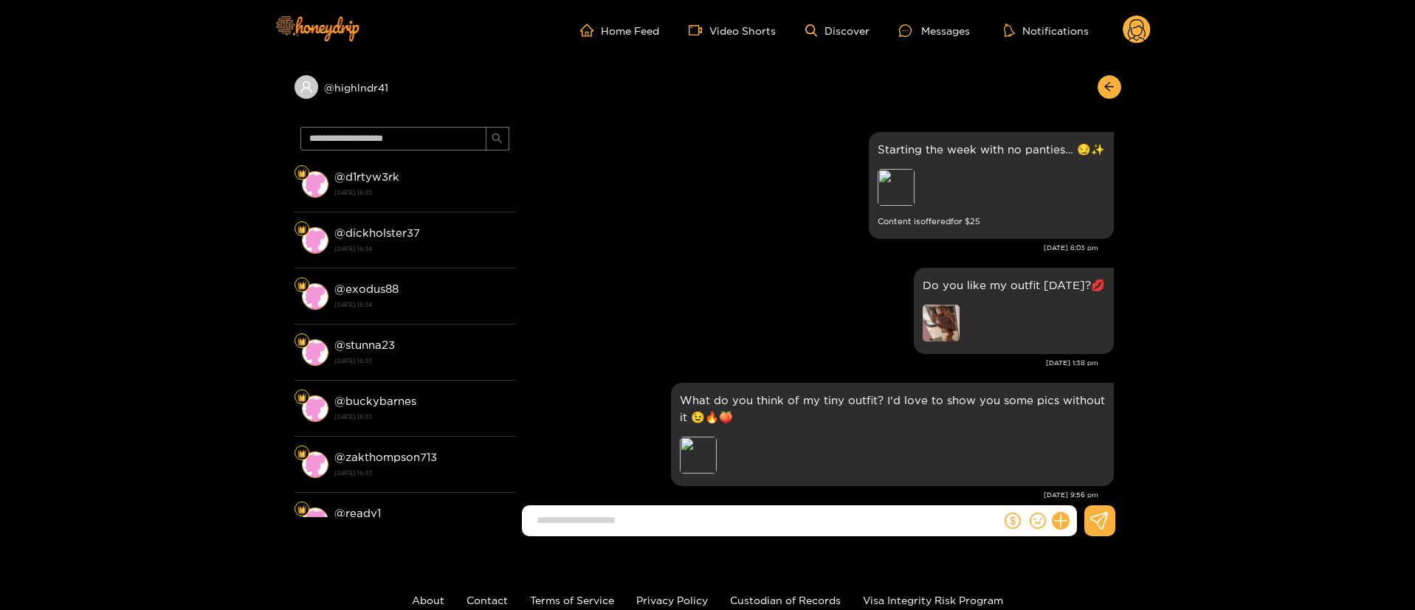
scroll to position [2572, 0]
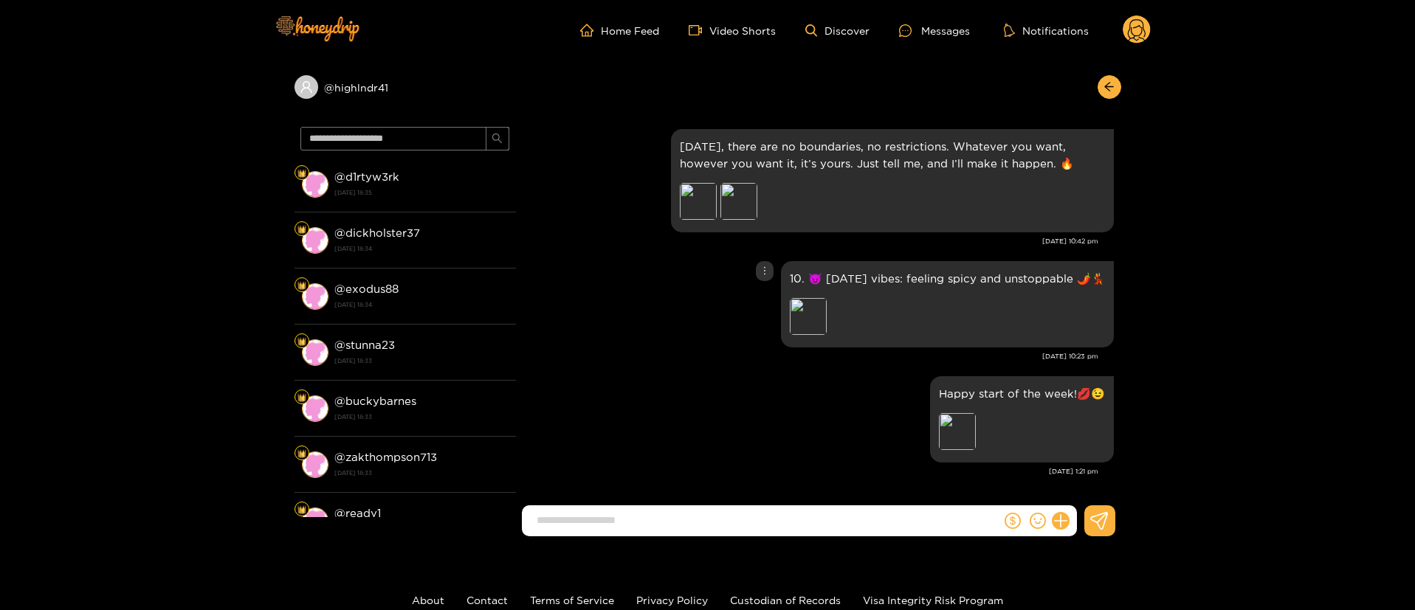
click at [768, 272] on icon "more" at bounding box center [764, 271] width 10 height 10
click at [767, 297] on div "Unsend" at bounding box center [763, 301] width 36 height 15
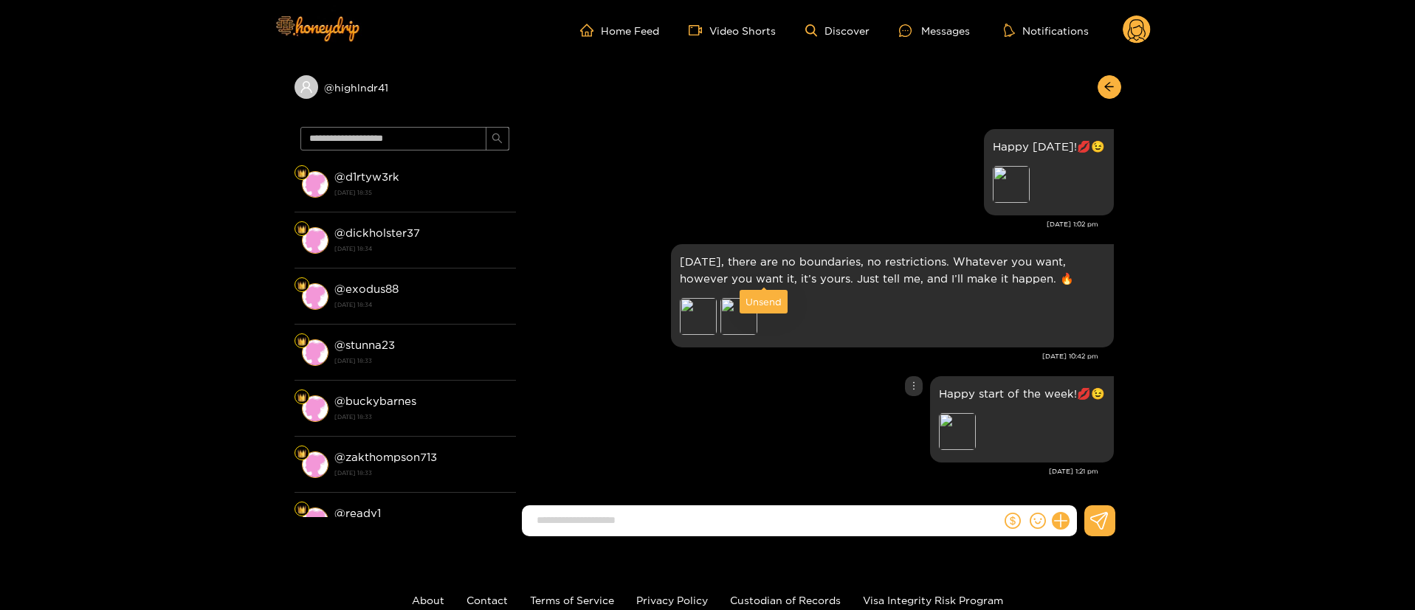
scroll to position [2457, 0]
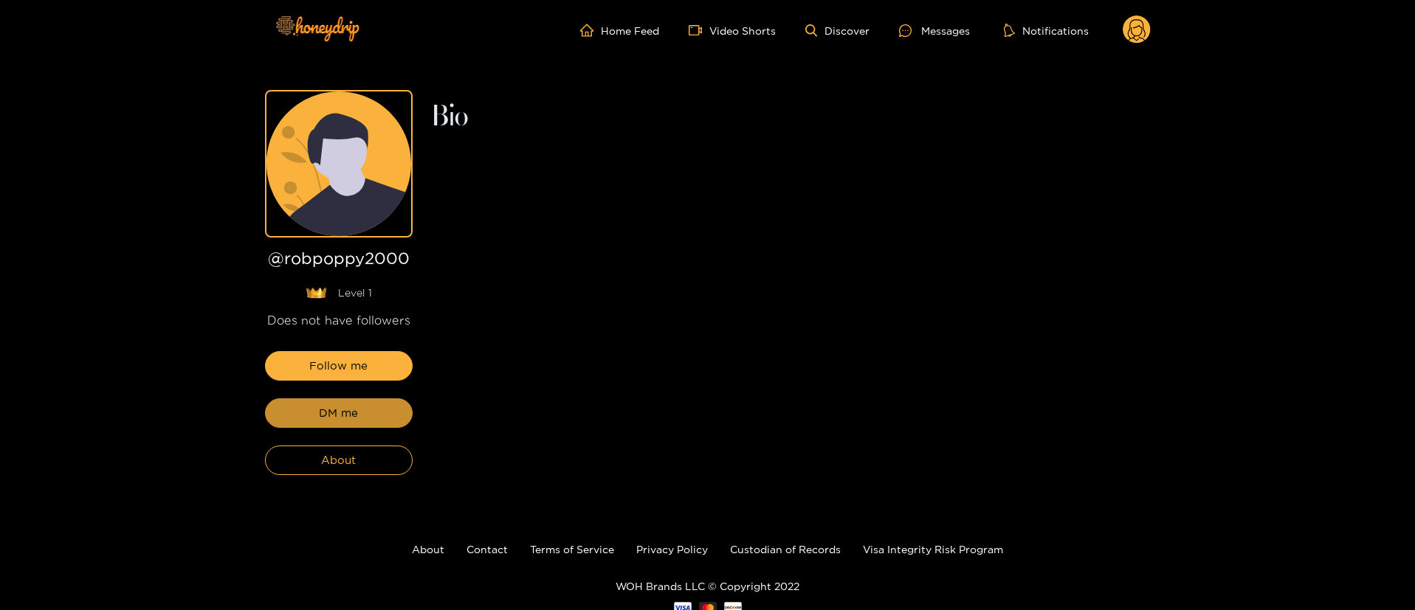
click at [355, 416] on span "DM me" at bounding box center [338, 413] width 39 height 18
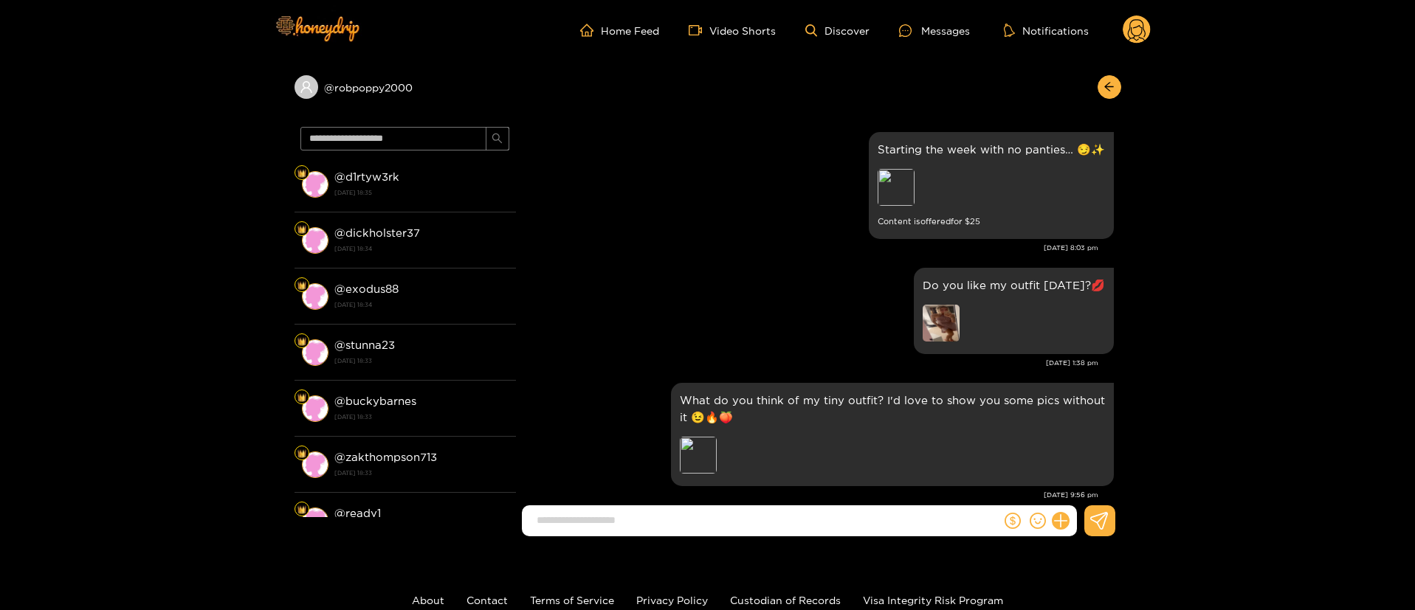
scroll to position [2572, 0]
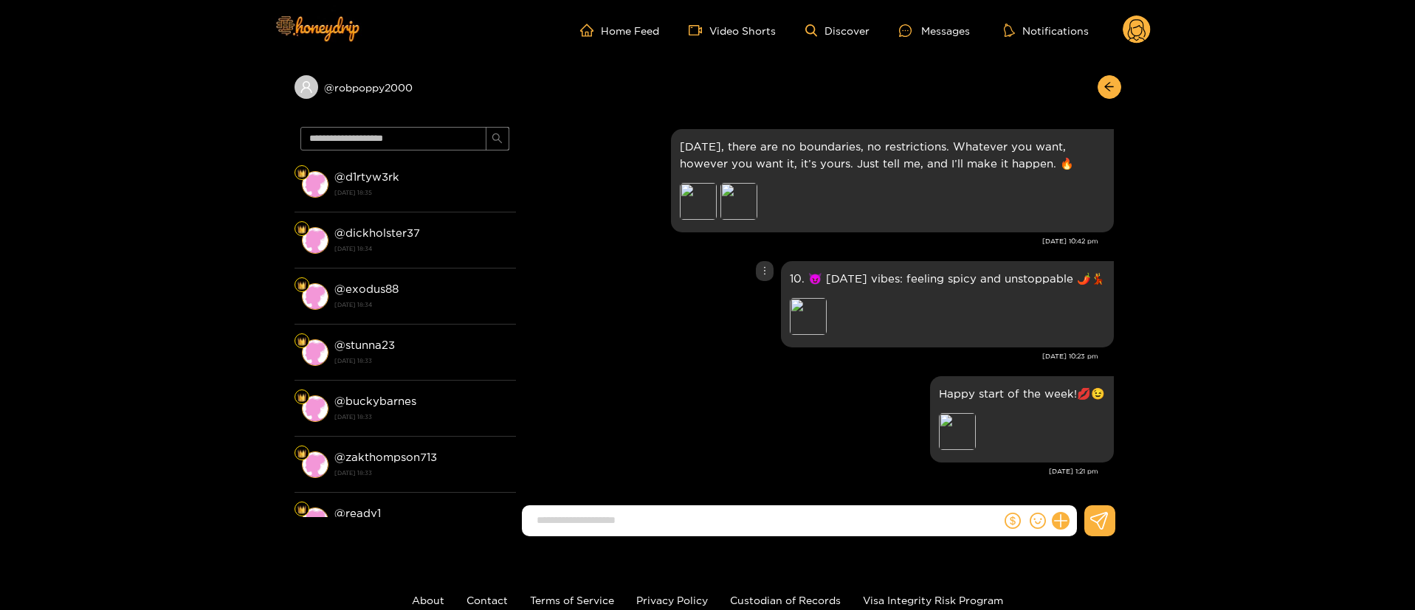
click at [763, 275] on icon "more" at bounding box center [764, 271] width 10 height 10
click at [762, 297] on div "Unsend" at bounding box center [763, 301] width 36 height 15
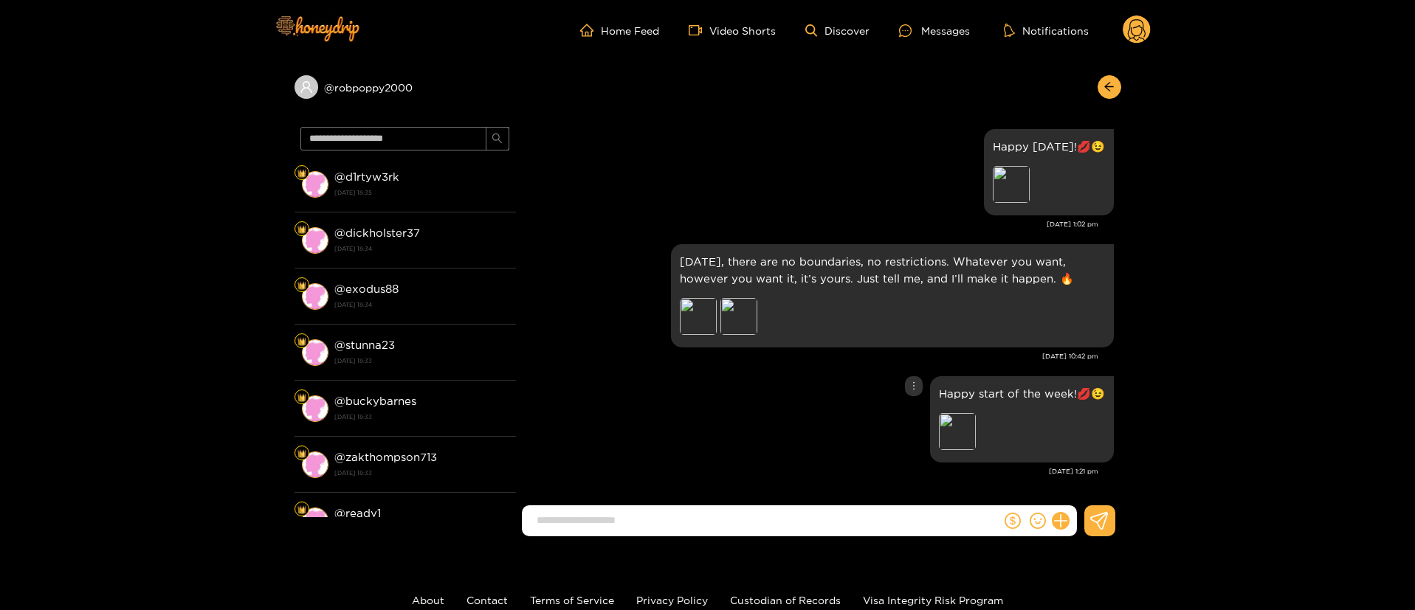
scroll to position [2457, 0]
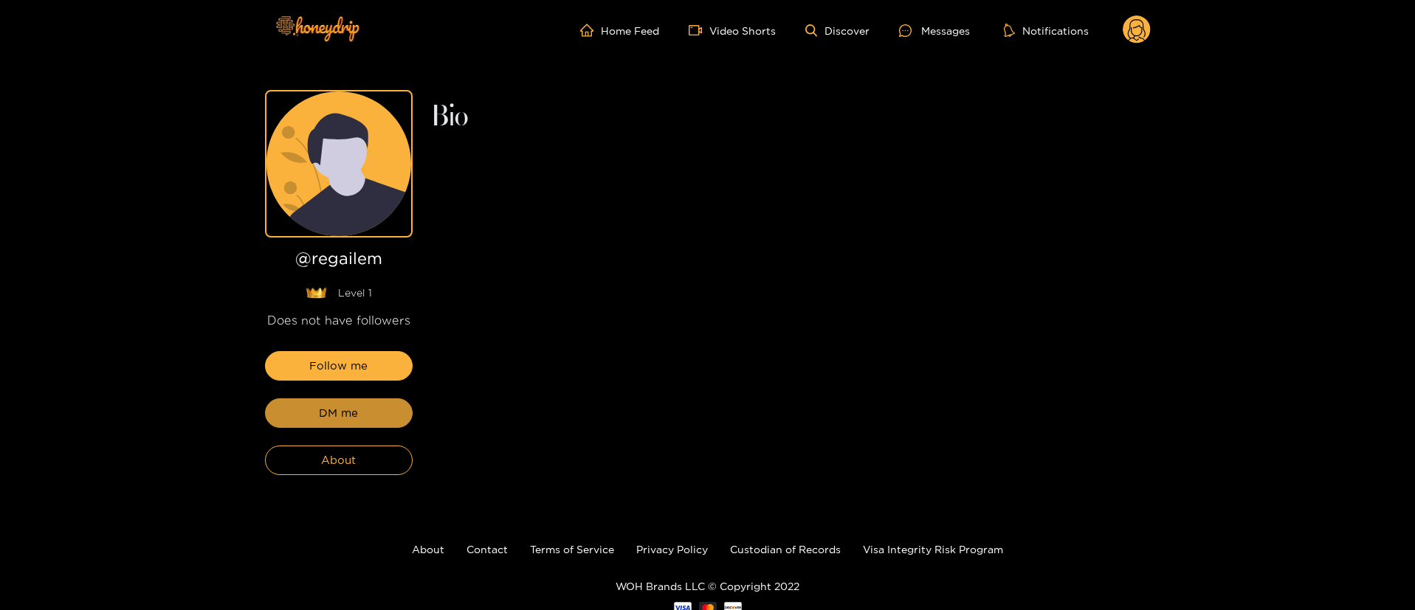
click at [355, 416] on span "DM me" at bounding box center [338, 413] width 39 height 18
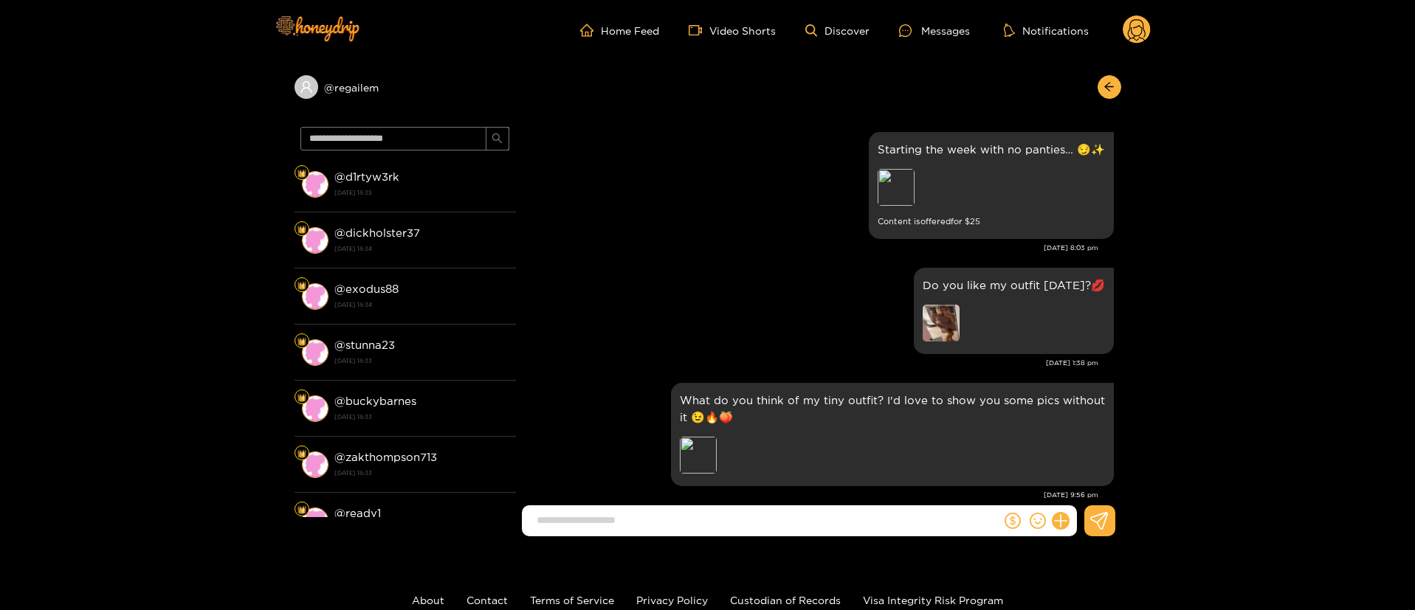
scroll to position [2572, 0]
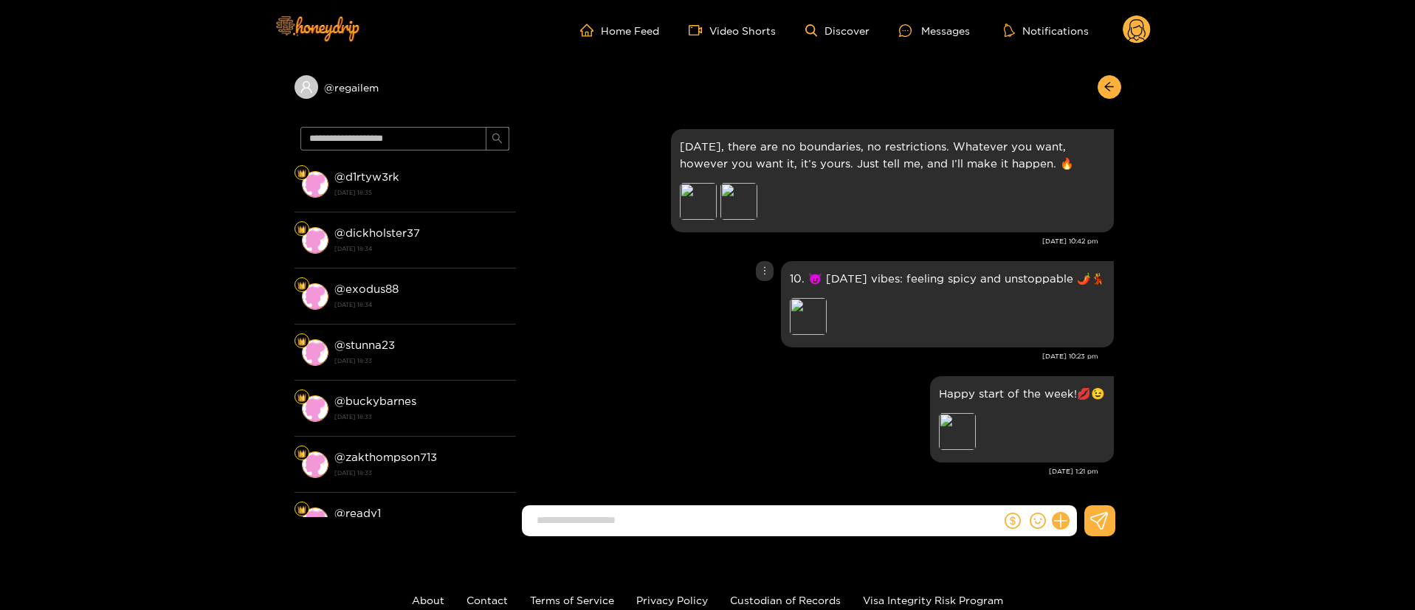
click at [762, 275] on icon "more" at bounding box center [764, 271] width 10 height 10
click at [759, 295] on div "Unsend" at bounding box center [763, 301] width 36 height 15
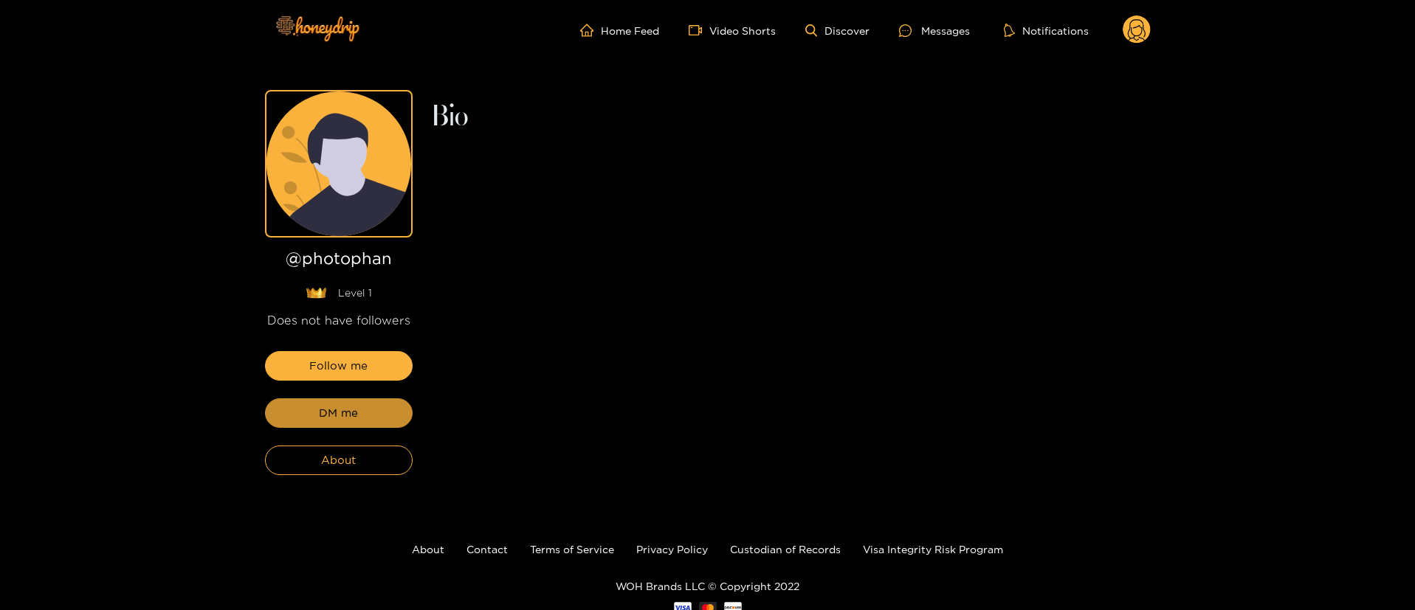
click at [355, 416] on span "DM me" at bounding box center [338, 413] width 39 height 18
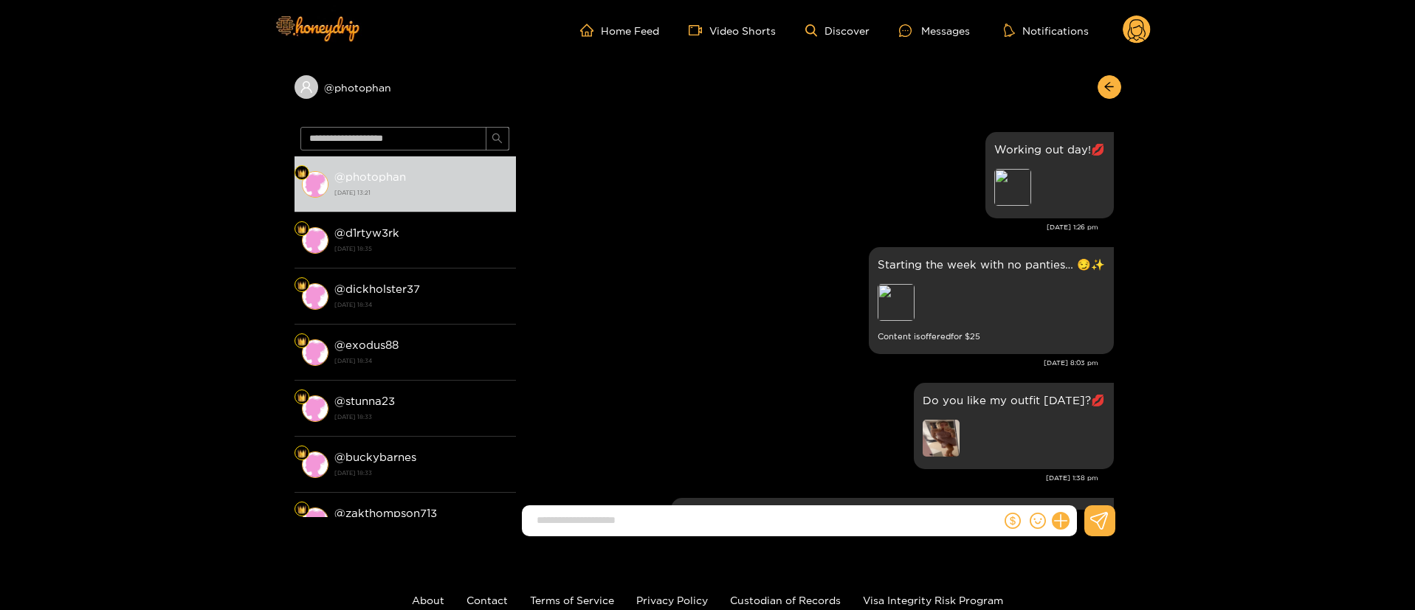
scroll to position [2572, 0]
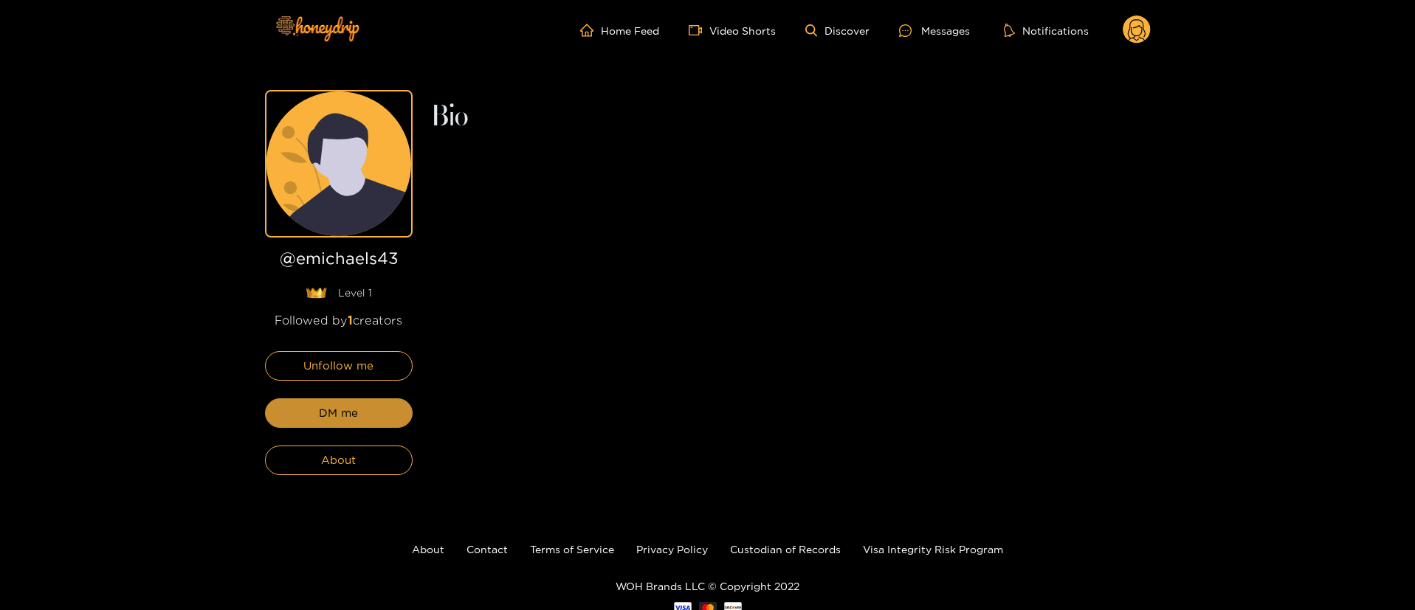
click at [355, 416] on span "DM me" at bounding box center [338, 413] width 39 height 18
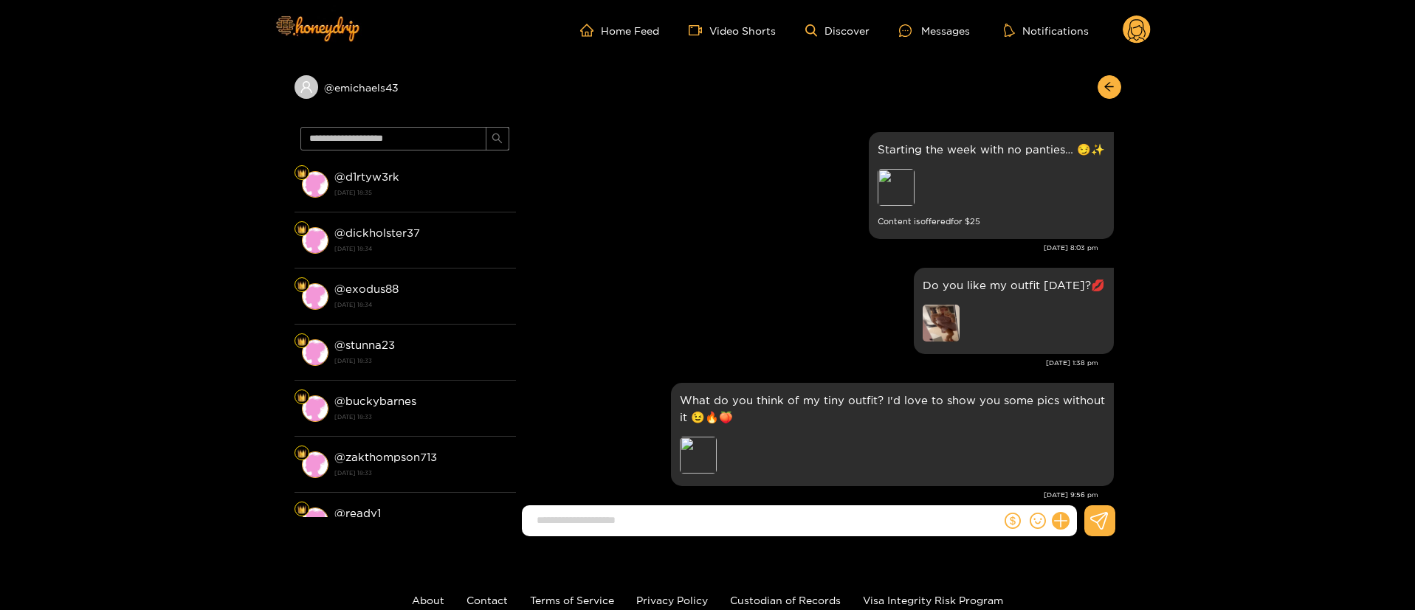
scroll to position [2572, 0]
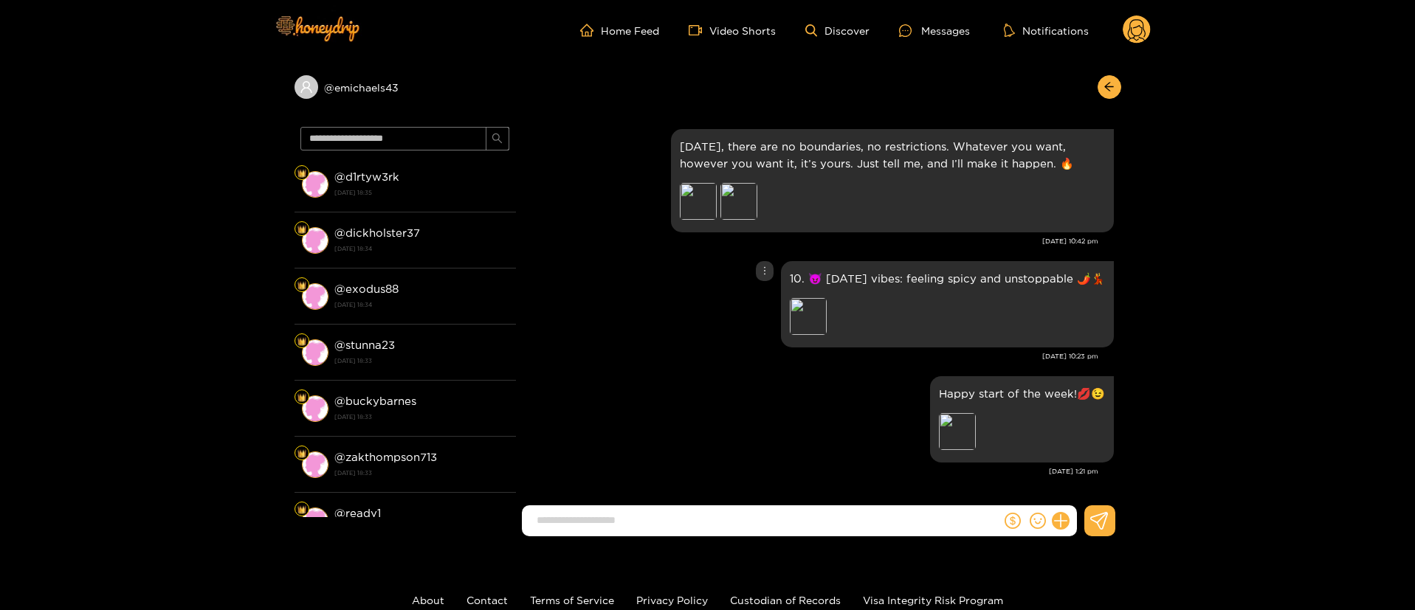
click at [769, 272] on div at bounding box center [765, 271] width 18 height 20
click at [764, 294] on div "Unsend" at bounding box center [763, 301] width 36 height 15
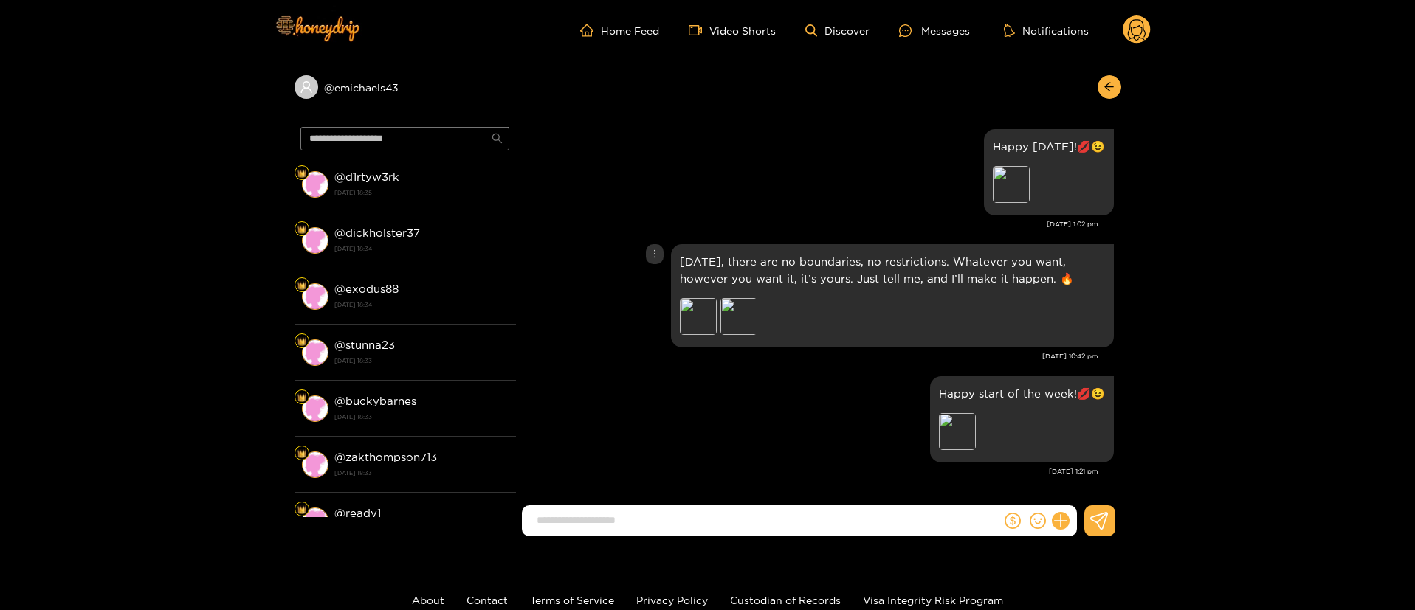
scroll to position [2457, 0]
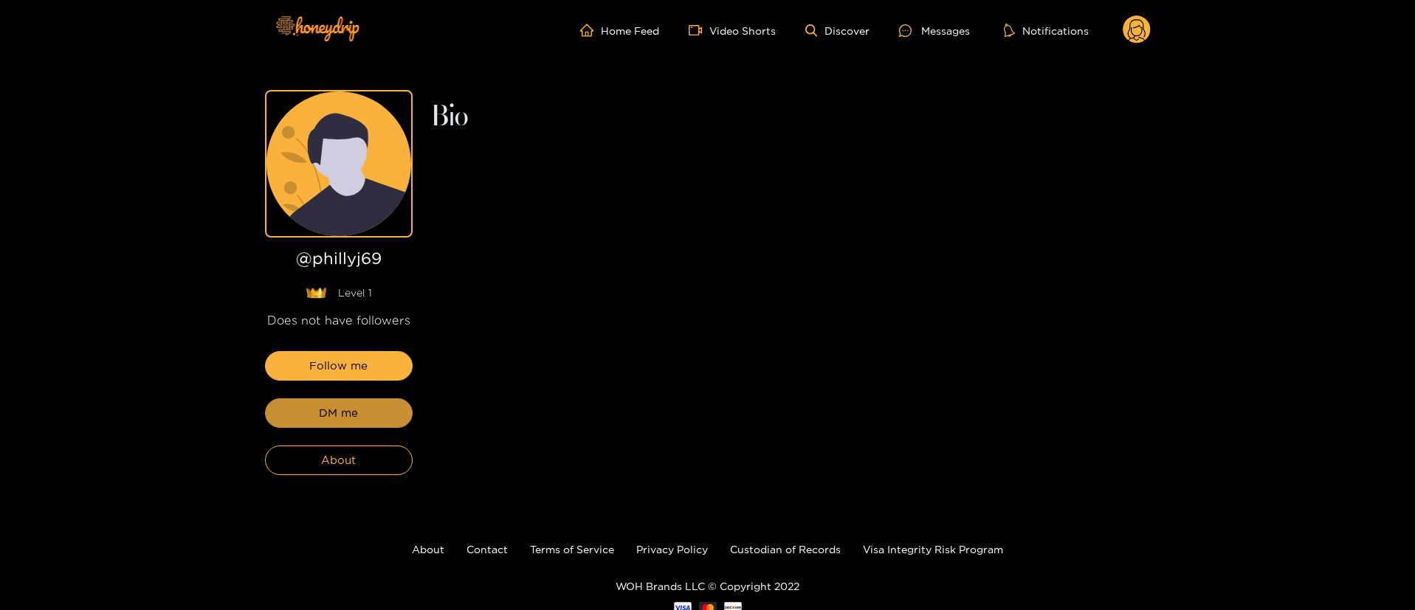
click at [374, 415] on button "DM me" at bounding box center [339, 414] width 148 height 30
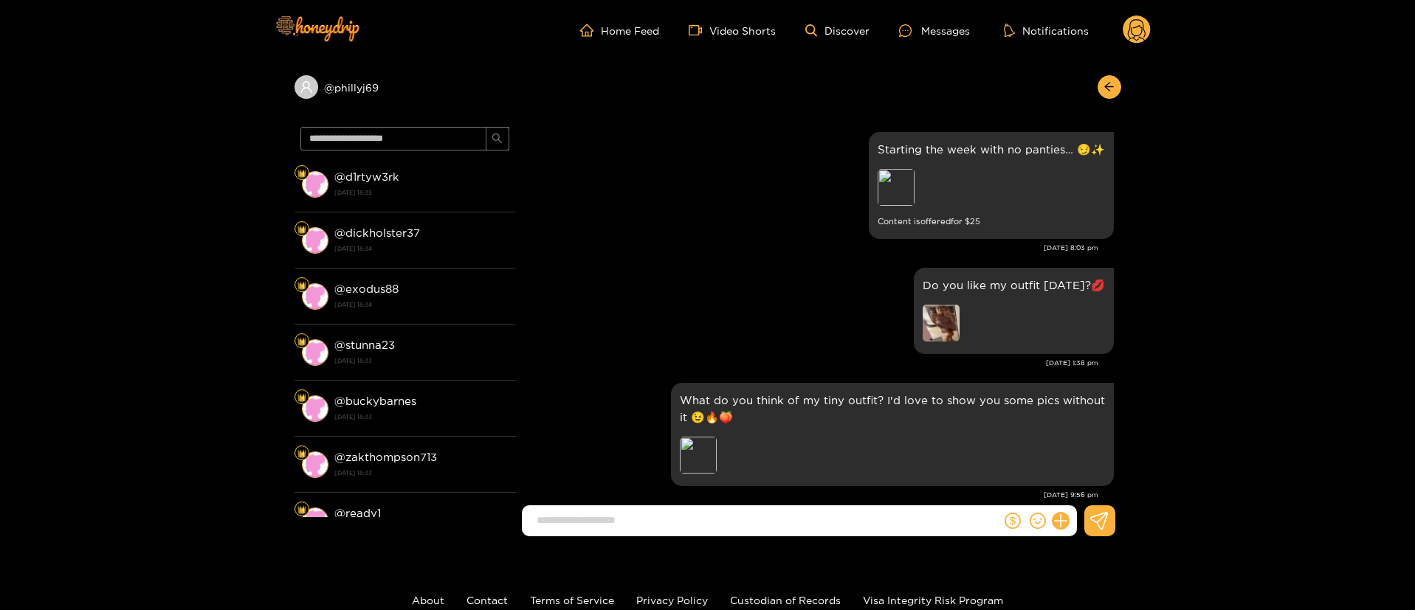
scroll to position [2572, 0]
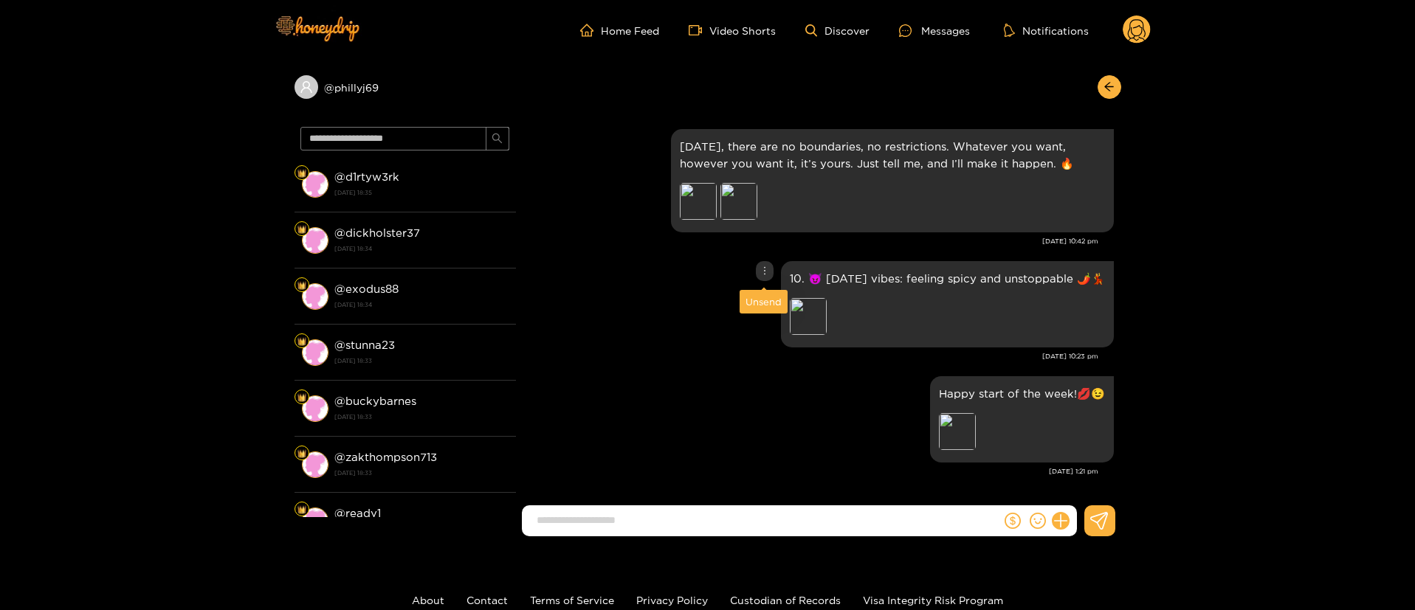
click at [765, 273] on icon "more" at bounding box center [764, 271] width 10 height 10
click at [756, 305] on div "Unsend" at bounding box center [763, 301] width 36 height 15
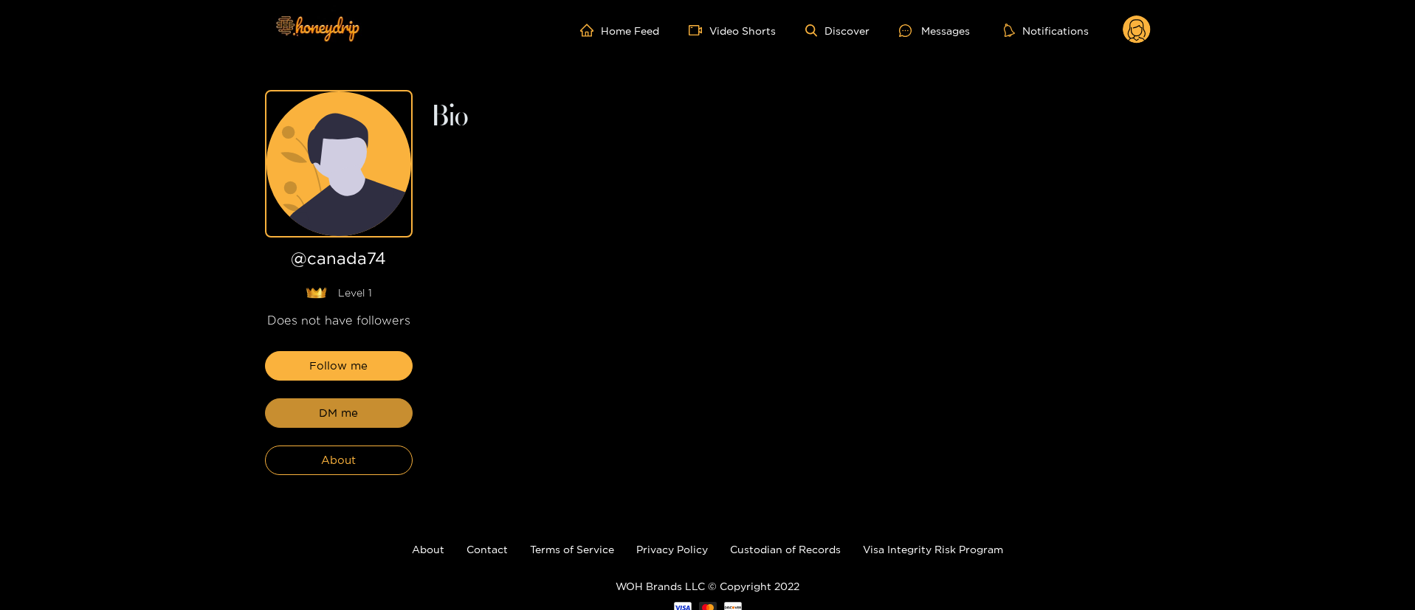
click at [374, 415] on button "DM me" at bounding box center [339, 414] width 148 height 30
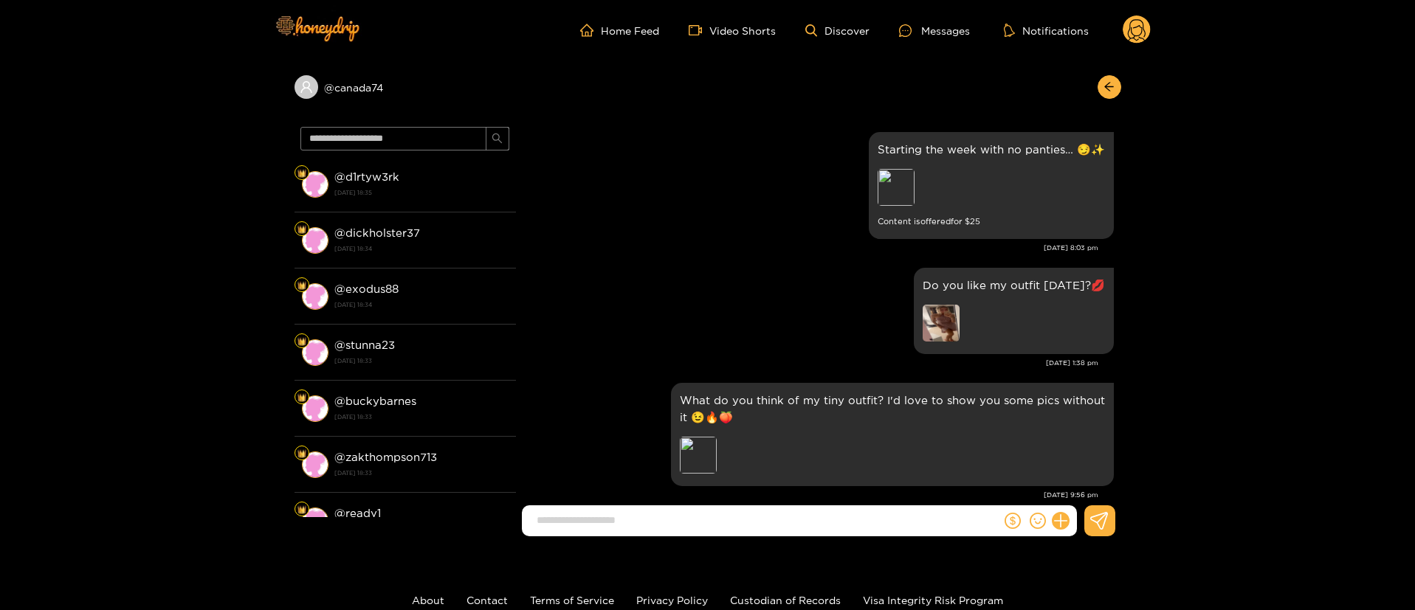
scroll to position [2572, 0]
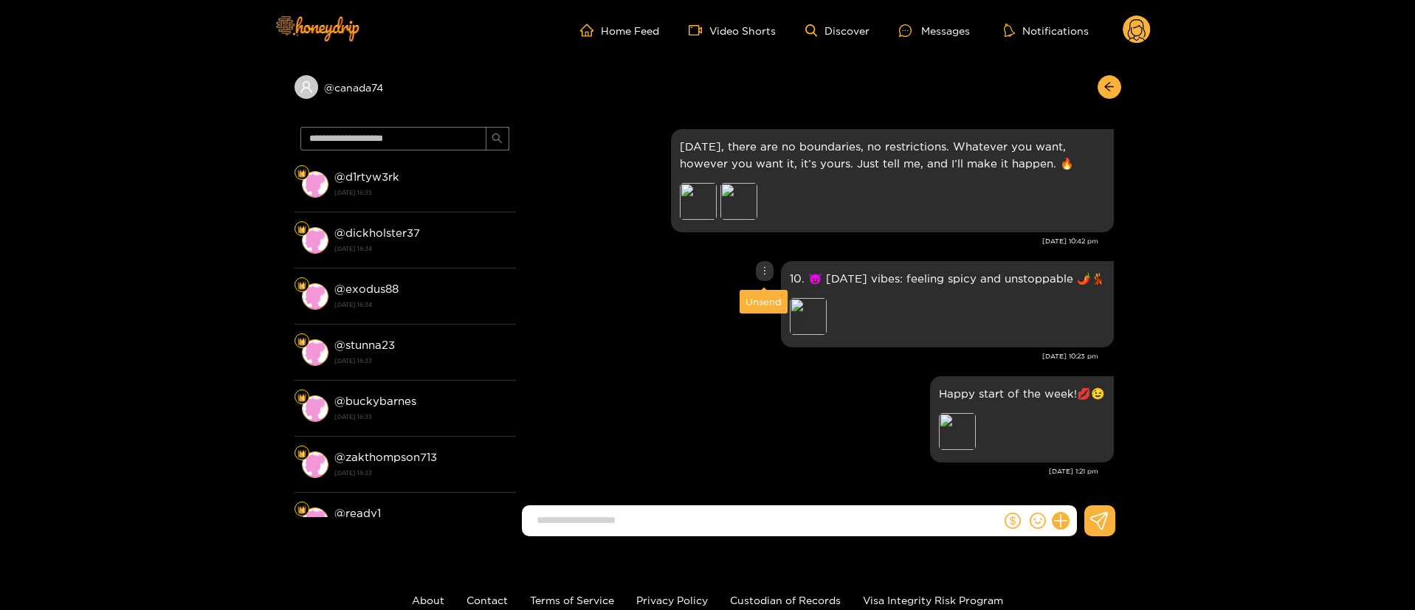
click at [767, 270] on icon "more" at bounding box center [764, 271] width 10 height 10
click at [755, 303] on div "Unsend" at bounding box center [763, 301] width 36 height 15
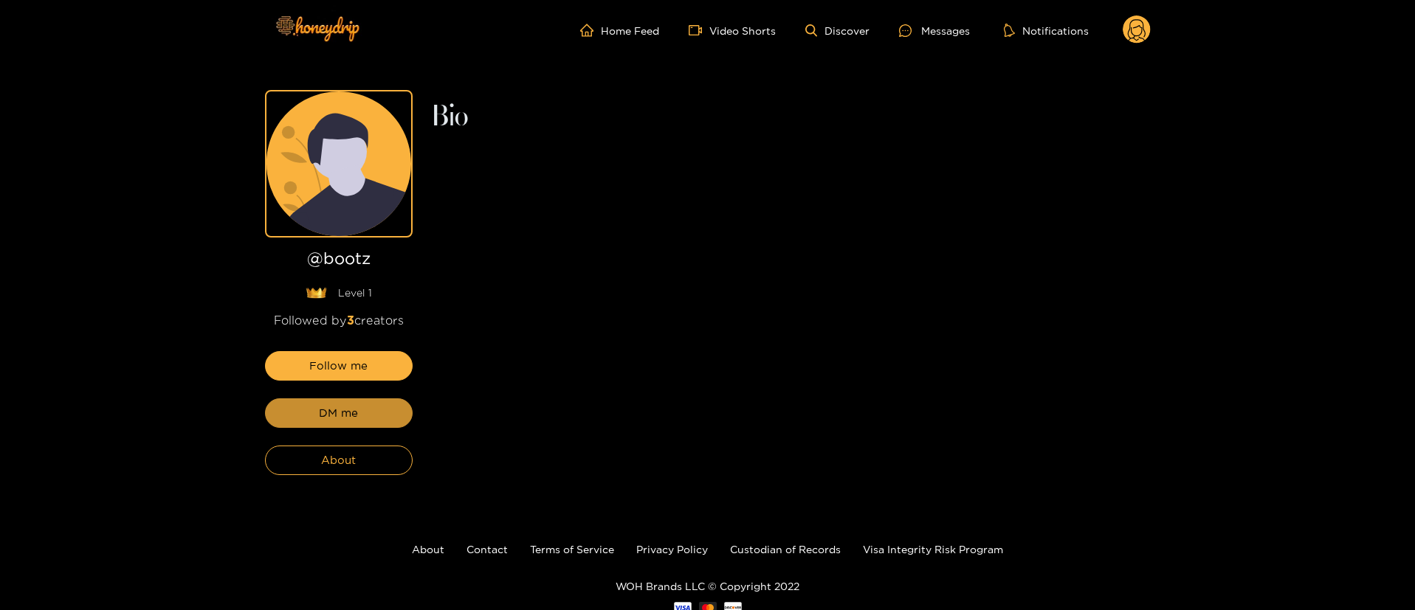
click at [374, 415] on button "DM me" at bounding box center [339, 414] width 148 height 30
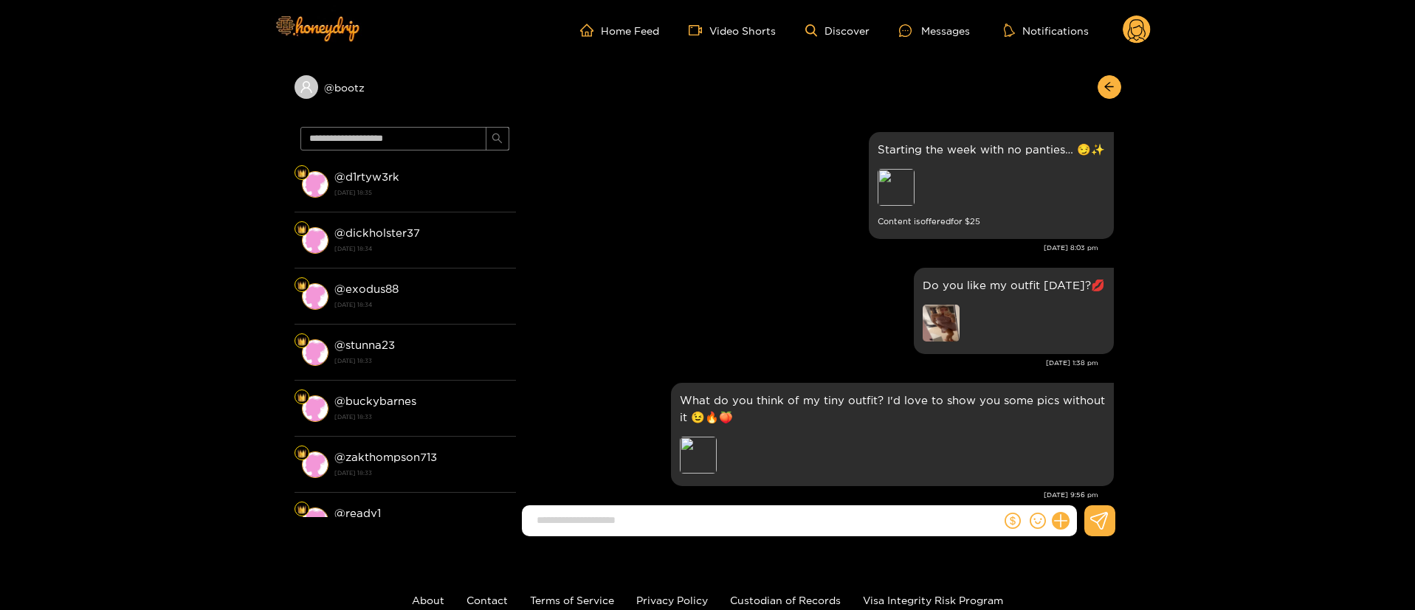
scroll to position [2572, 0]
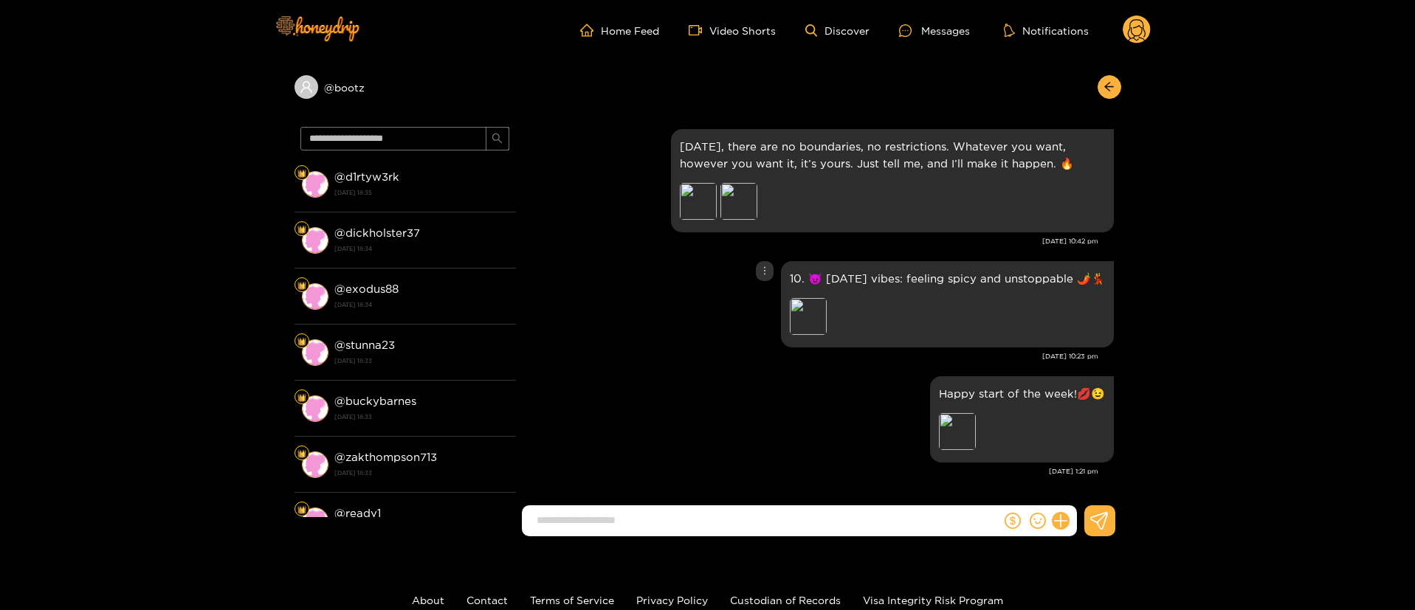
click at [756, 271] on div at bounding box center [765, 271] width 18 height 20
click at [759, 309] on div "Unsend" at bounding box center [763, 301] width 36 height 15
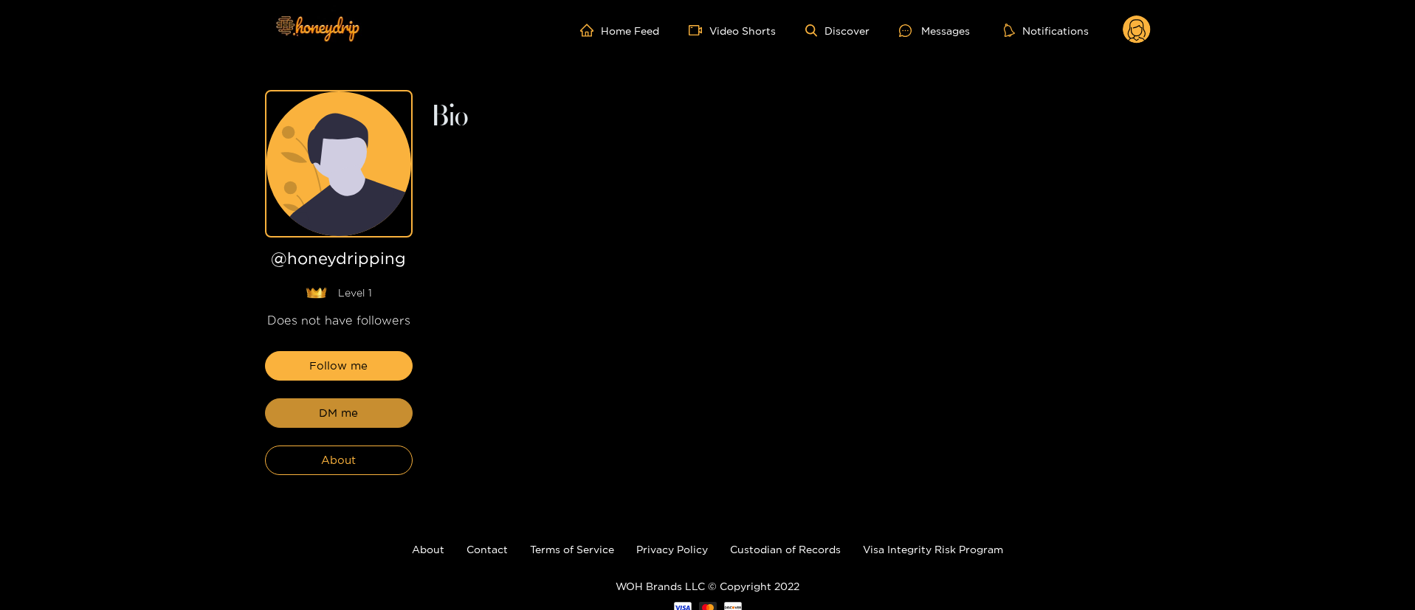
click at [374, 415] on button "DM me" at bounding box center [339, 414] width 148 height 30
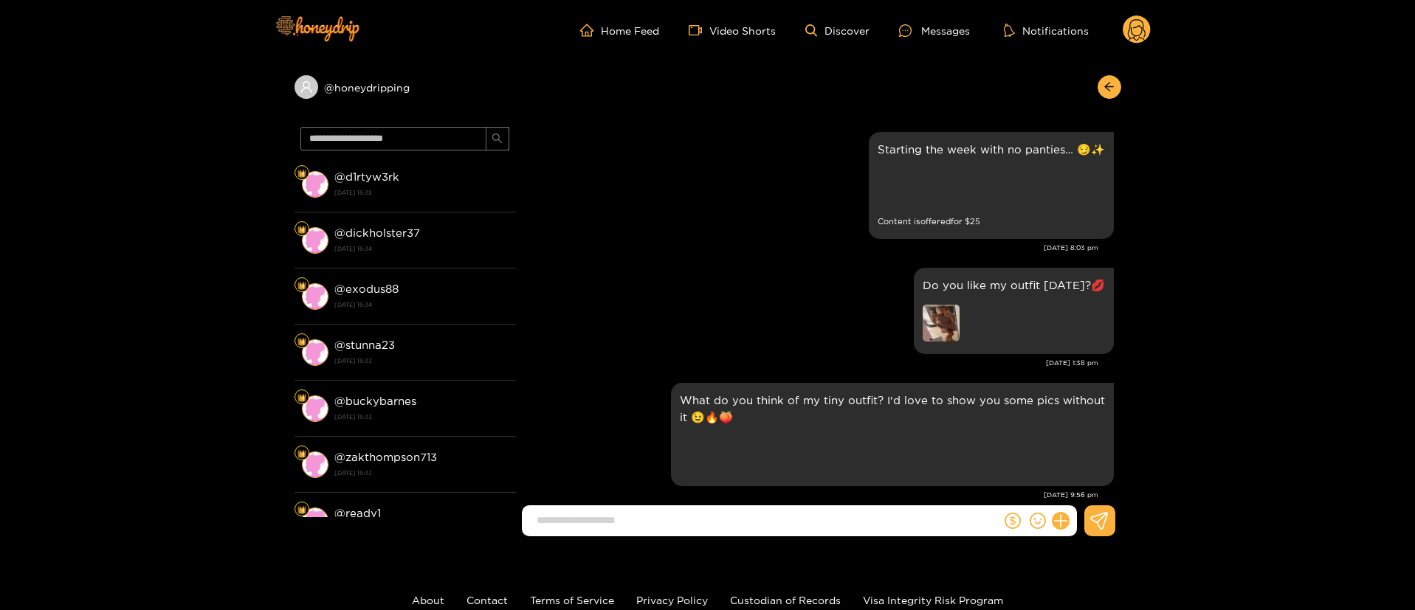
scroll to position [2572, 0]
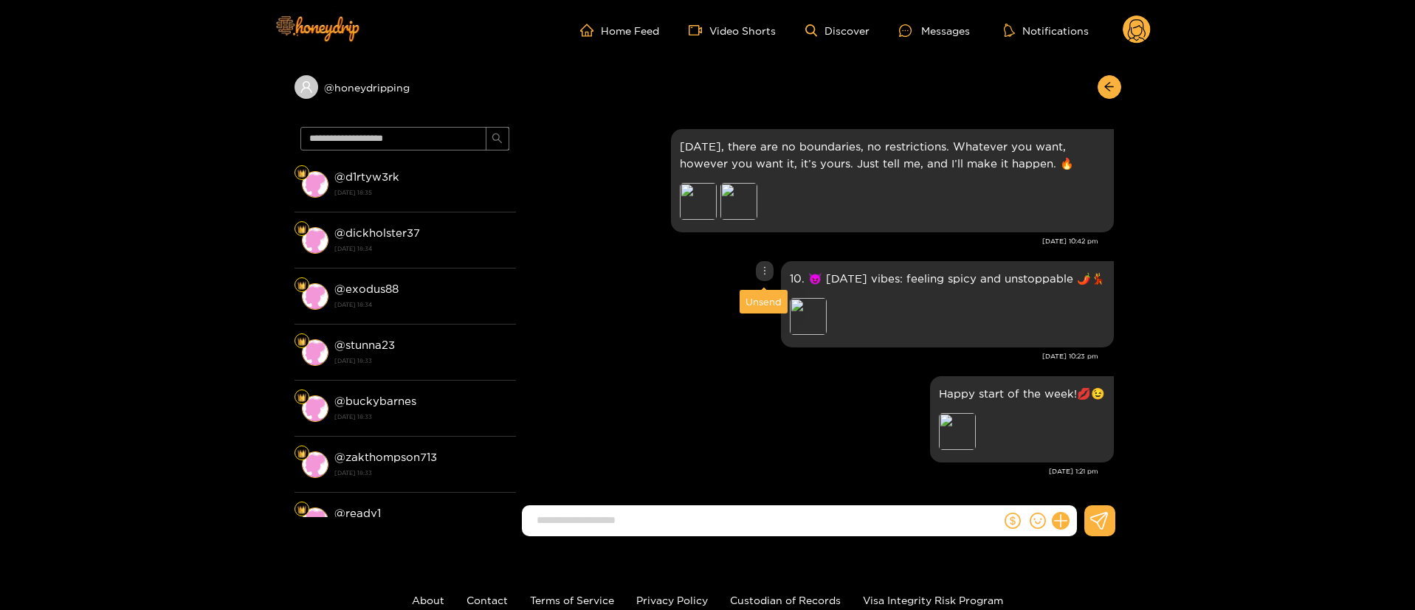
click at [765, 275] on icon "more" at bounding box center [764, 271] width 10 height 10
click at [759, 298] on div "Unsend" at bounding box center [763, 301] width 36 height 15
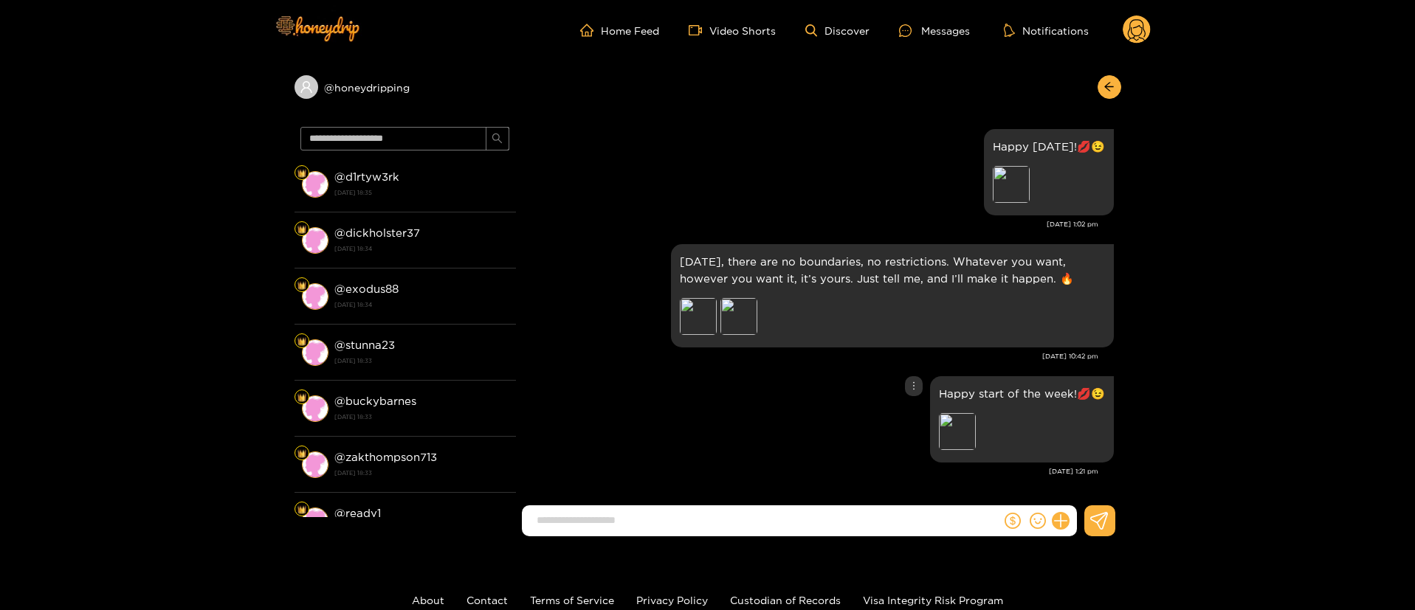
scroll to position [2457, 0]
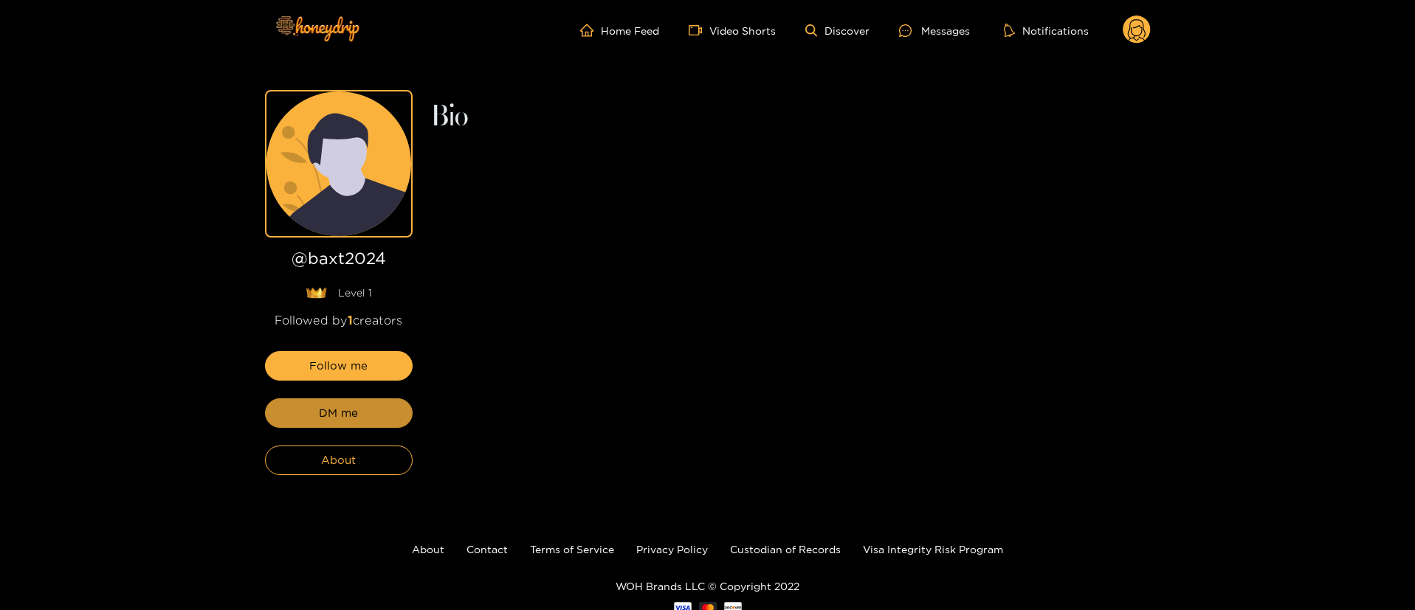
click at [374, 415] on button "DM me" at bounding box center [339, 414] width 148 height 30
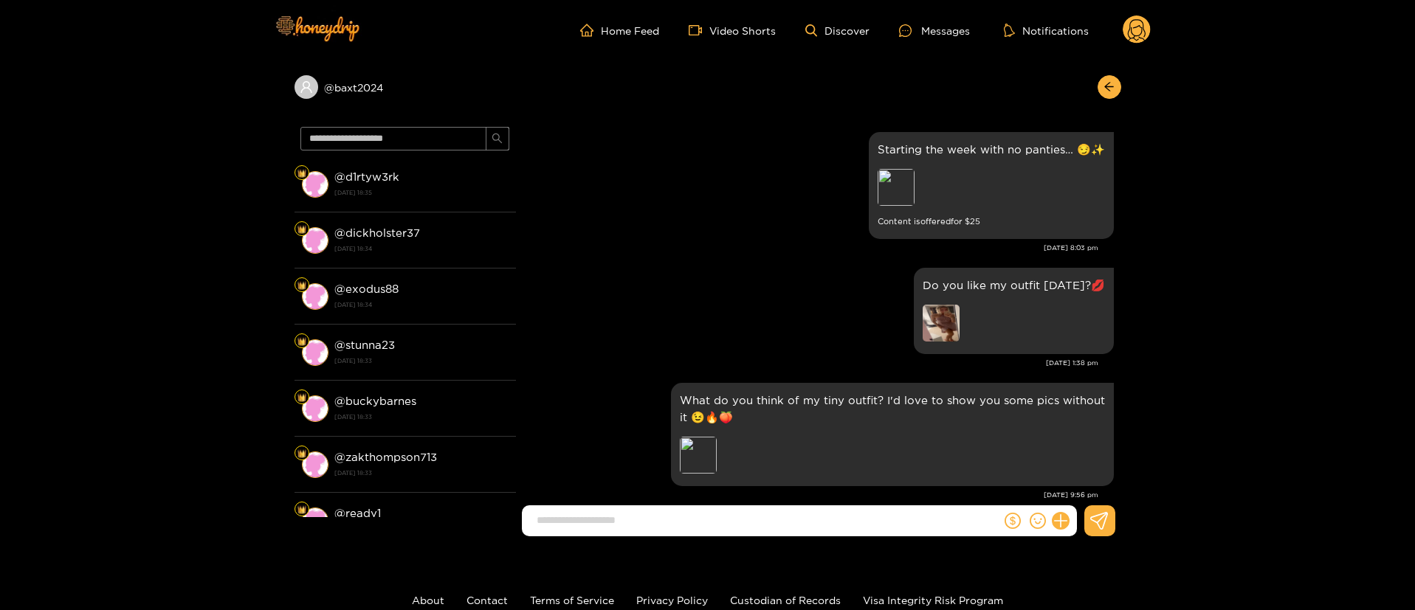
scroll to position [2572, 0]
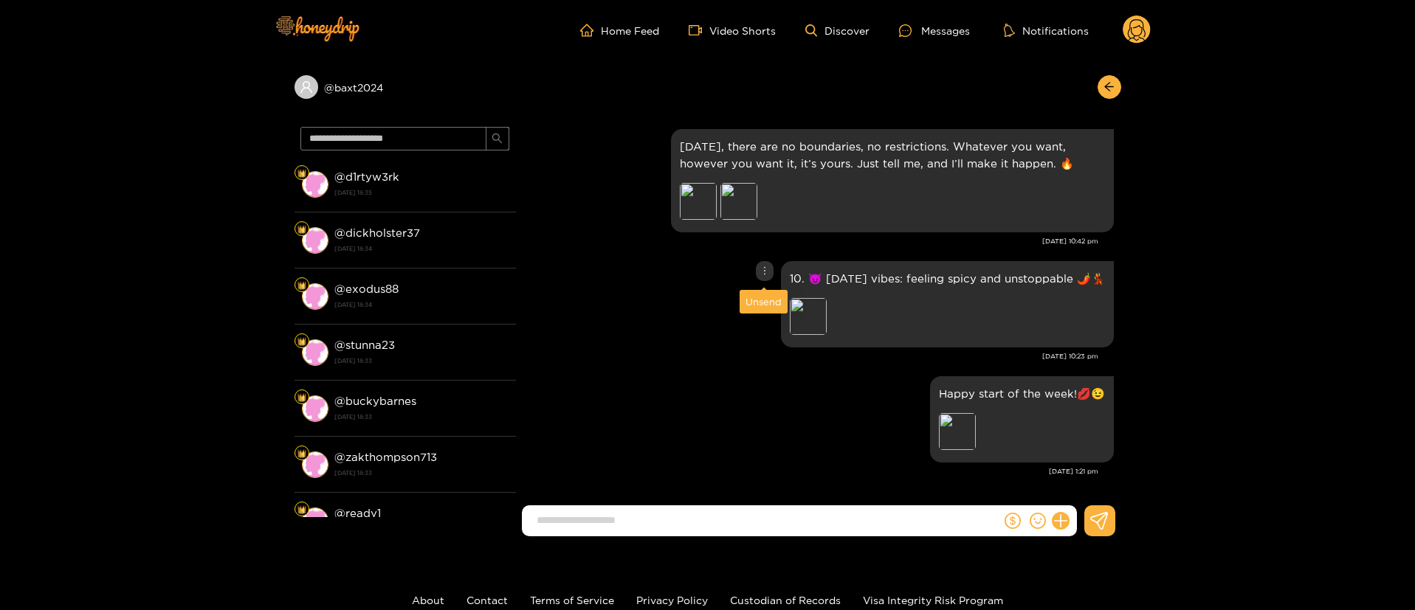
click at [763, 272] on icon "more" at bounding box center [764, 271] width 10 height 10
click at [764, 300] on div "Unsend" at bounding box center [763, 301] width 36 height 15
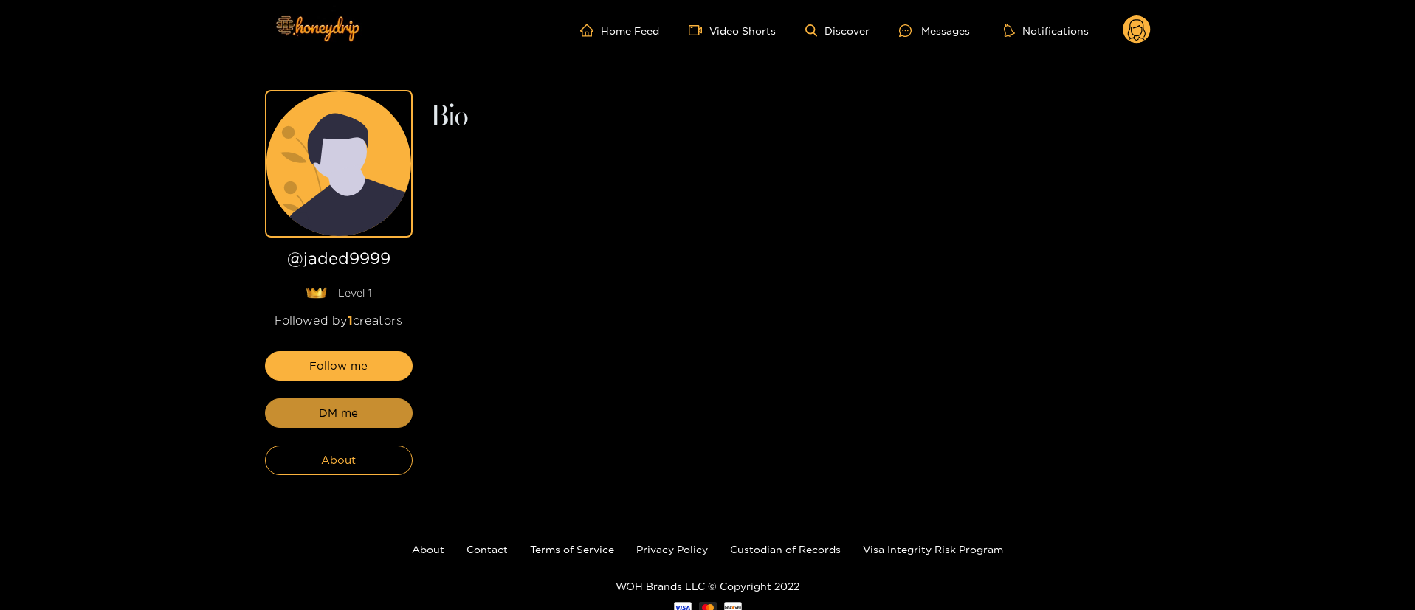
click at [374, 415] on button "DM me" at bounding box center [339, 414] width 148 height 30
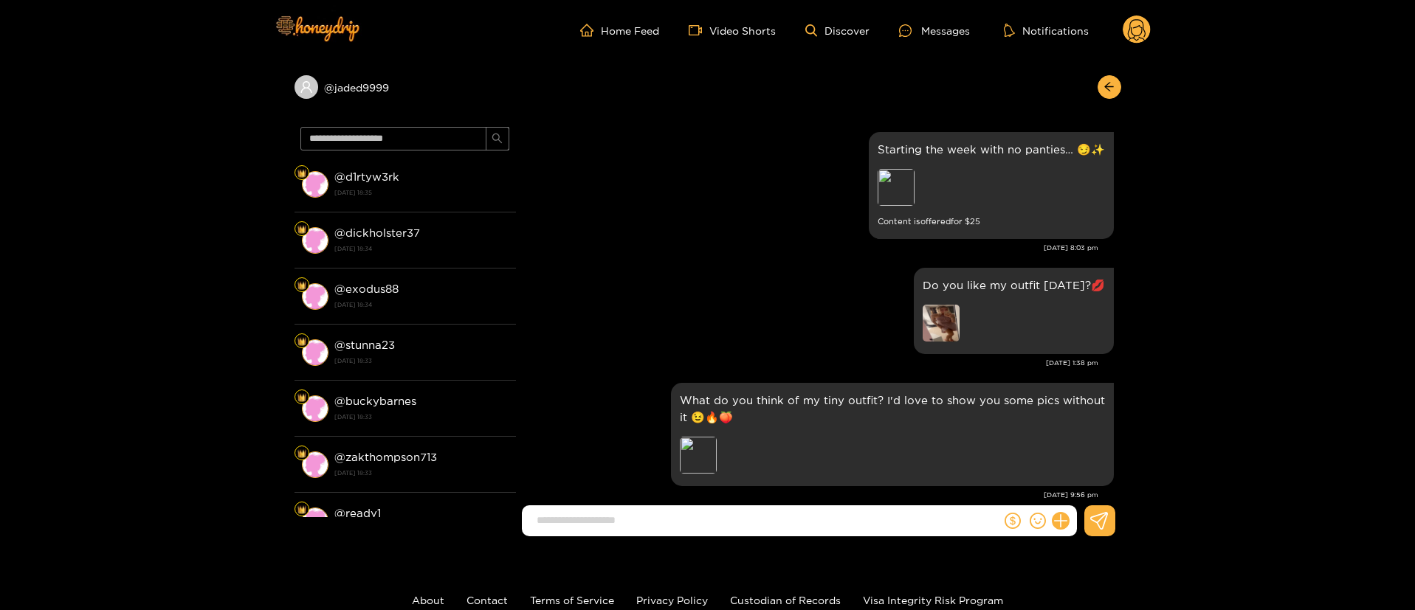
scroll to position [2572, 0]
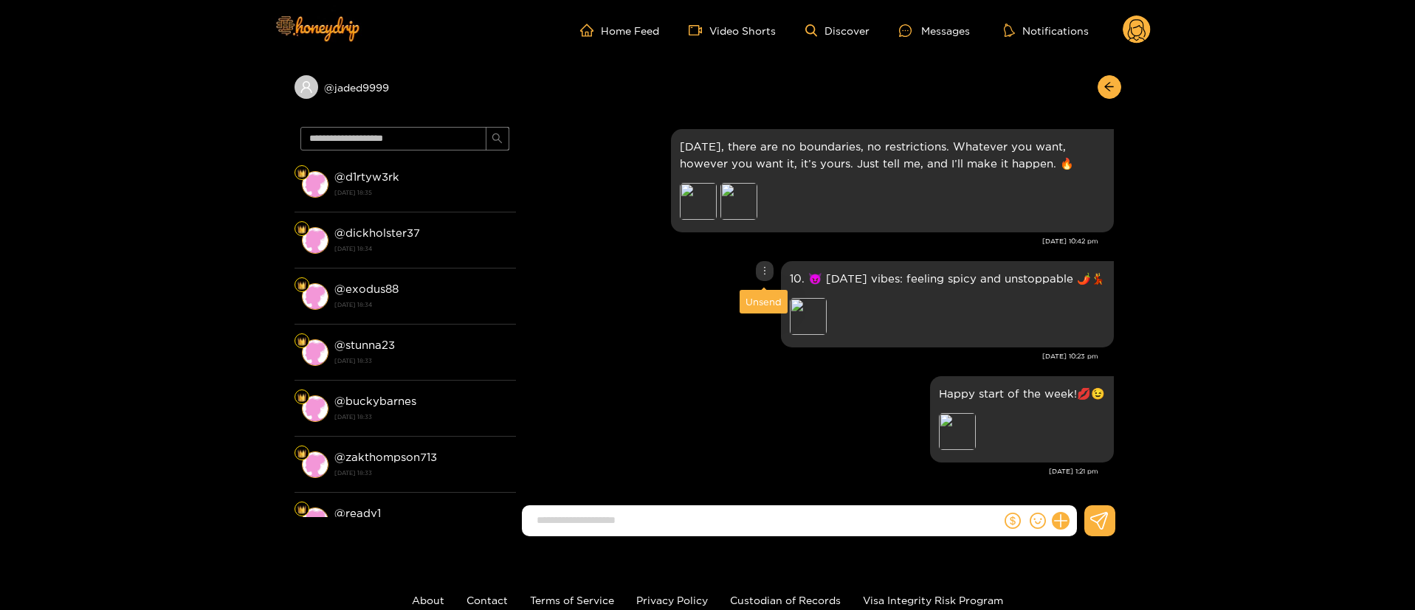
click at [762, 266] on icon "more" at bounding box center [764, 271] width 10 height 10
click at [759, 300] on div "Unsend" at bounding box center [763, 301] width 36 height 15
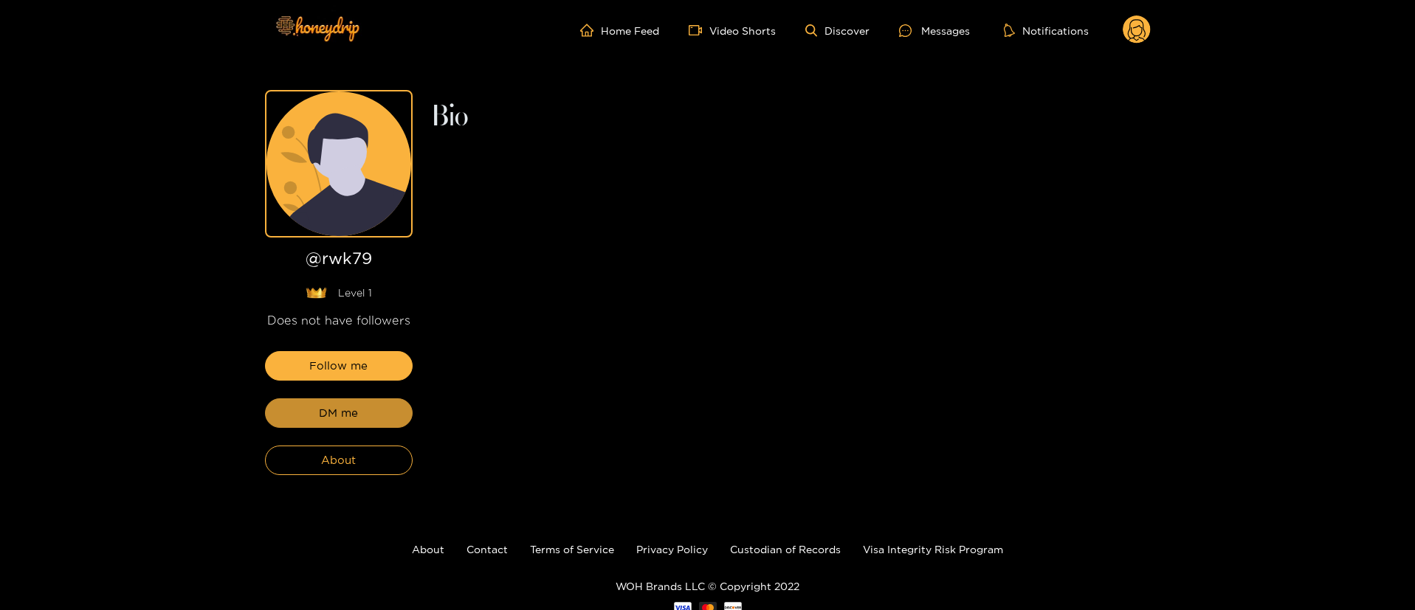
click at [374, 415] on button "DM me" at bounding box center [339, 414] width 148 height 30
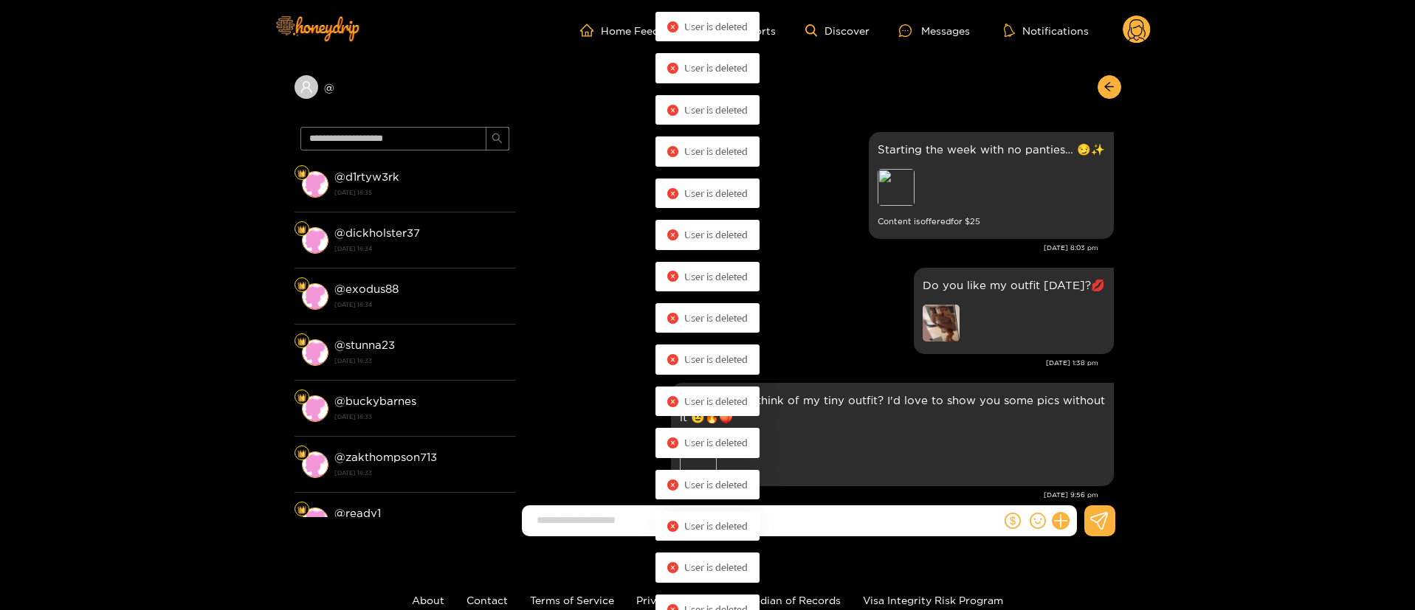
scroll to position [2572, 0]
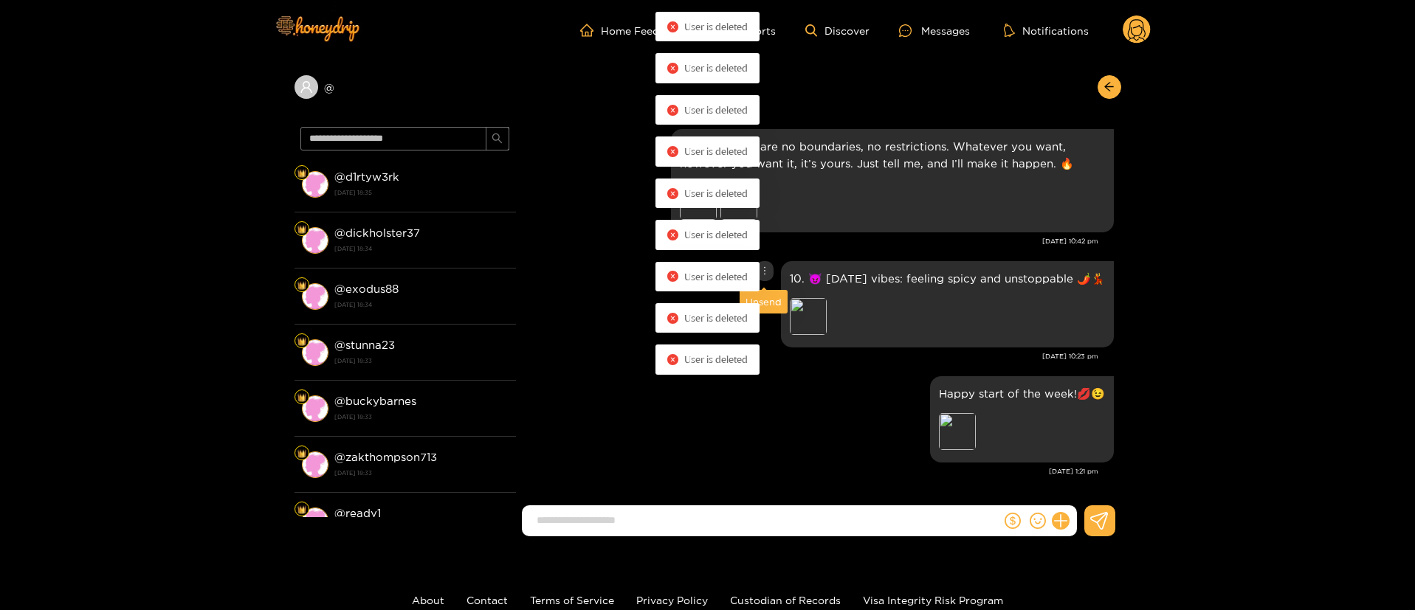
click at [765, 270] on icon "more" at bounding box center [764, 271] width 10 height 10
click at [768, 300] on div "Unsend" at bounding box center [763, 301] width 36 height 15
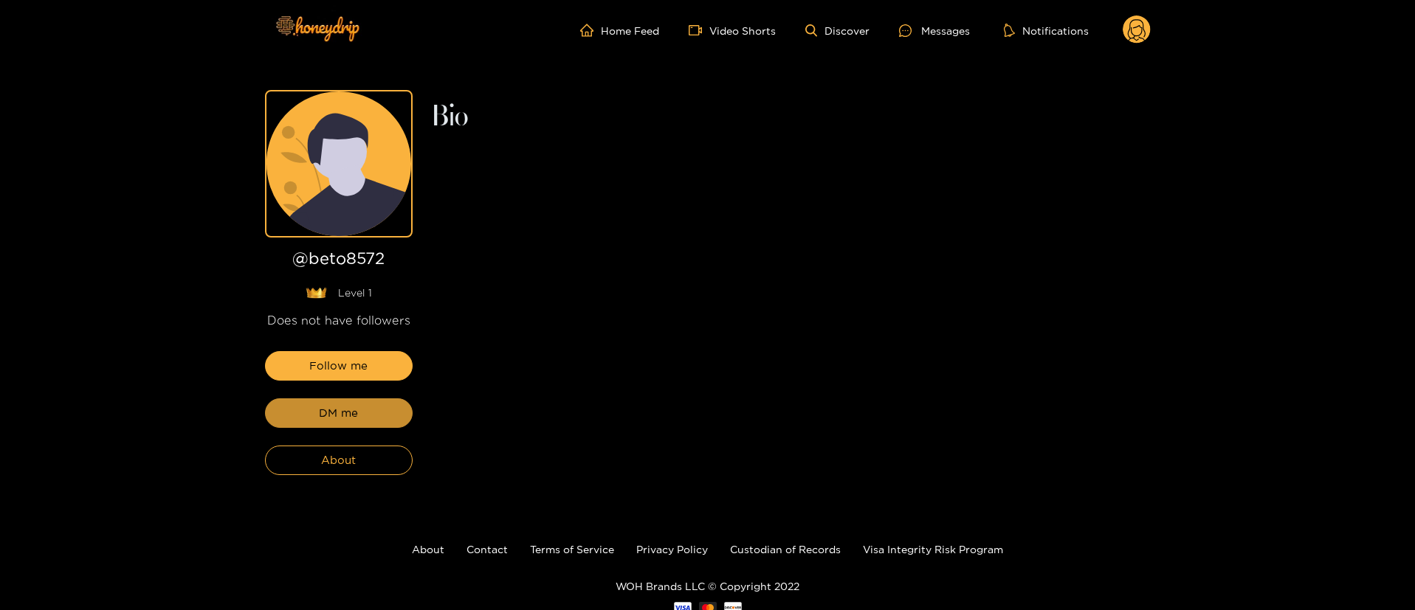
click at [374, 415] on button "DM me" at bounding box center [339, 414] width 148 height 30
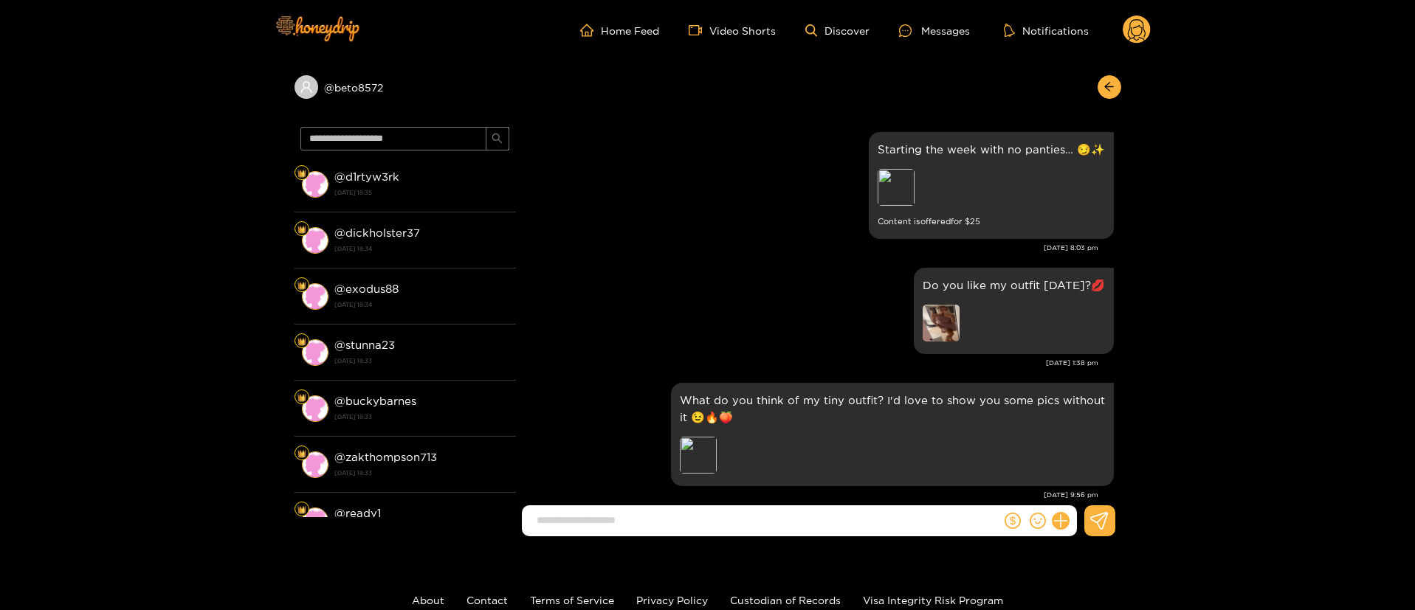
scroll to position [2572, 0]
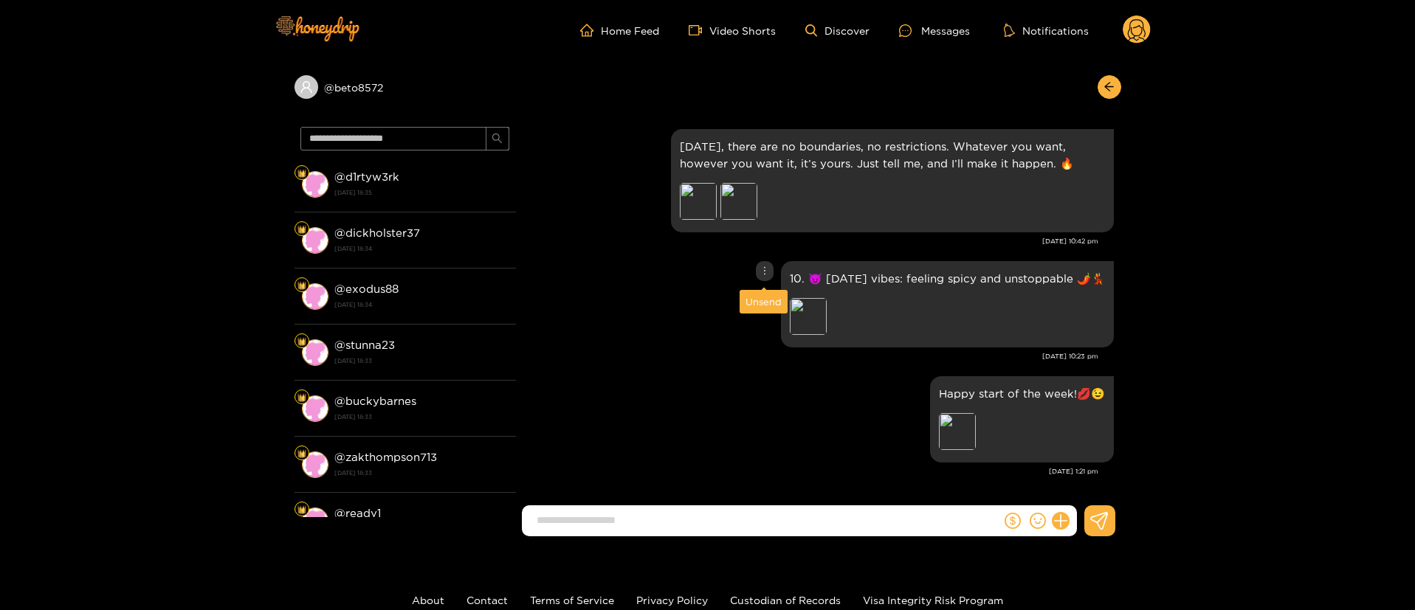
click at [771, 270] on div at bounding box center [765, 271] width 18 height 20
click at [761, 298] on div "Unsend" at bounding box center [763, 301] width 36 height 15
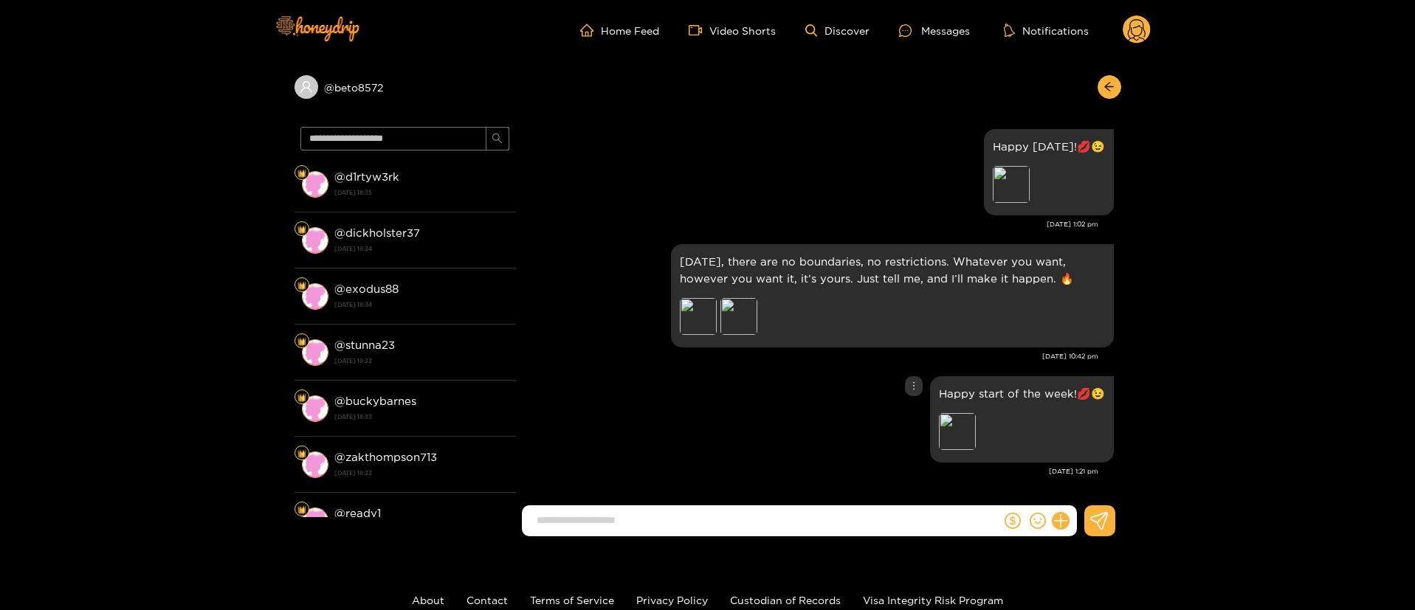
scroll to position [2457, 0]
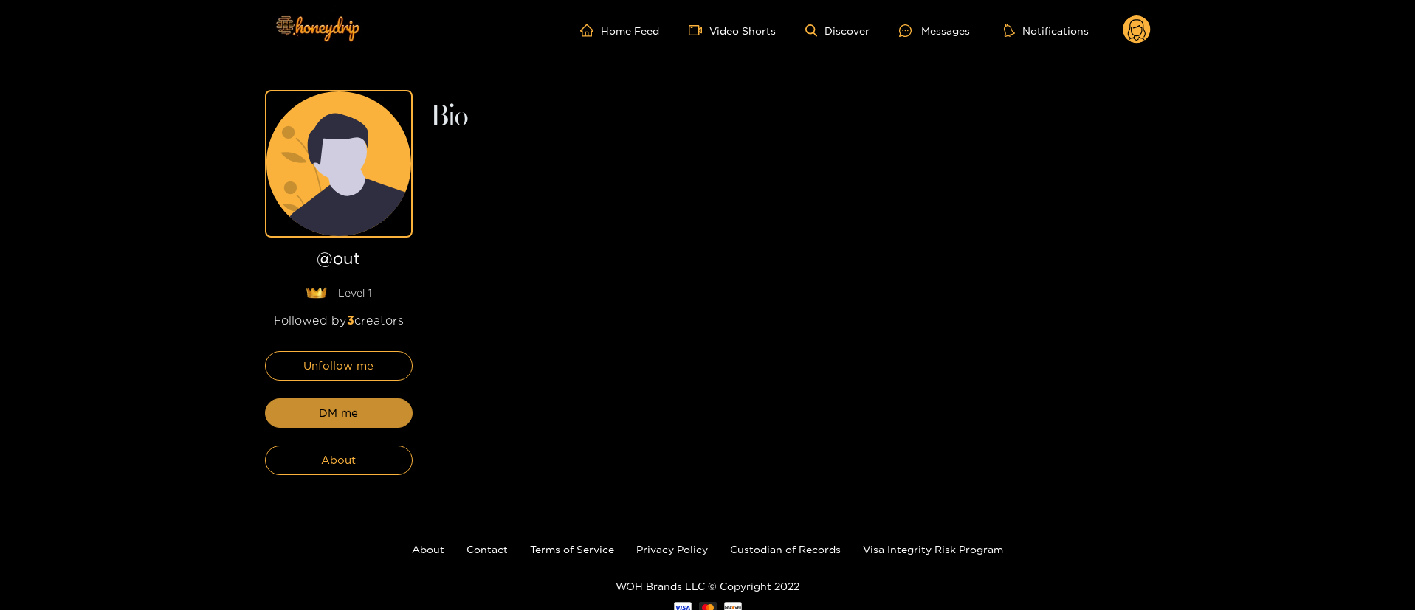
click at [374, 415] on button "DM me" at bounding box center [339, 414] width 148 height 30
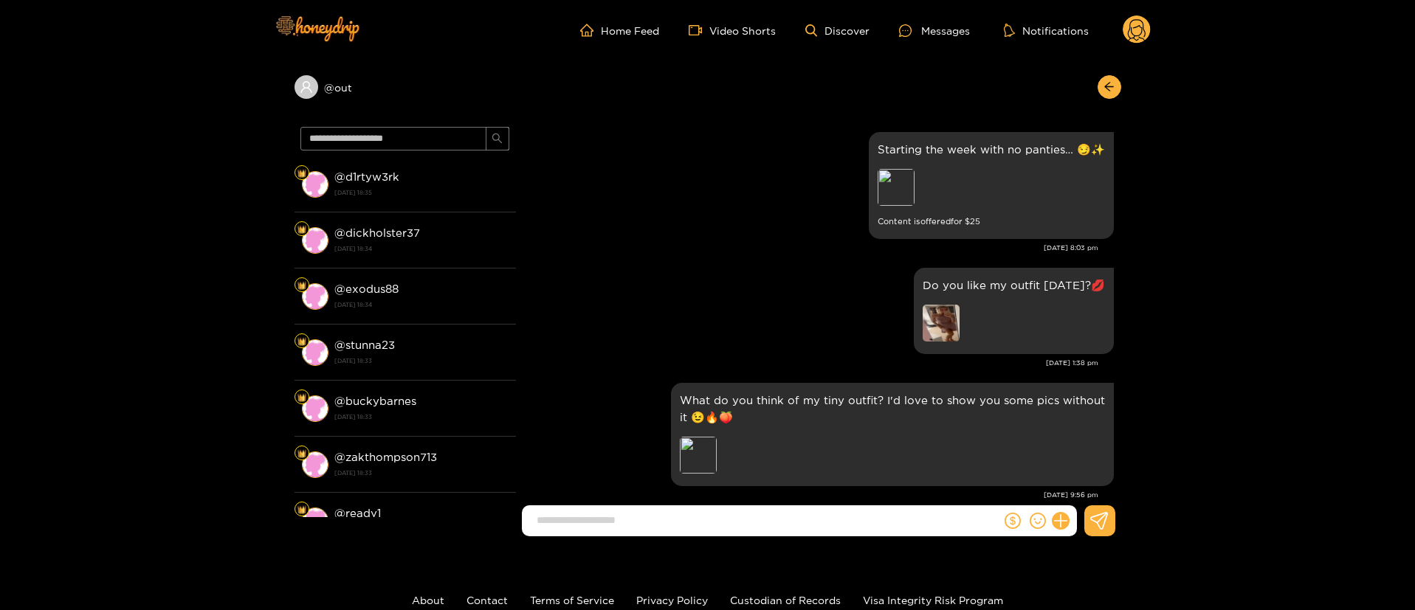
scroll to position [2572, 0]
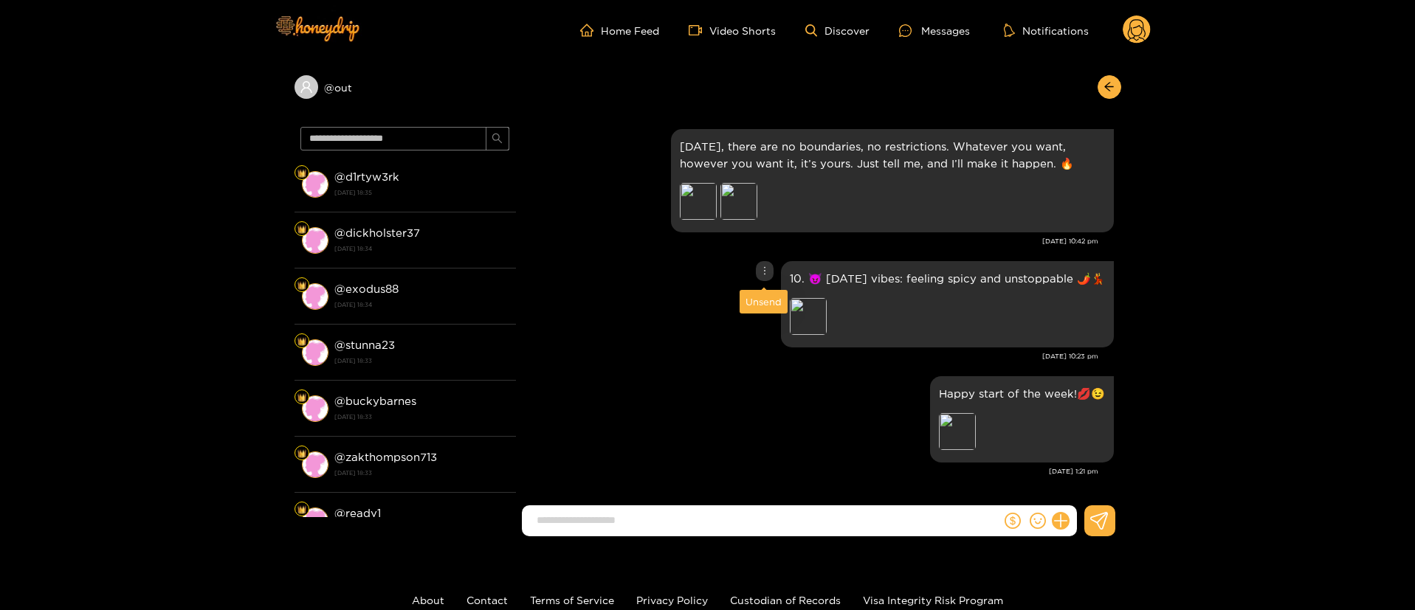
click at [756, 270] on div at bounding box center [765, 271] width 18 height 20
click at [758, 296] on div "Unsend" at bounding box center [763, 301] width 36 height 15
